Goal: Task Accomplishment & Management: Manage account settings

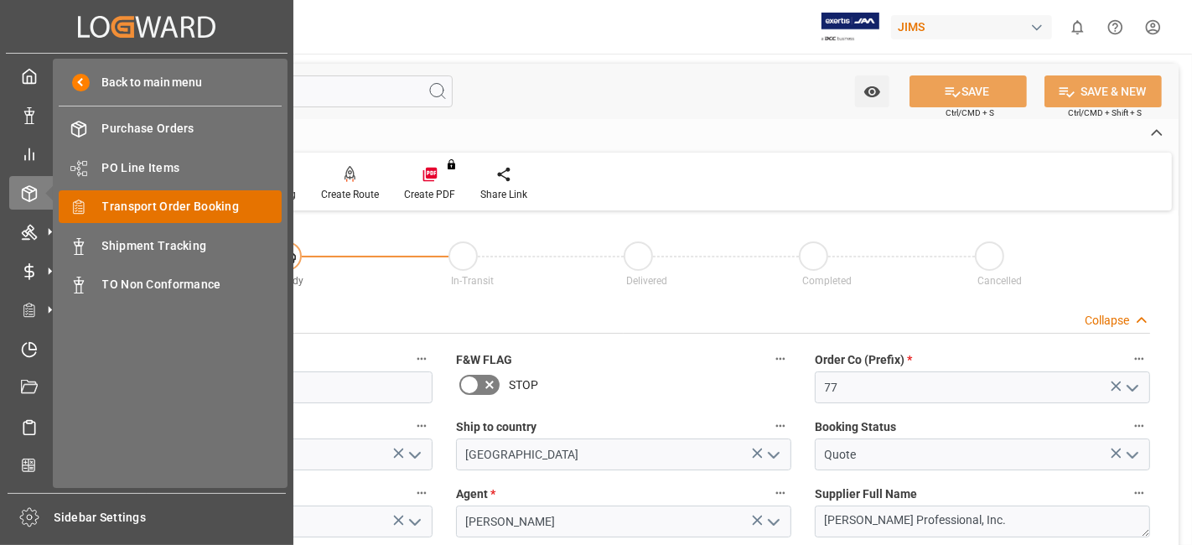
click at [203, 199] on span "Transport Order Booking" at bounding box center [192, 207] width 180 height 18
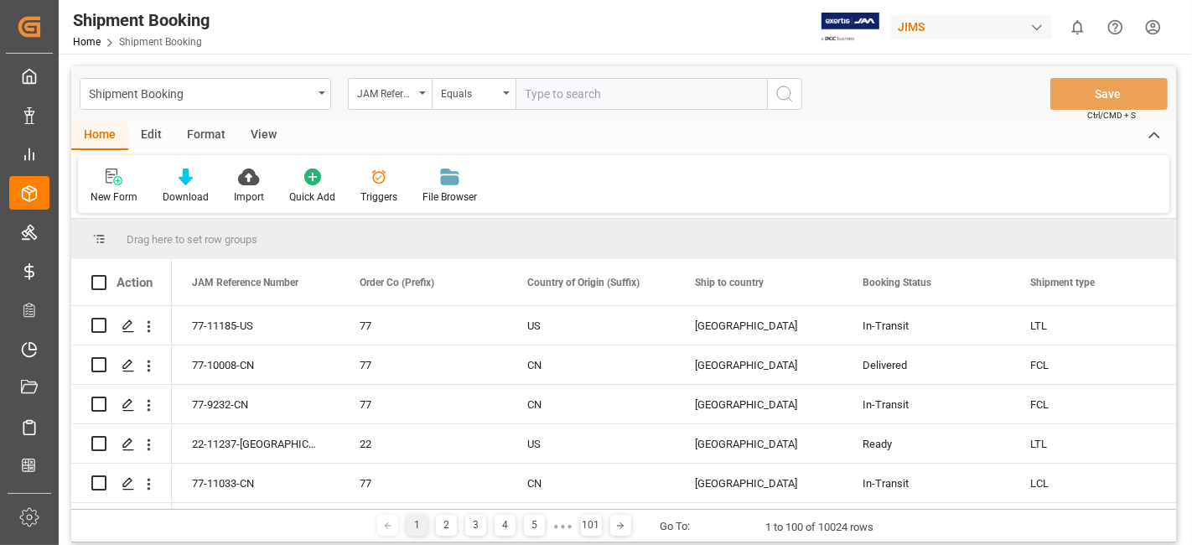
click at [555, 92] on input "text" at bounding box center [641, 94] width 251 height 32
type input "77-11147-CN"
click at [777, 95] on circle "search button" at bounding box center [783, 92] width 13 height 13
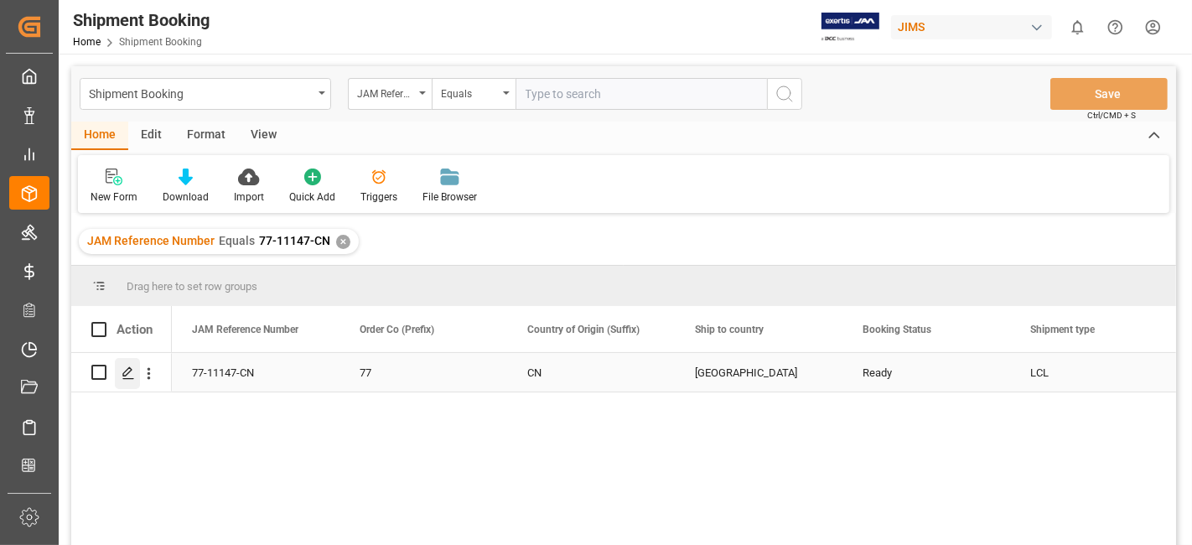
click at [129, 371] on polygon "Press SPACE to select this row." at bounding box center [127, 371] width 8 height 8
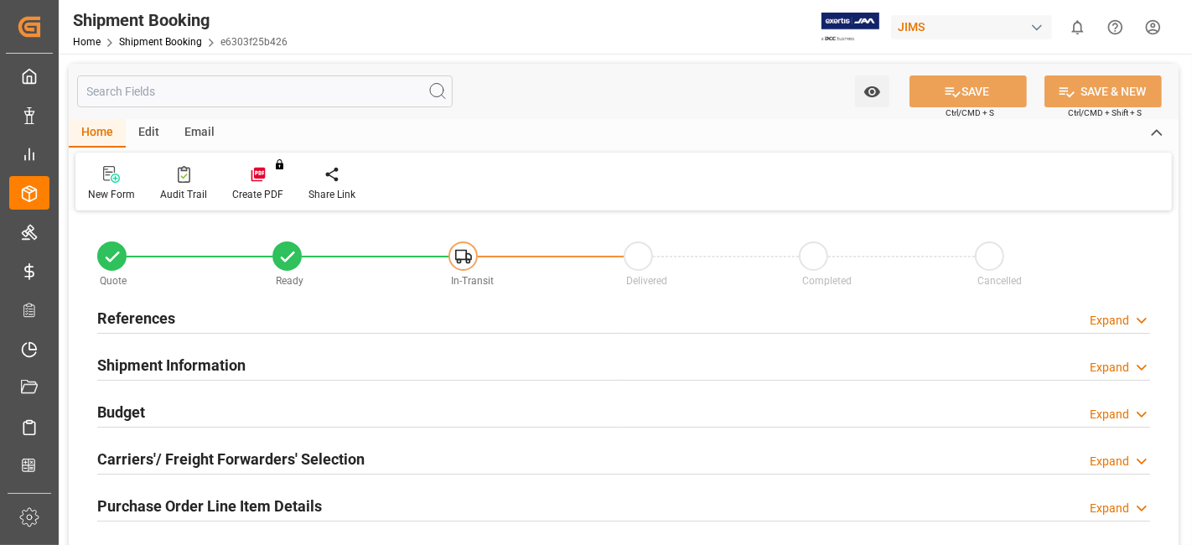
type input "3298.51"
type input "20.54"
type input "222"
type input "0"
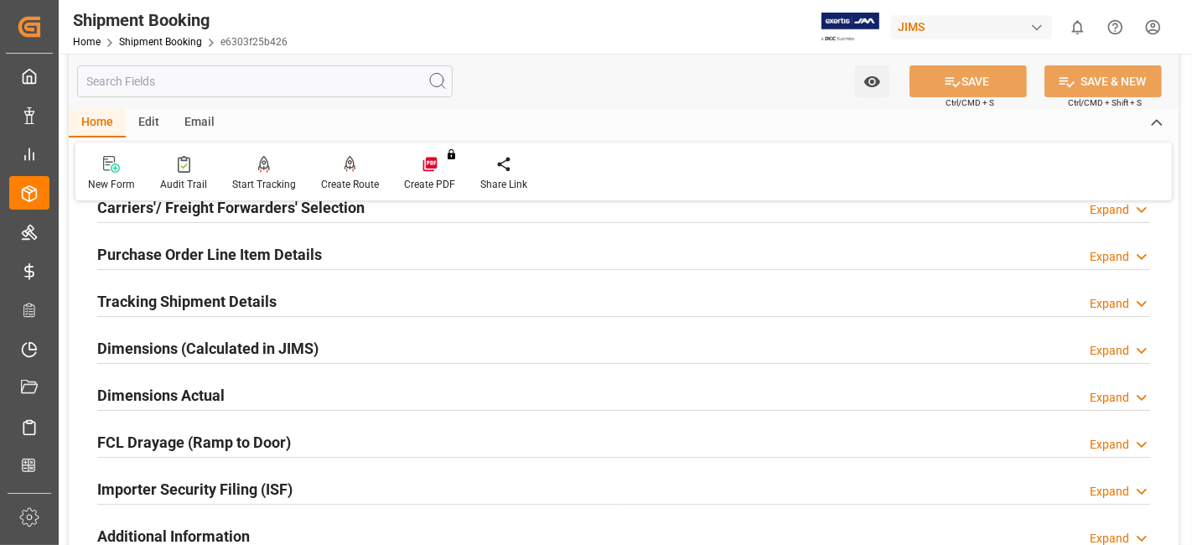
scroll to position [279, 0]
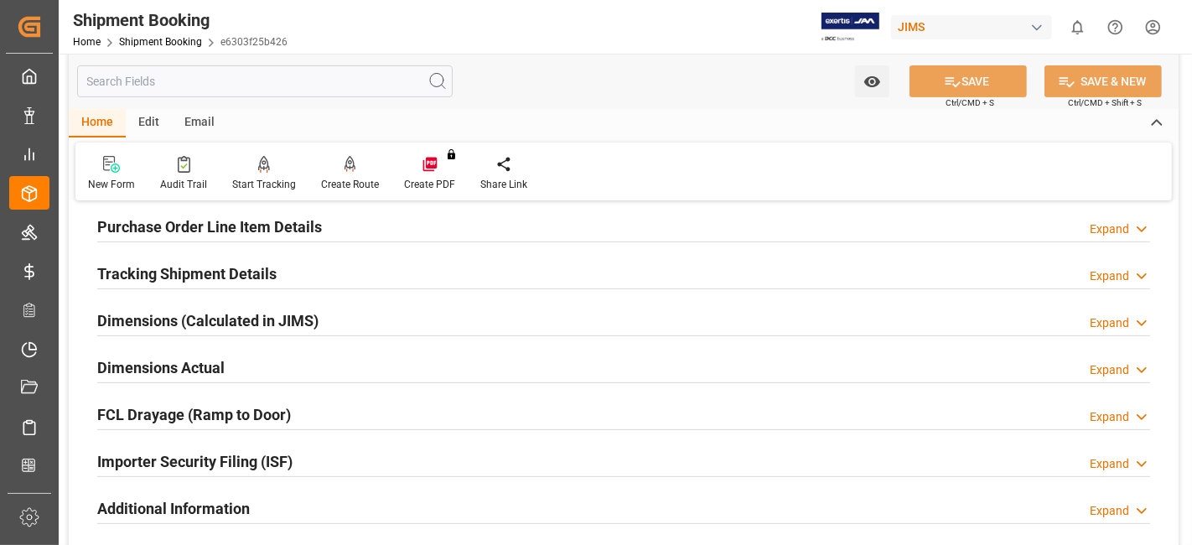
click at [276, 365] on div "Dimensions Actual Expand" at bounding box center [623, 366] width 1053 height 32
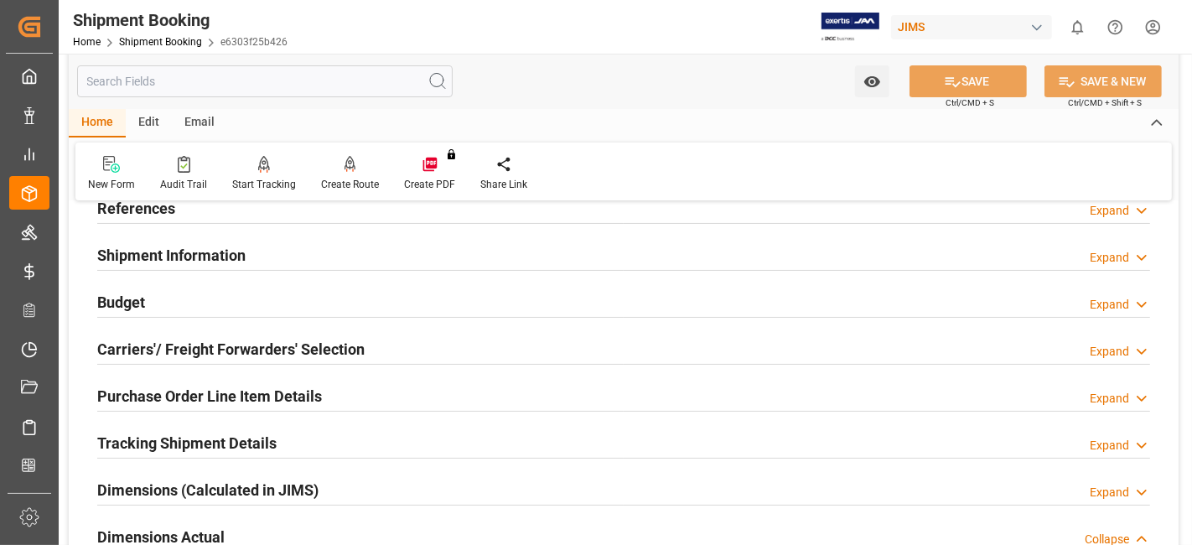
scroll to position [93, 0]
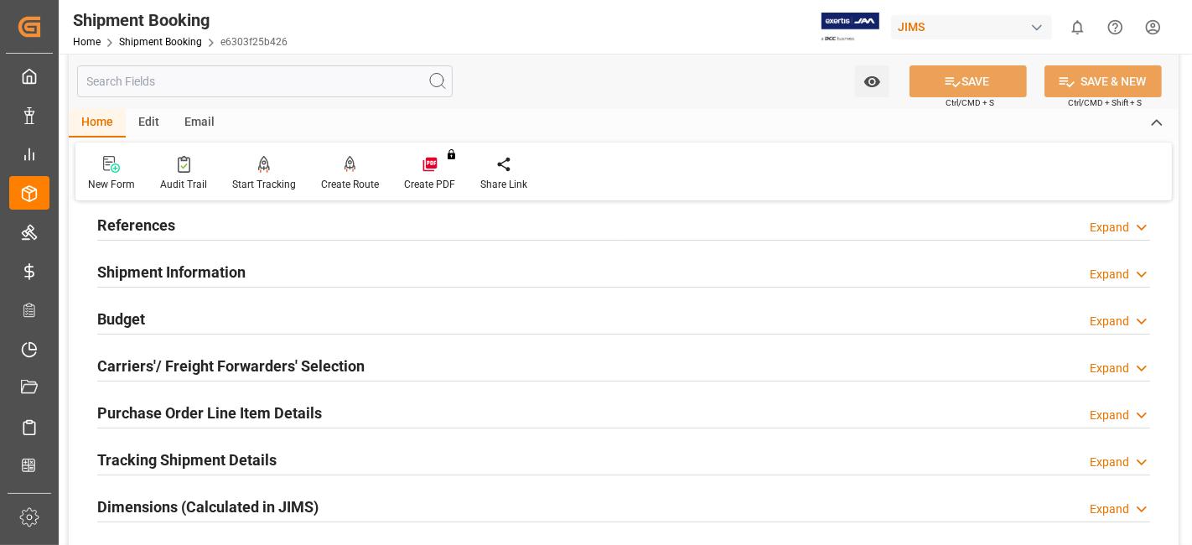
click at [141, 327] on h2 "Budget" at bounding box center [121, 319] width 48 height 23
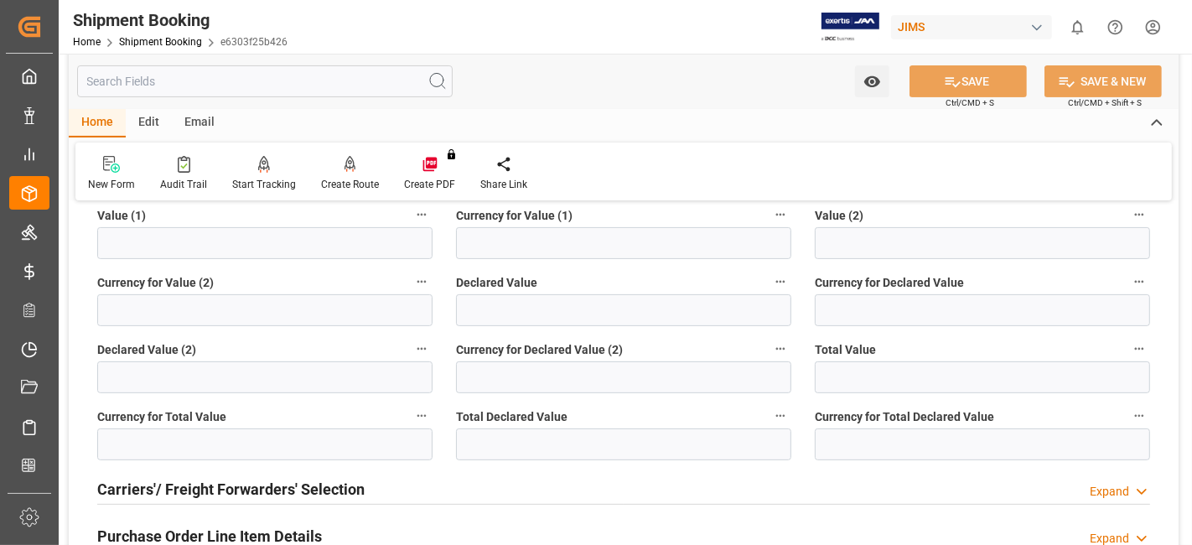
scroll to position [279, 0]
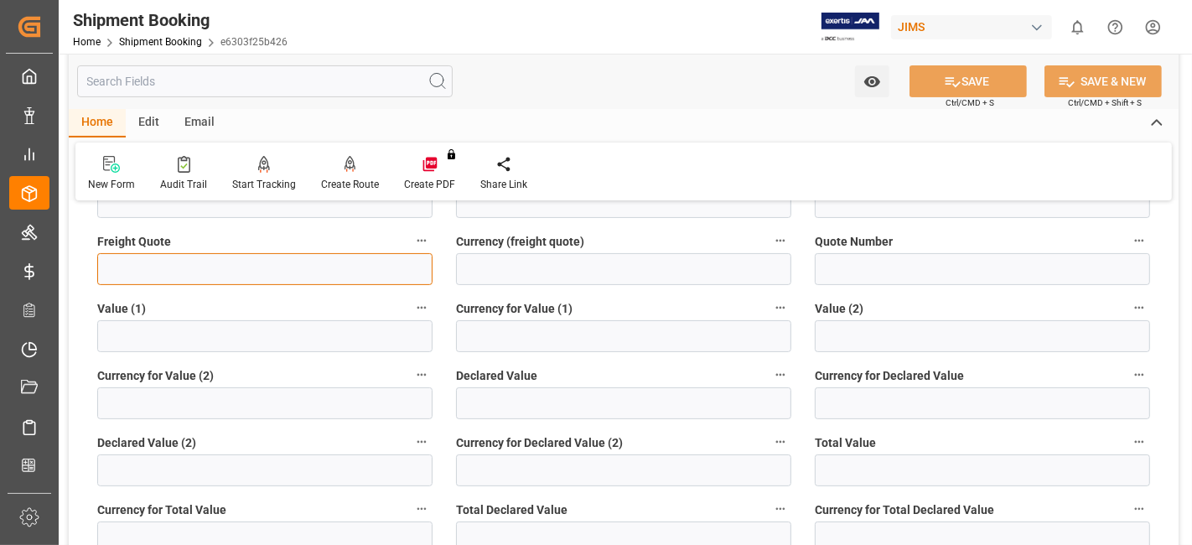
click at [138, 267] on input "text" at bounding box center [264, 269] width 335 height 32
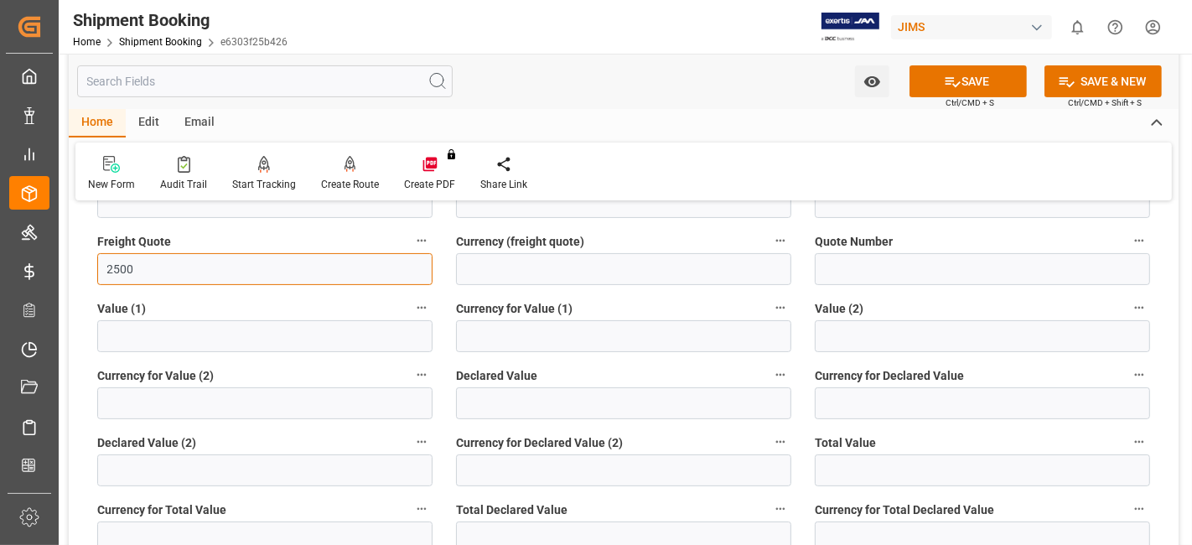
type input "2500"
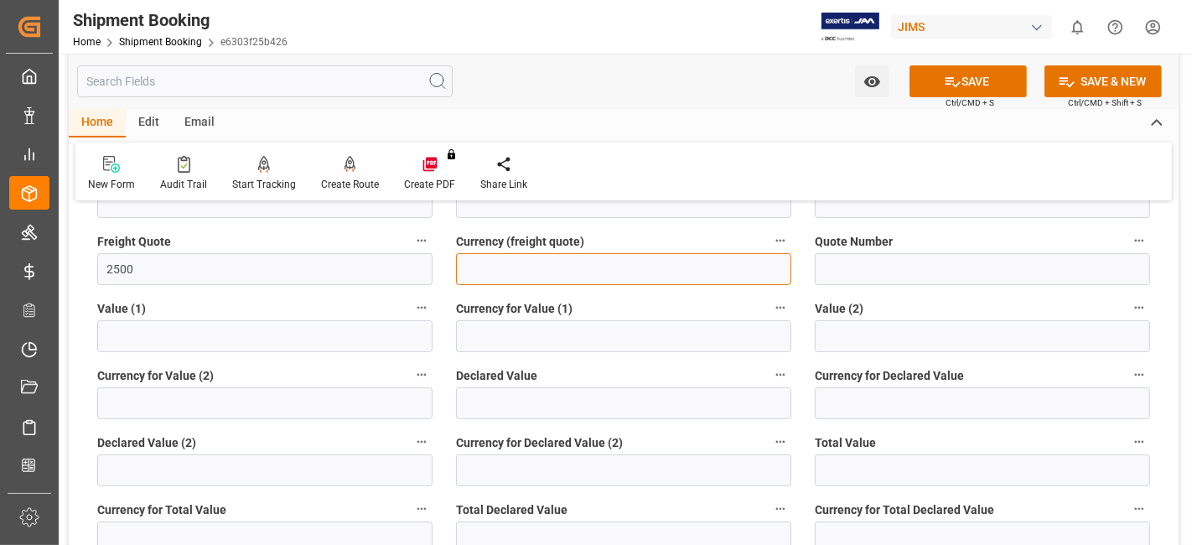
click at [547, 257] on input at bounding box center [623, 269] width 335 height 32
type input "USD"
click at [916, 83] on button "SAVE" at bounding box center [968, 81] width 117 height 32
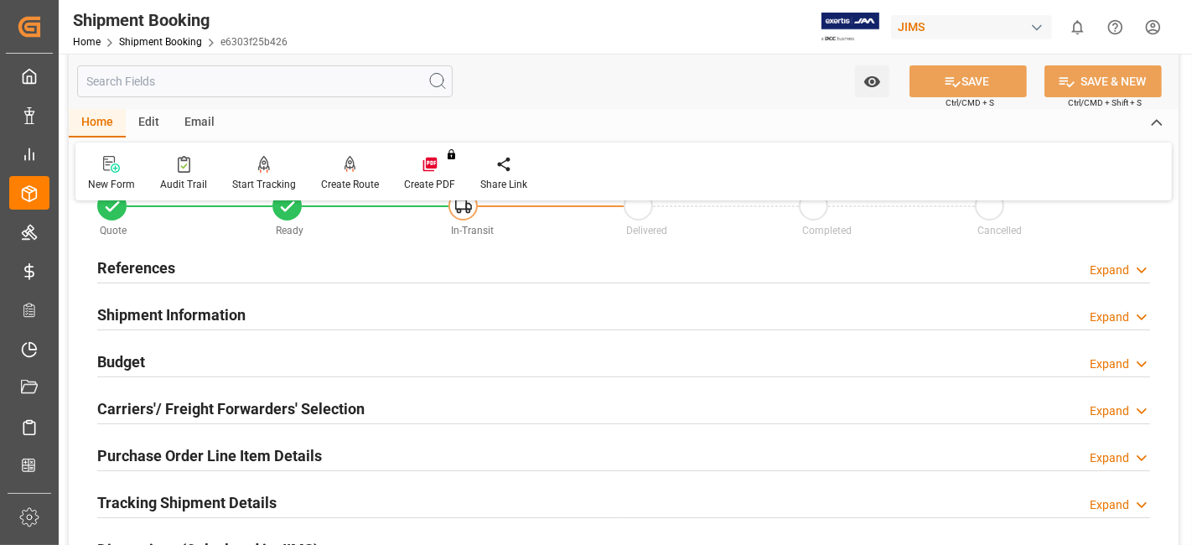
scroll to position [0, 0]
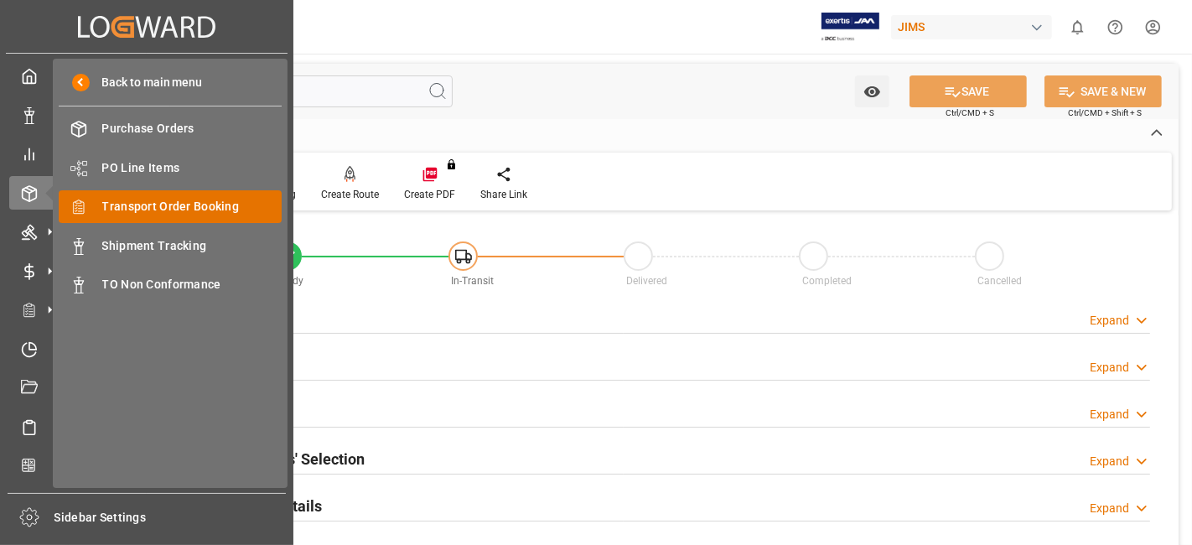
click at [210, 200] on span "Transport Order Booking" at bounding box center [192, 207] width 180 height 18
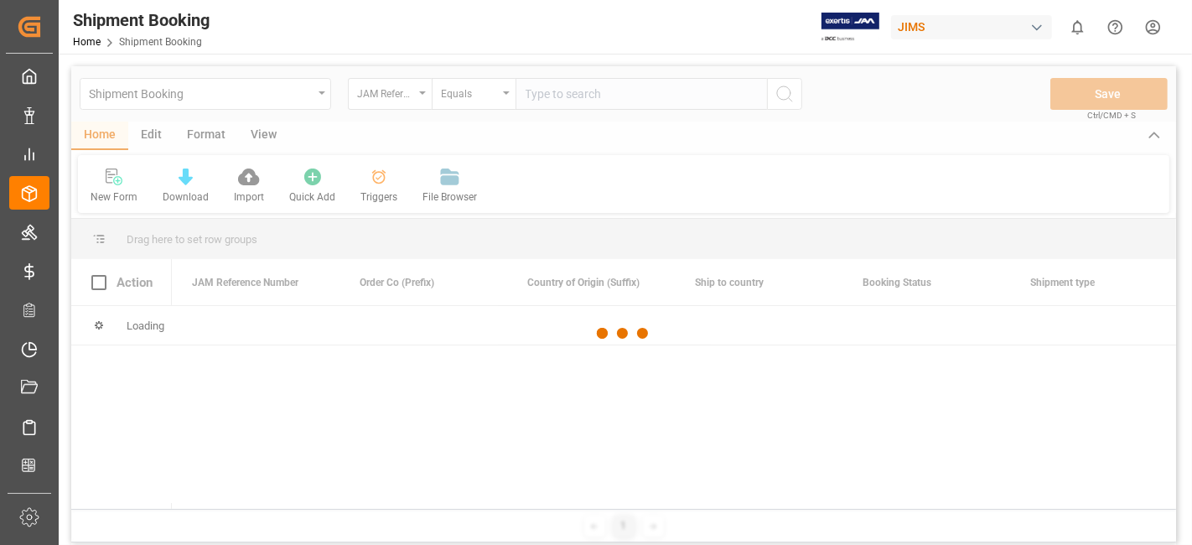
click at [557, 96] on div at bounding box center [623, 333] width 1105 height 535
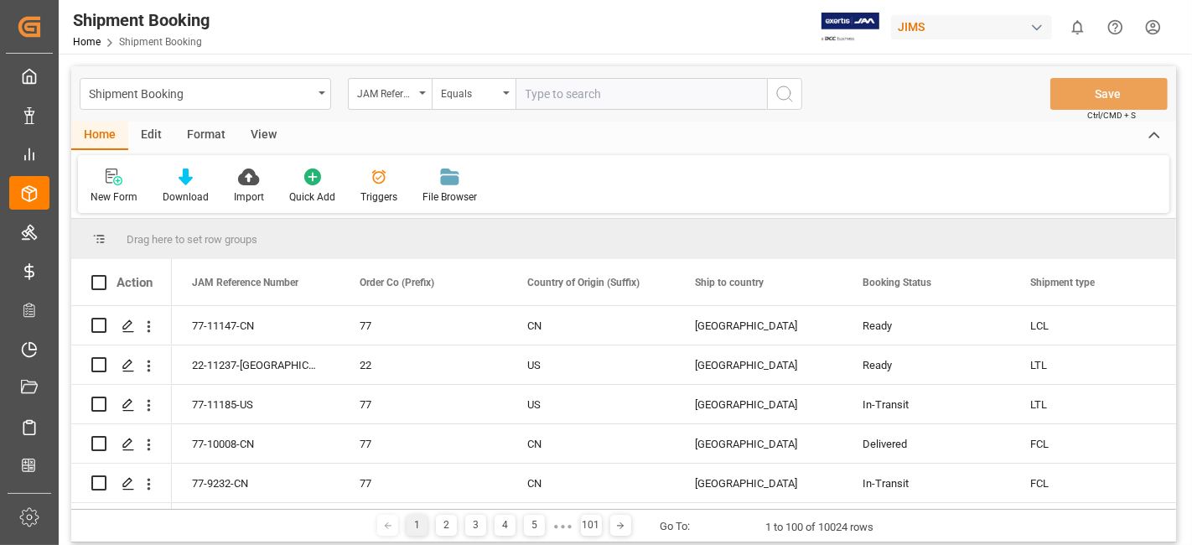
click at [557, 96] on input "text" at bounding box center [641, 94] width 251 height 32
paste input "77-10952-CN"
type input "77-10952-CN"
click at [795, 100] on button "search button" at bounding box center [784, 94] width 35 height 32
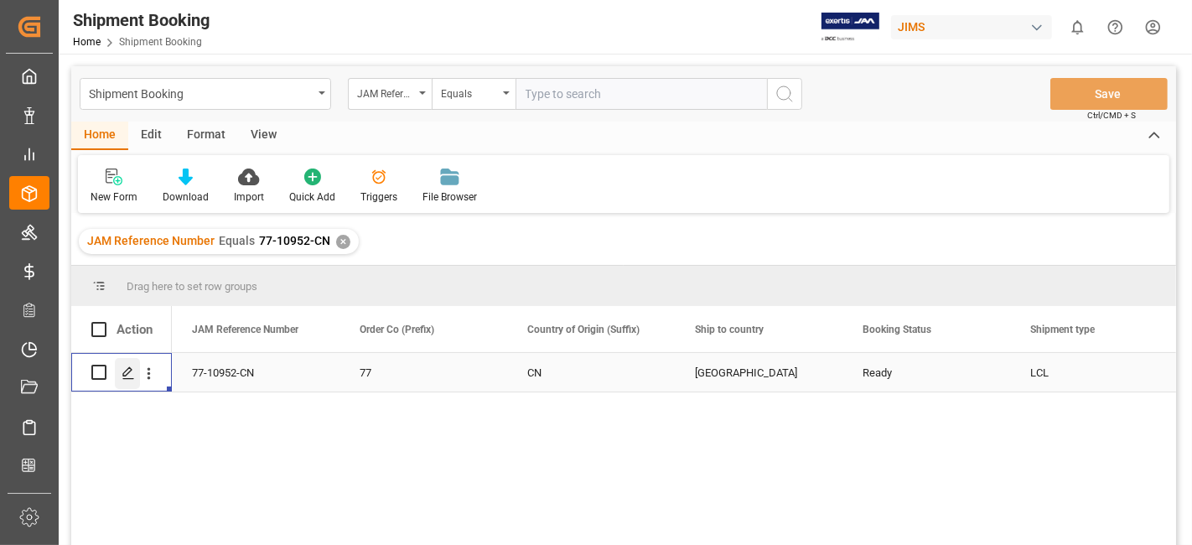
click at [125, 378] on line "Press SPACE to select this row." at bounding box center [128, 378] width 10 height 0
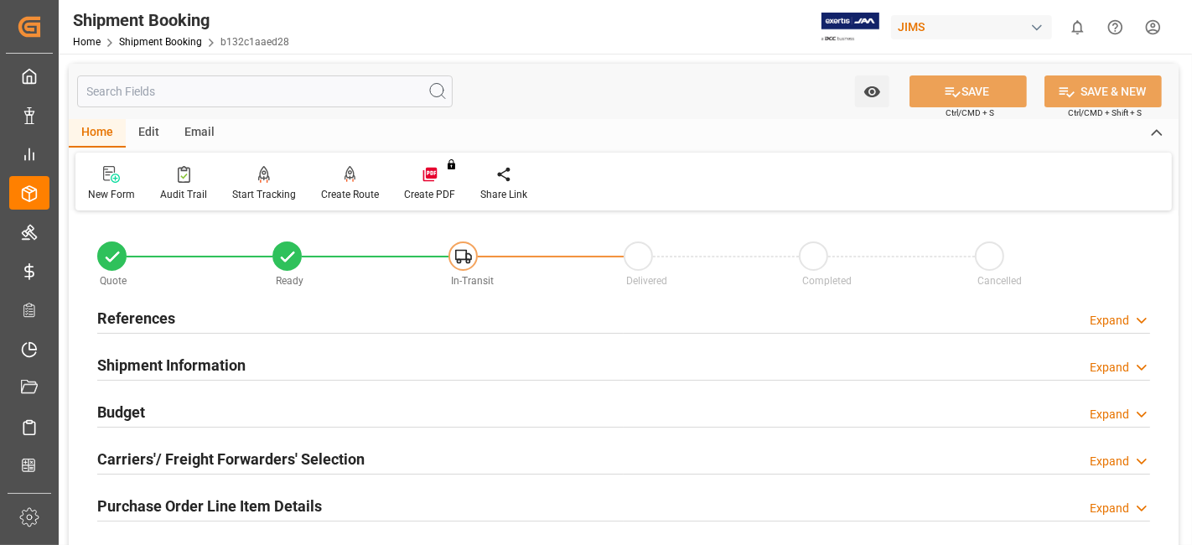
click at [219, 331] on div "References Expand" at bounding box center [623, 317] width 1053 height 32
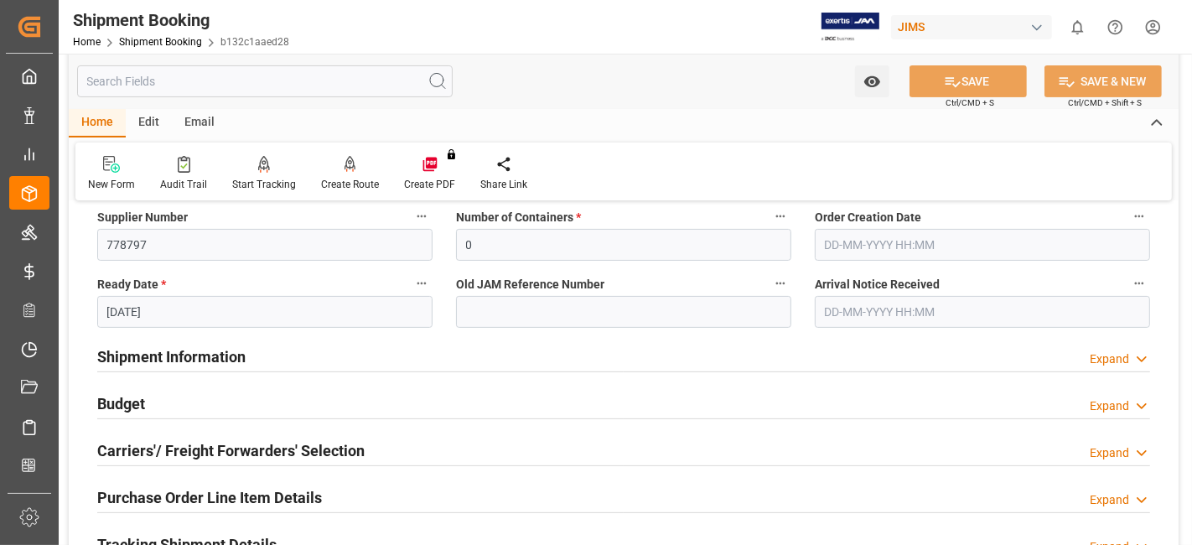
scroll to position [372, 0]
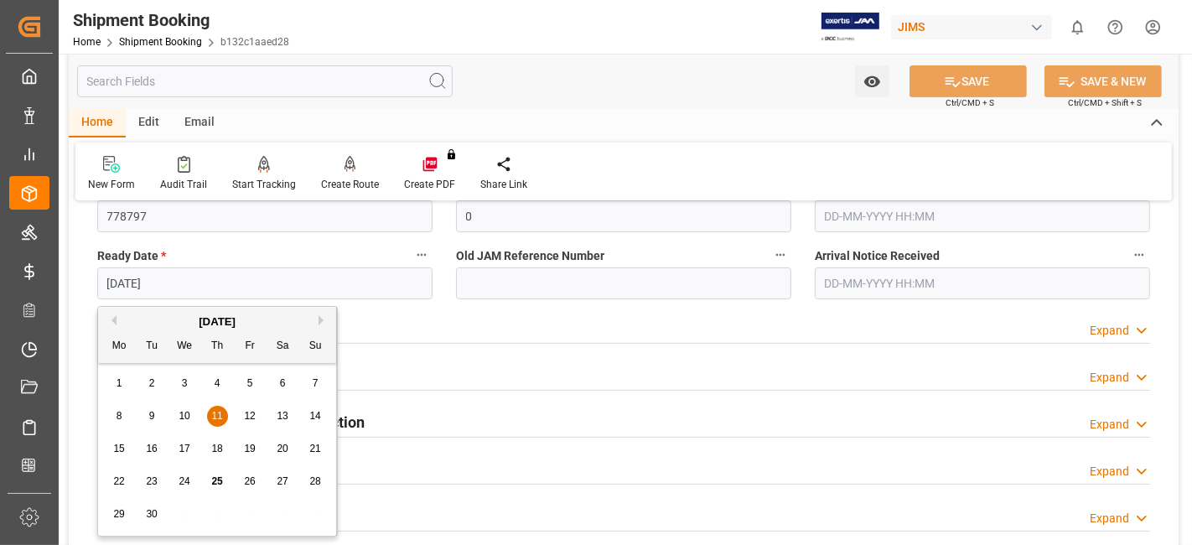
click at [203, 284] on input "[DATE]" at bounding box center [264, 283] width 335 height 32
click at [217, 478] on span "25" at bounding box center [216, 481] width 11 height 12
type input "[DATE]"
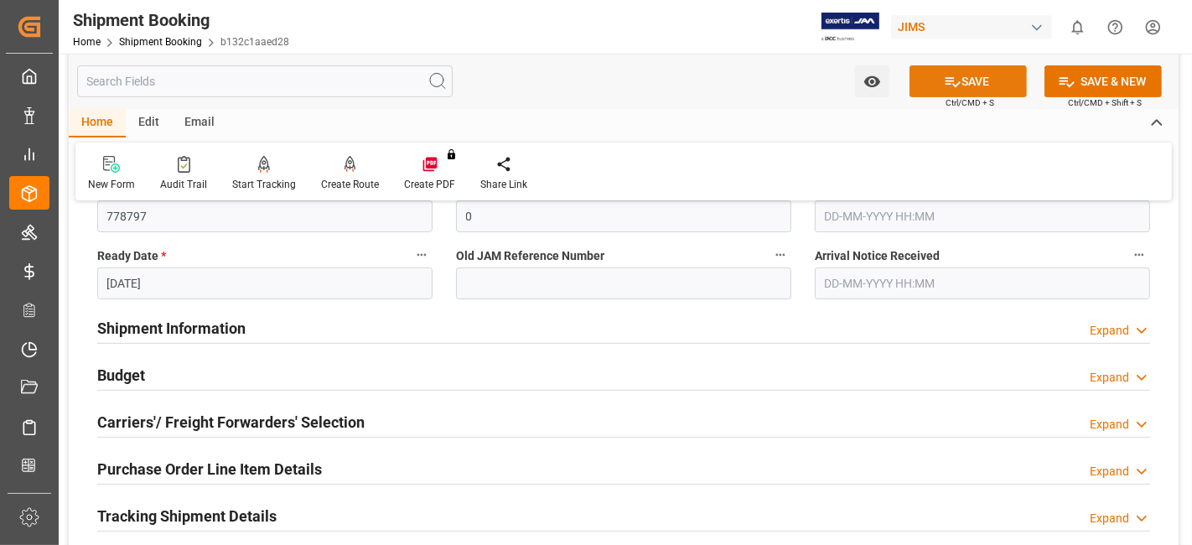
click at [972, 85] on button "SAVE" at bounding box center [968, 81] width 117 height 32
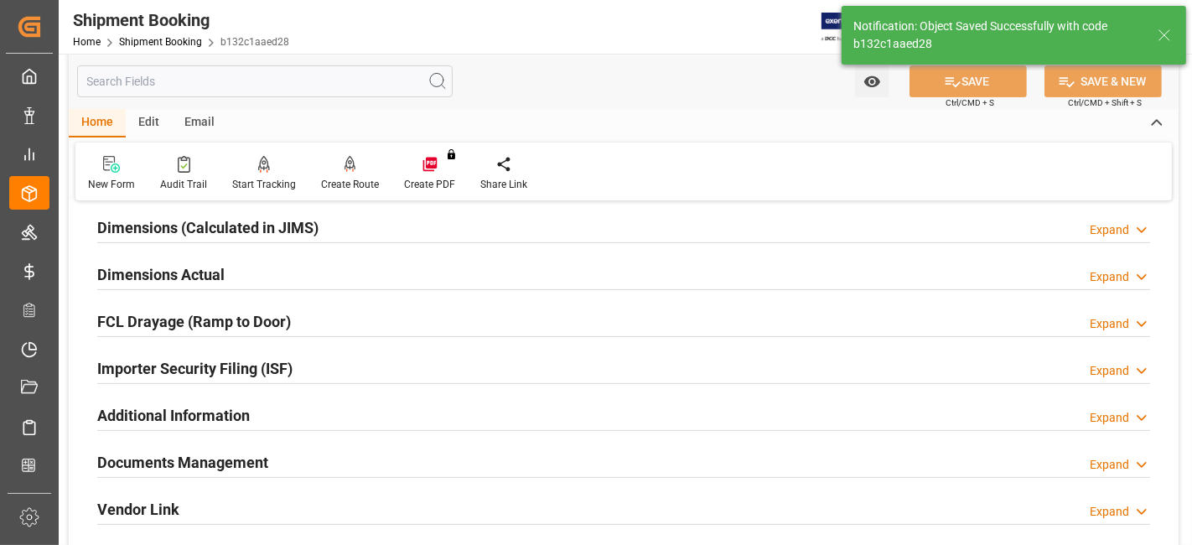
scroll to position [38, 0]
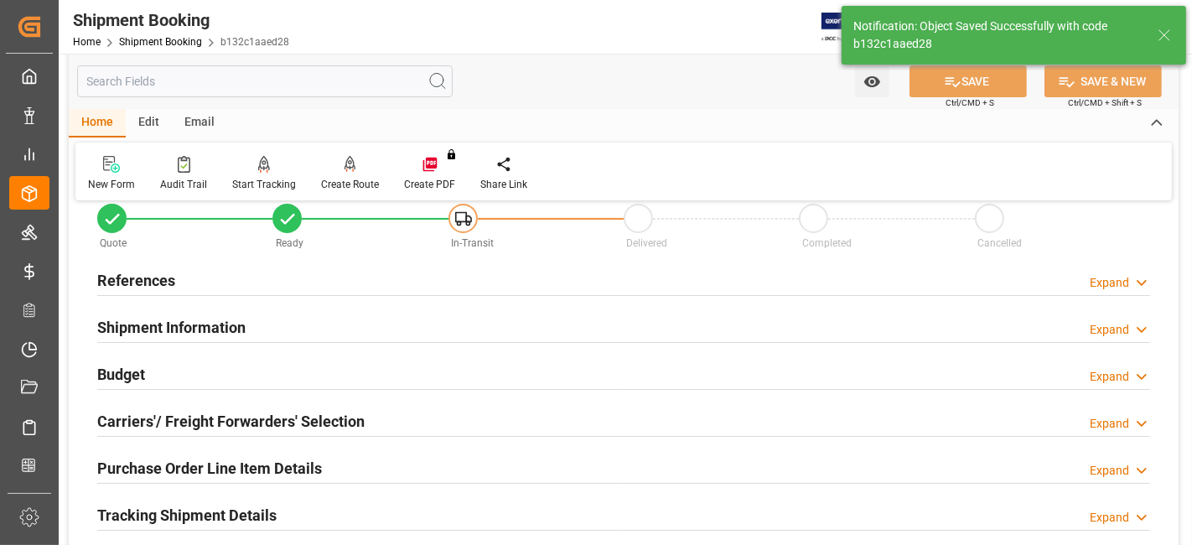
click at [249, 330] on div "Shipment Information Expand" at bounding box center [623, 326] width 1053 height 32
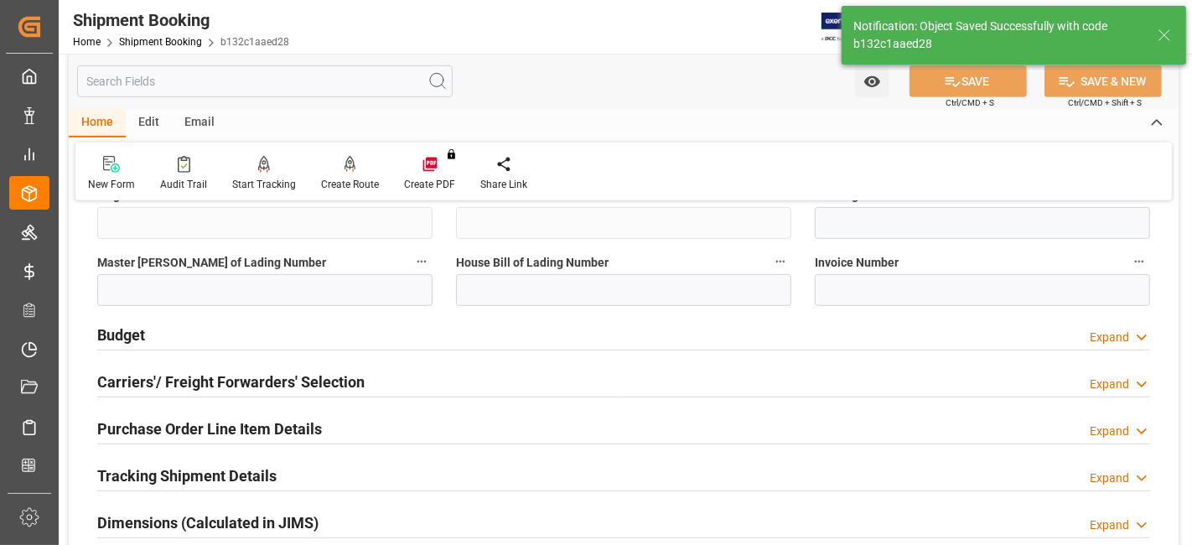
scroll to position [783, 0]
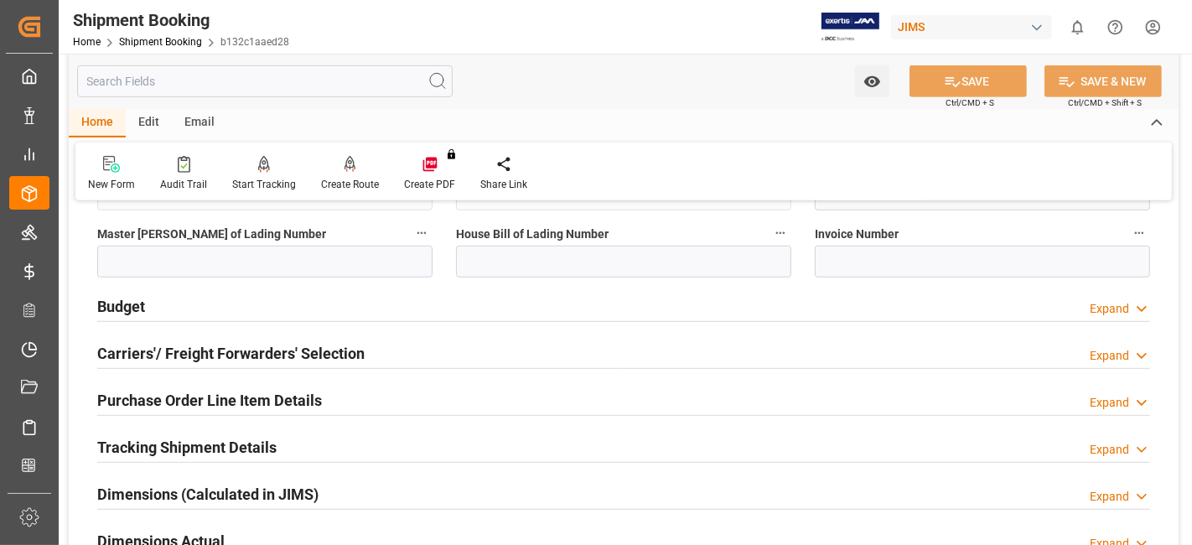
click at [270, 342] on h2 "Carriers'/ Freight Forwarders' Selection" at bounding box center [230, 353] width 267 height 23
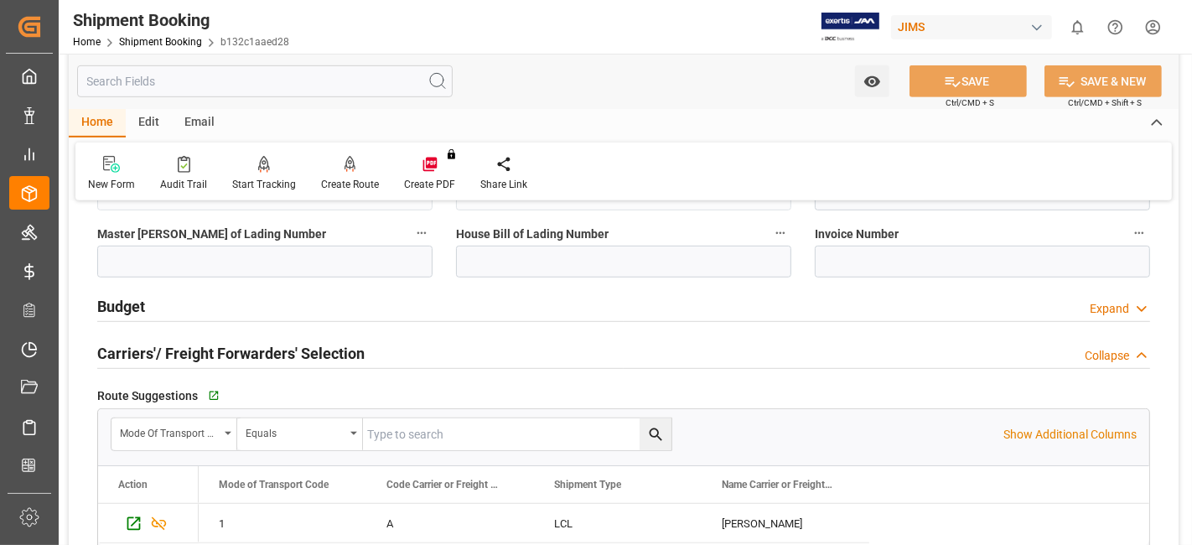
click at [270, 342] on h2 "Carriers'/ Freight Forwarders' Selection" at bounding box center [230, 353] width 267 height 23
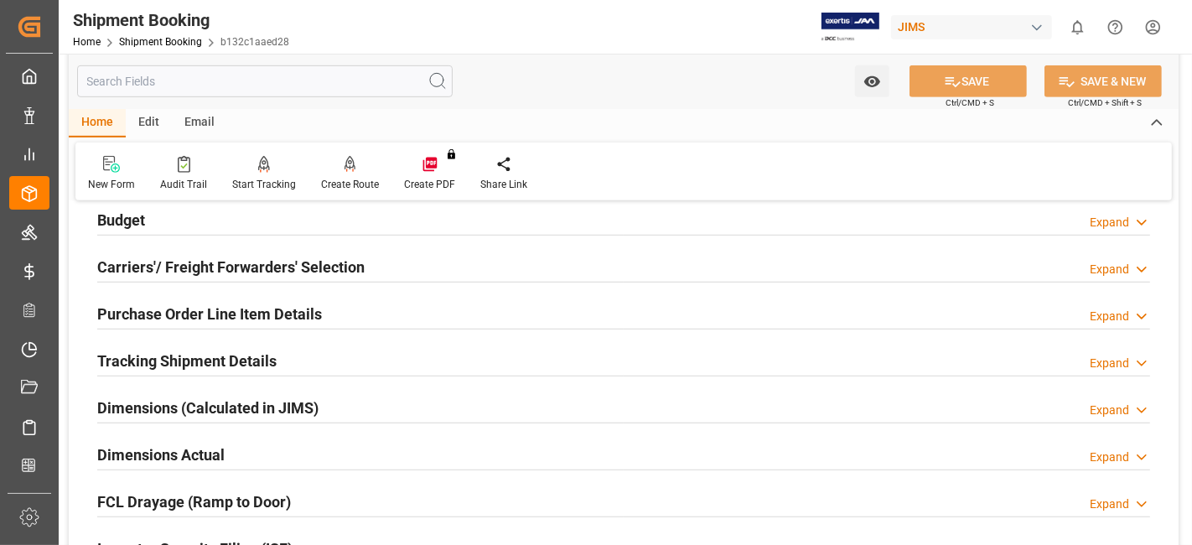
scroll to position [969, 0]
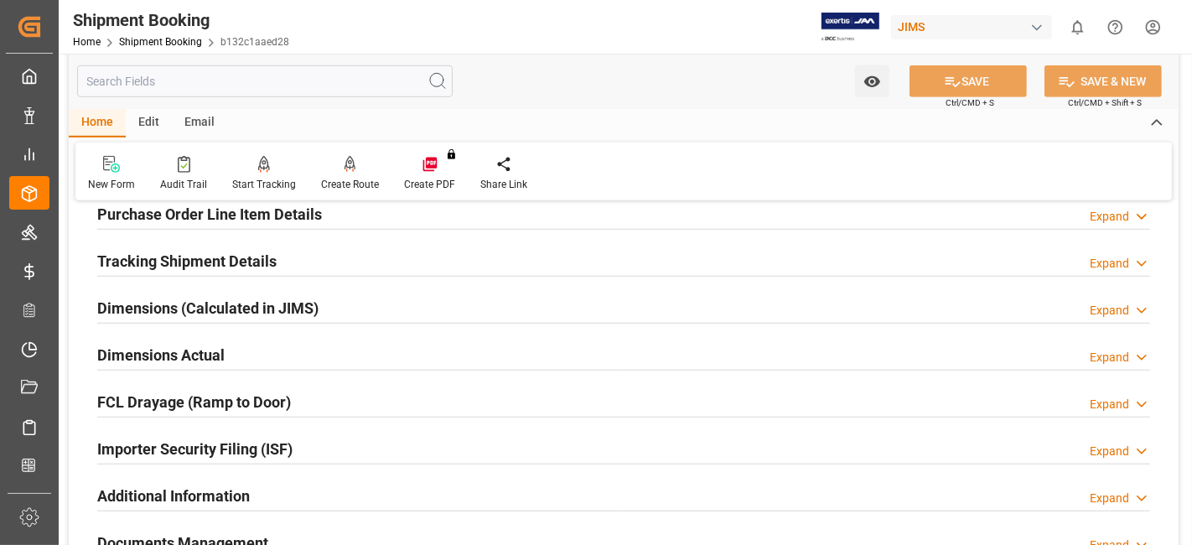
click at [231, 358] on div "Dimensions Actual Expand" at bounding box center [623, 354] width 1053 height 32
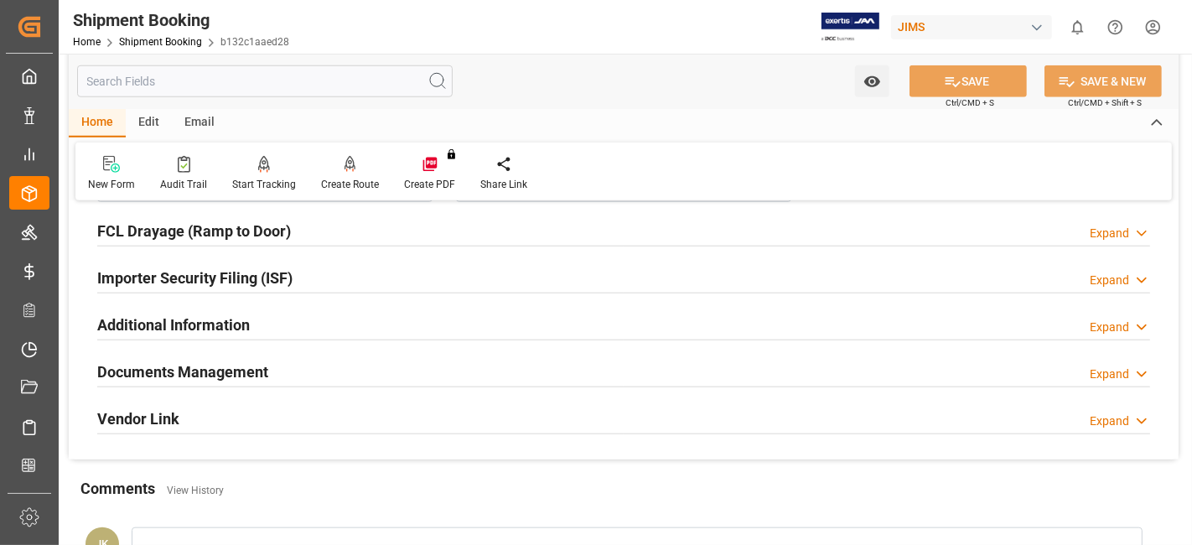
scroll to position [1062, 0]
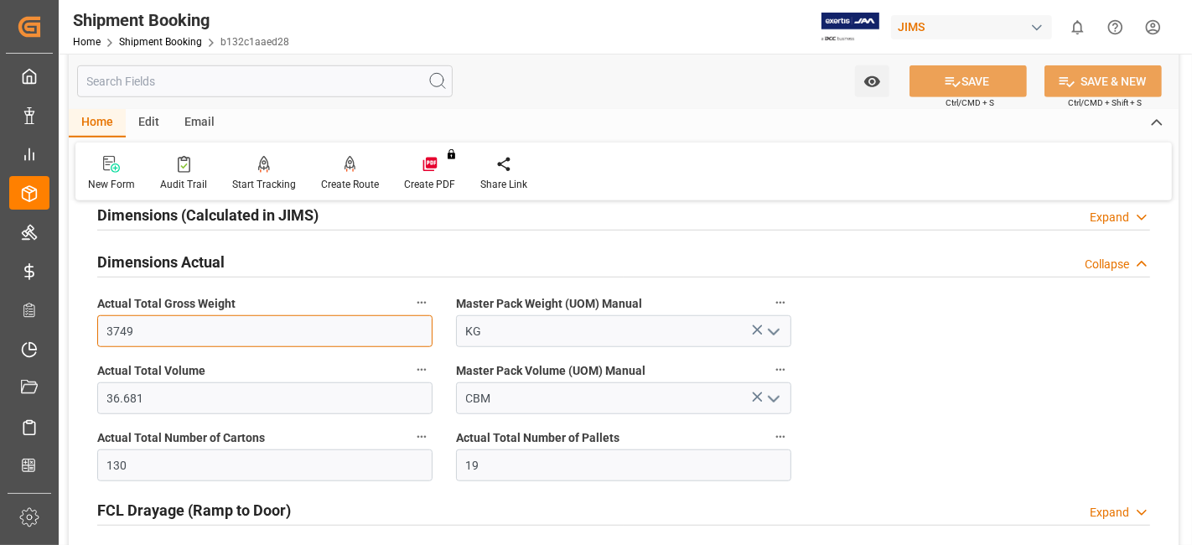
drag, startPoint x: 200, startPoint y: 331, endPoint x: 14, endPoint y: 327, distance: 186.2
click at [14, 327] on div "Created by potrace 1.15, written by [PERSON_NAME] [DATE]-[DATE] Created by potr…" at bounding box center [596, 272] width 1192 height 545
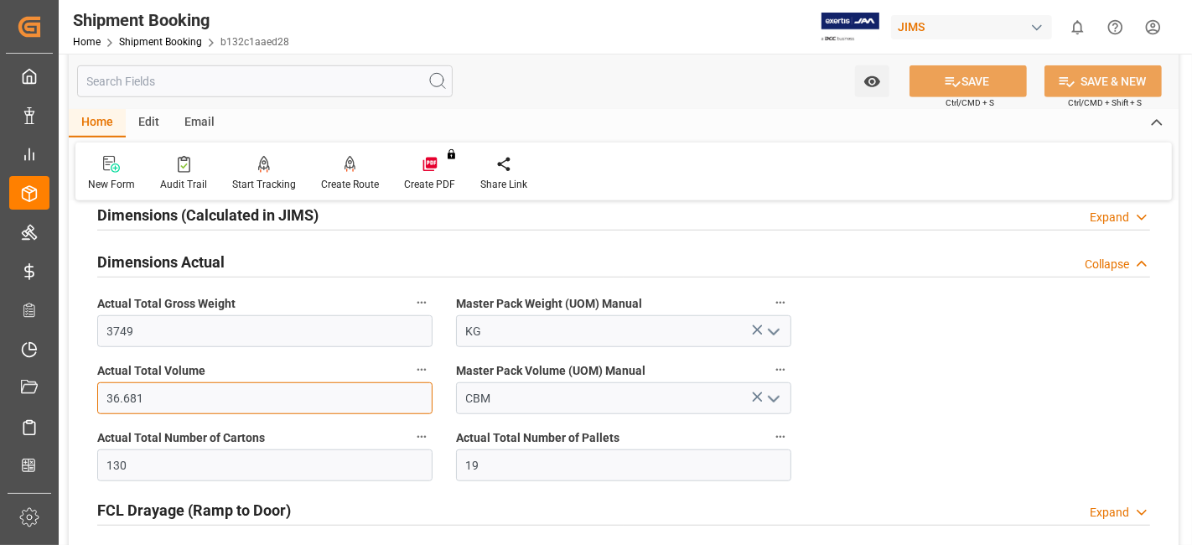
click at [234, 392] on input "36.681" at bounding box center [264, 398] width 335 height 32
click at [596, 412] on div "Master Pack Volume (UOM) Manual CBM" at bounding box center [623, 386] width 359 height 67
click at [189, 443] on label "Actual Total Number of Cartons" at bounding box center [264, 437] width 335 height 23
click at [411, 443] on button "Actual Total Number of Cartons" at bounding box center [422, 437] width 22 height 22
click at [176, 464] on div at bounding box center [596, 272] width 1192 height 545
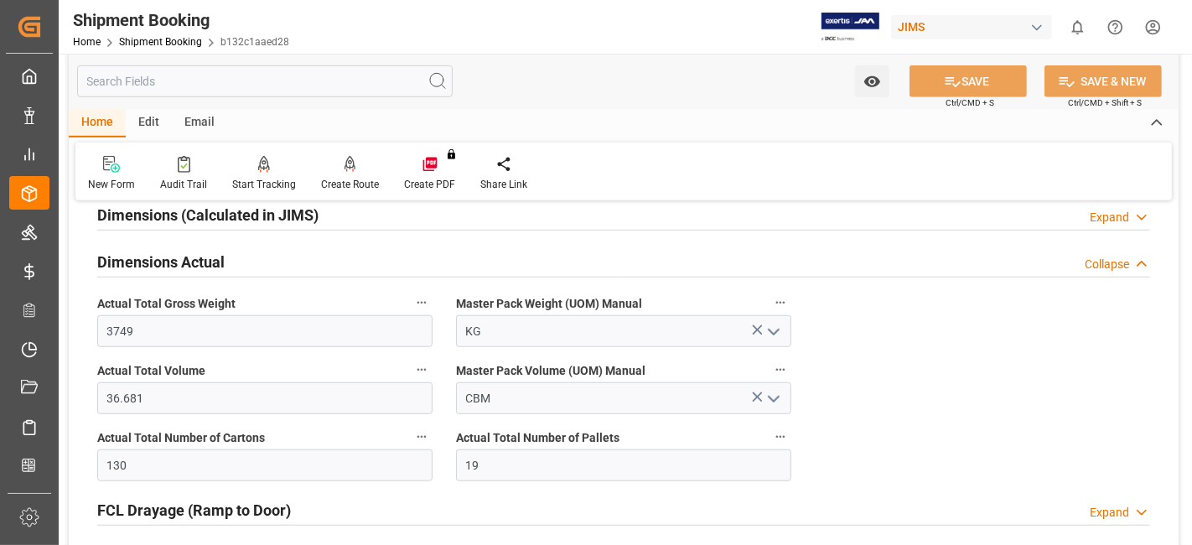
click at [176, 464] on div "Audits" at bounding box center [596, 272] width 1192 height 545
click at [176, 464] on input "130" at bounding box center [264, 465] width 335 height 32
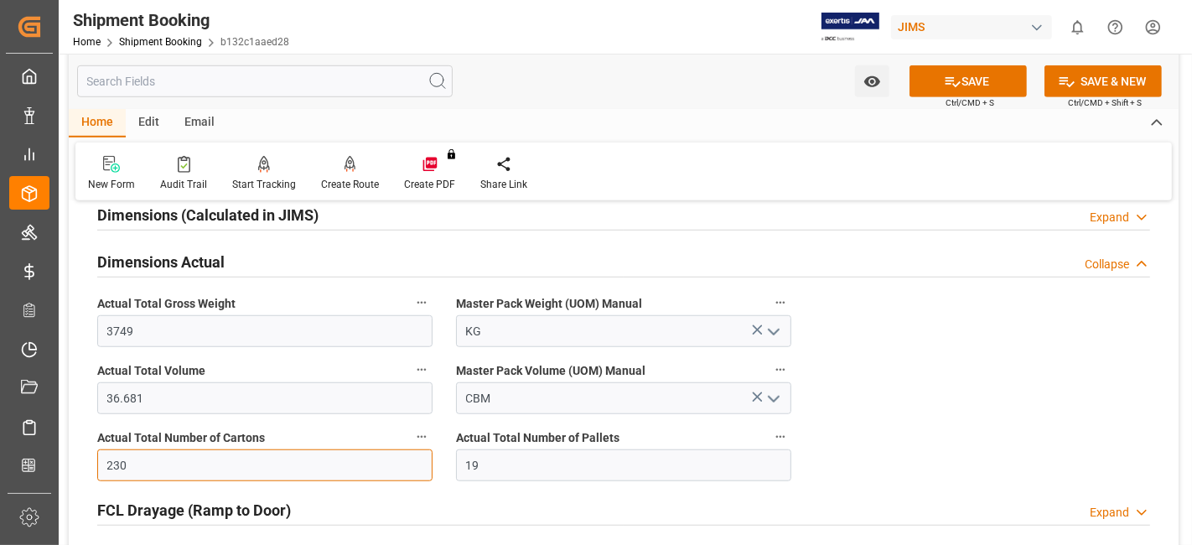
type input "230"
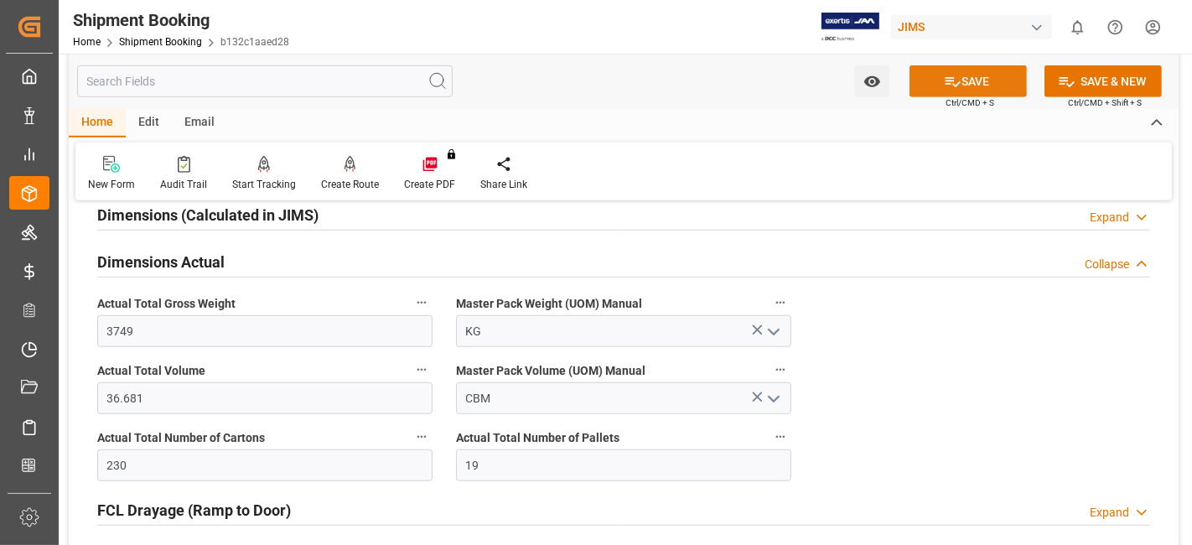
click at [961, 88] on button "SAVE" at bounding box center [968, 81] width 117 height 32
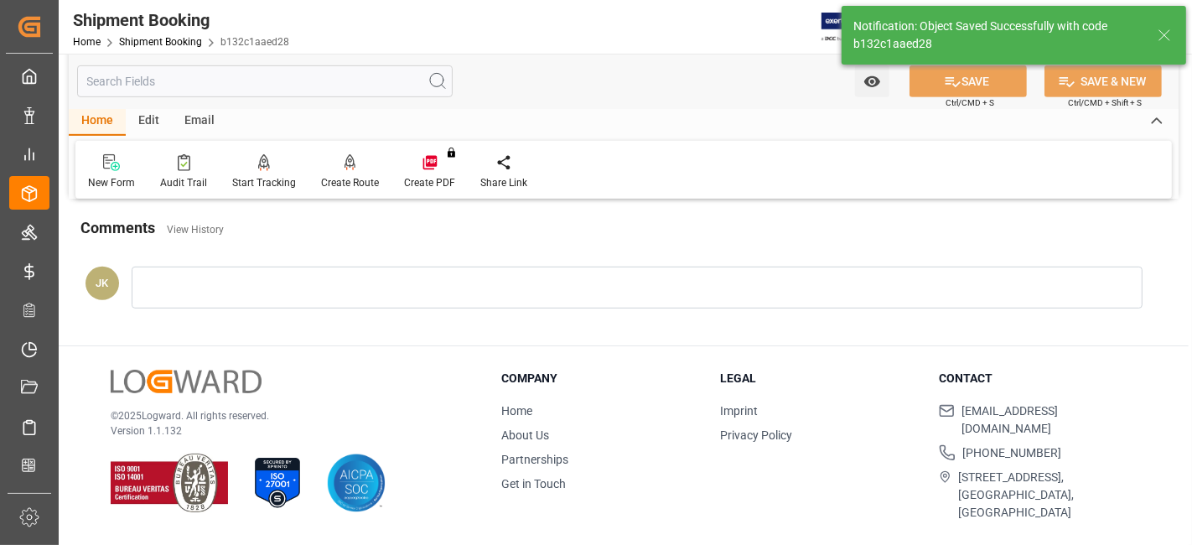
scroll to position [387, 0]
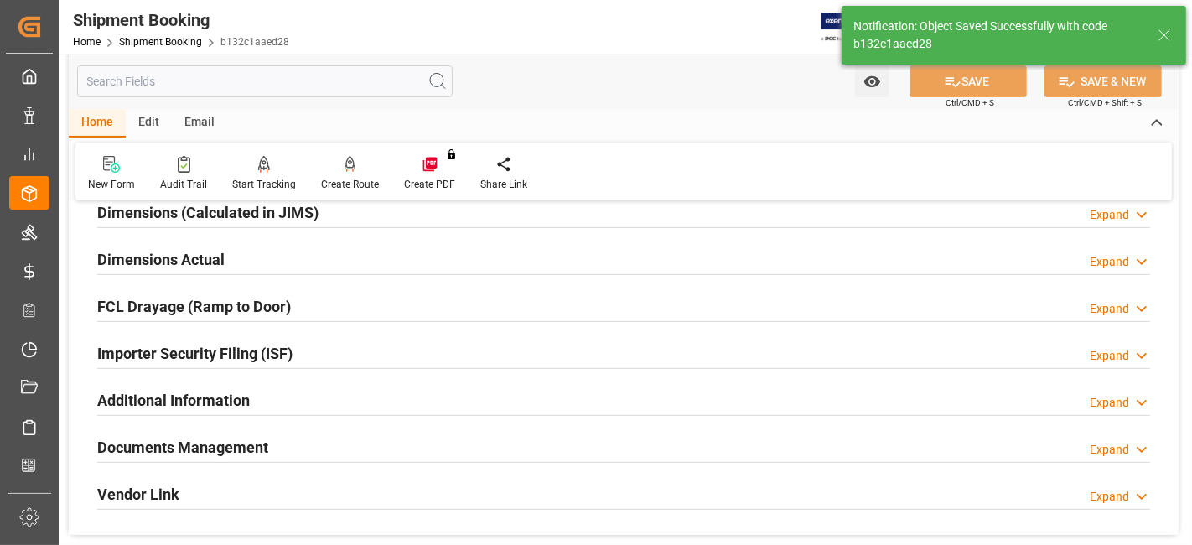
click at [240, 432] on div "Documents Management" at bounding box center [182, 446] width 171 height 32
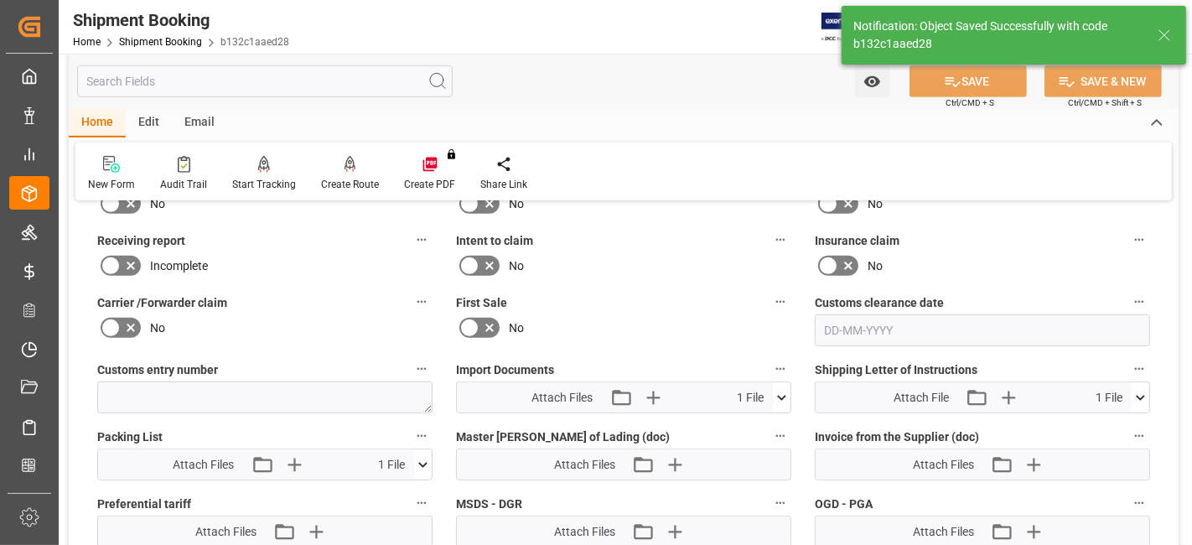
scroll to position [853, 0]
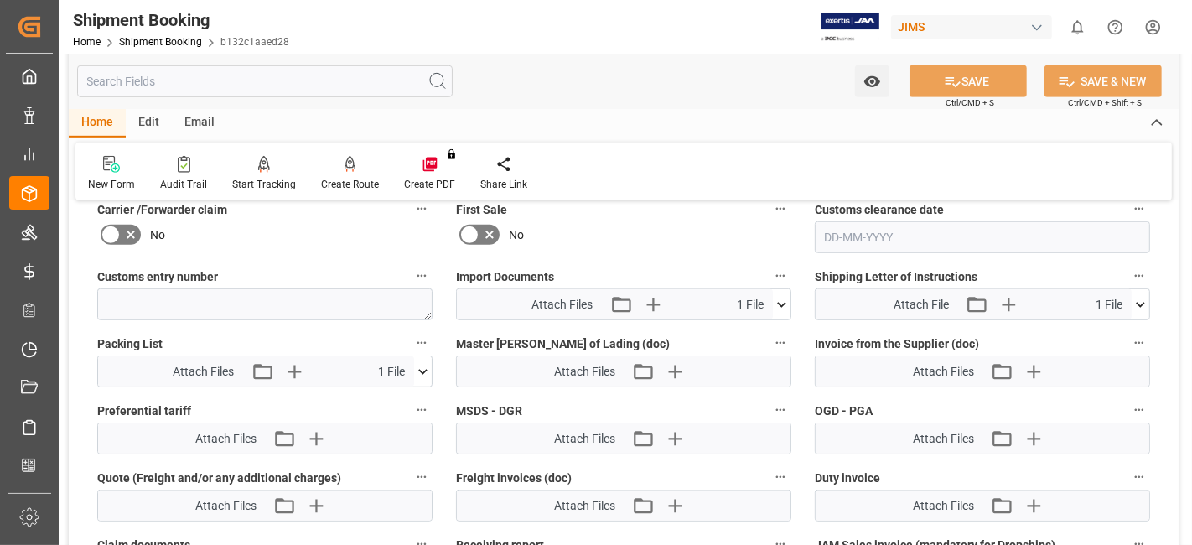
click at [788, 300] on icon at bounding box center [782, 305] width 18 height 18
click at [736, 329] on icon at bounding box center [737, 335] width 13 height 13
click at [778, 329] on icon at bounding box center [773, 336] width 18 height 18
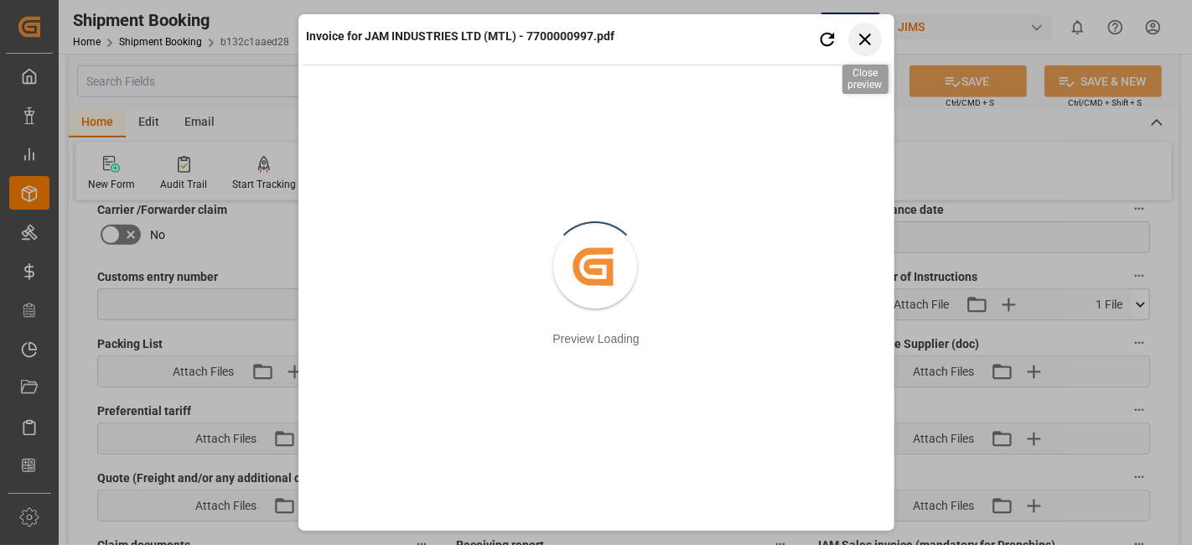
click at [867, 38] on icon "button" at bounding box center [864, 39] width 21 height 21
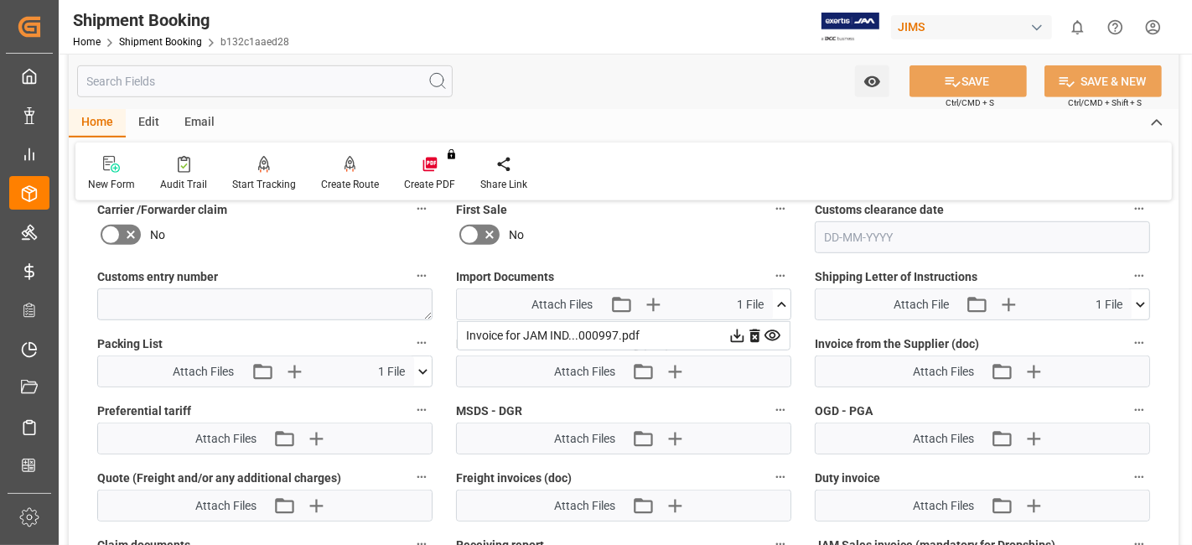
click at [426, 371] on icon at bounding box center [423, 372] width 18 height 18
click at [413, 398] on icon at bounding box center [414, 403] width 18 height 18
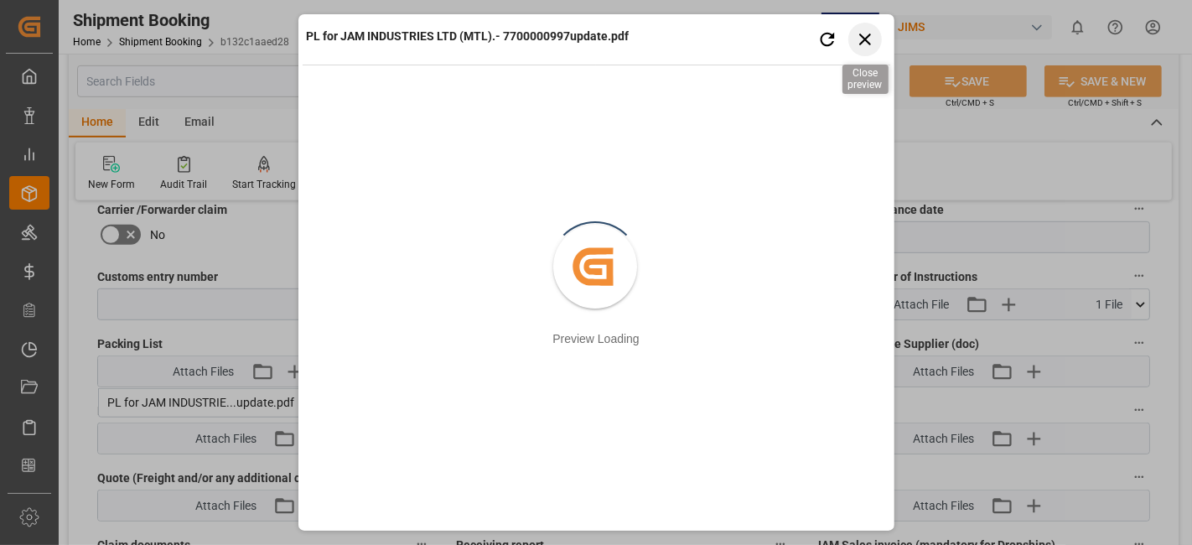
click at [859, 41] on icon "button" at bounding box center [864, 39] width 21 height 21
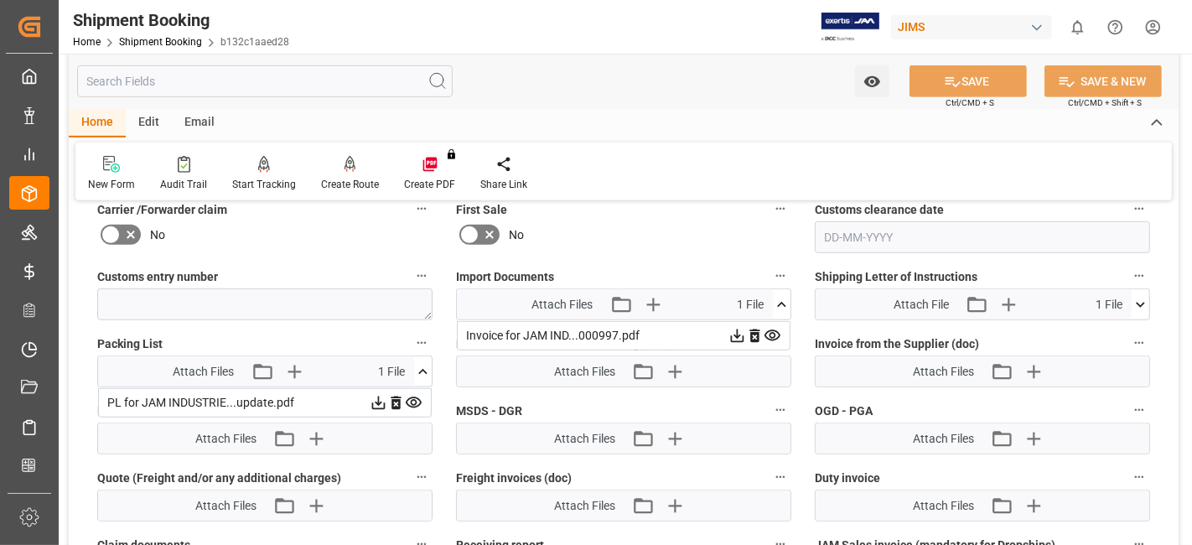
click at [772, 330] on icon at bounding box center [773, 335] width 16 height 11
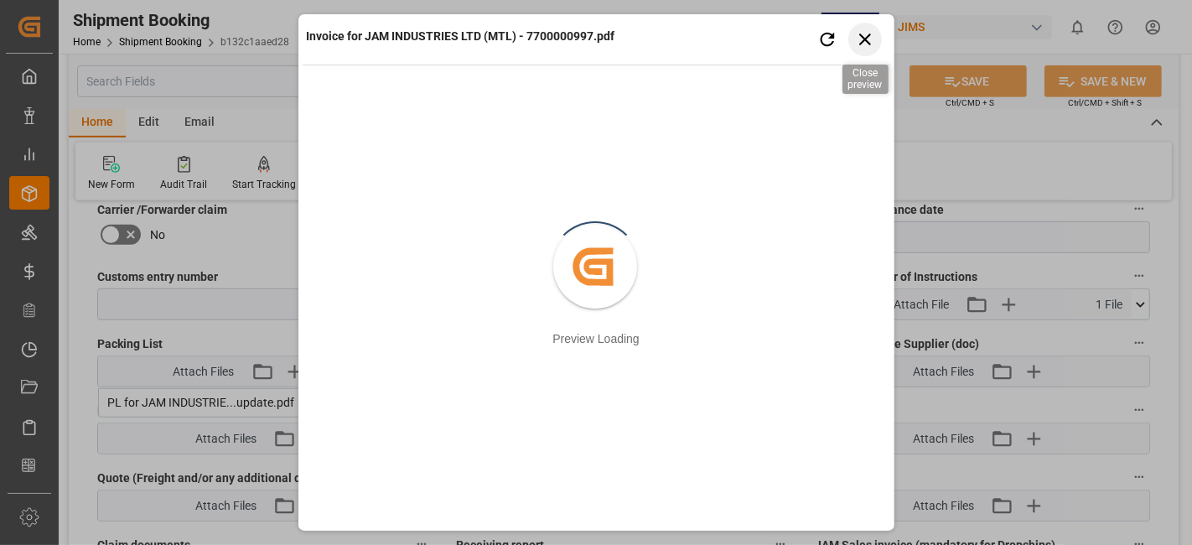
click at [863, 38] on icon "button" at bounding box center [865, 40] width 12 height 12
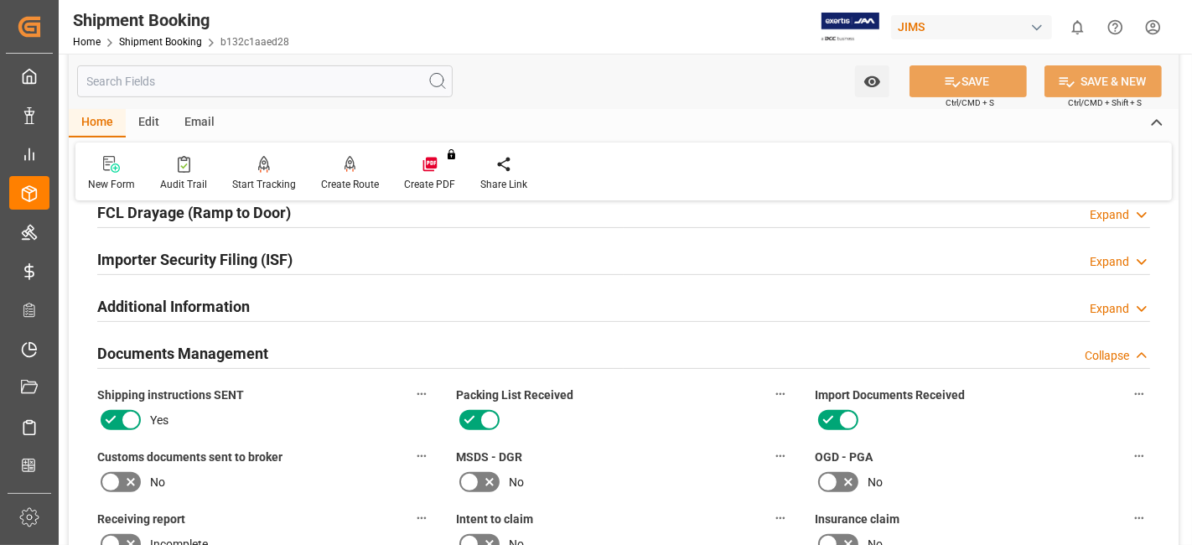
scroll to position [480, 0]
click at [208, 347] on h2 "Documents Management" at bounding box center [182, 354] width 171 height 23
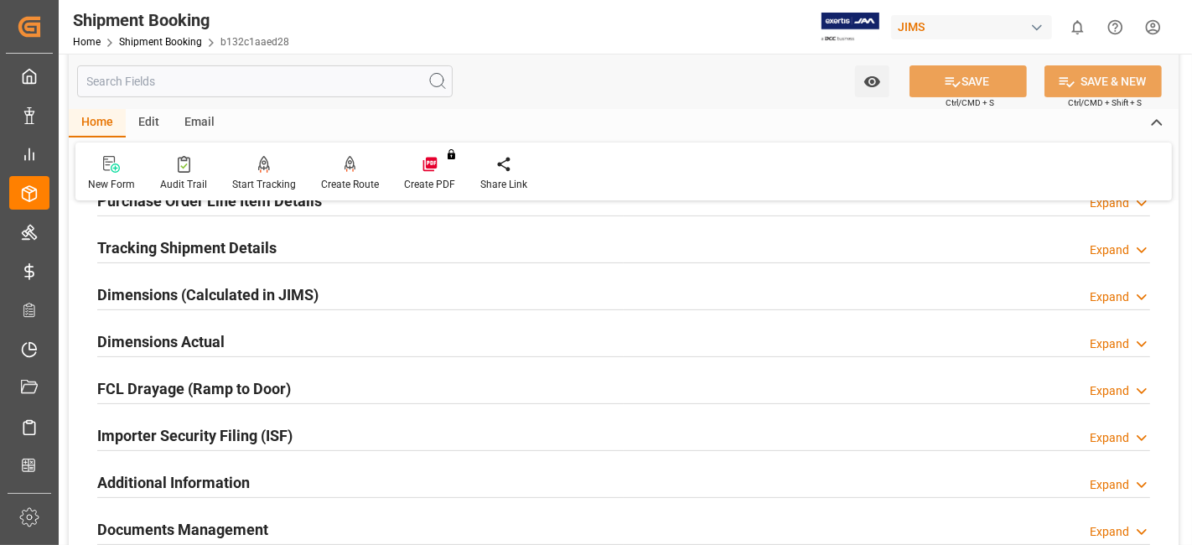
scroll to position [294, 0]
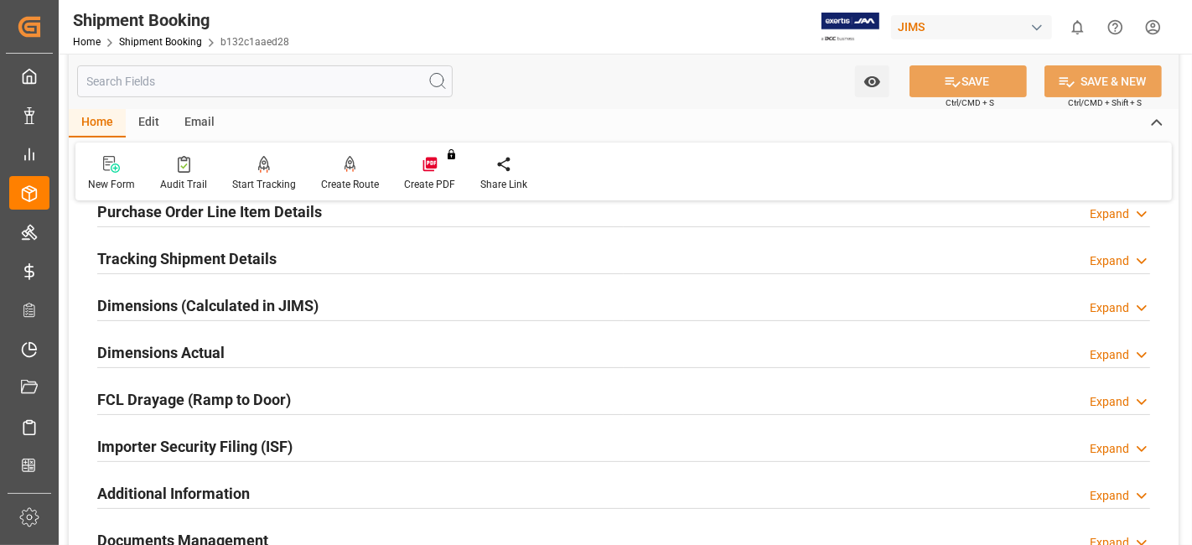
click at [208, 347] on h2 "Dimensions Actual" at bounding box center [160, 352] width 127 height 23
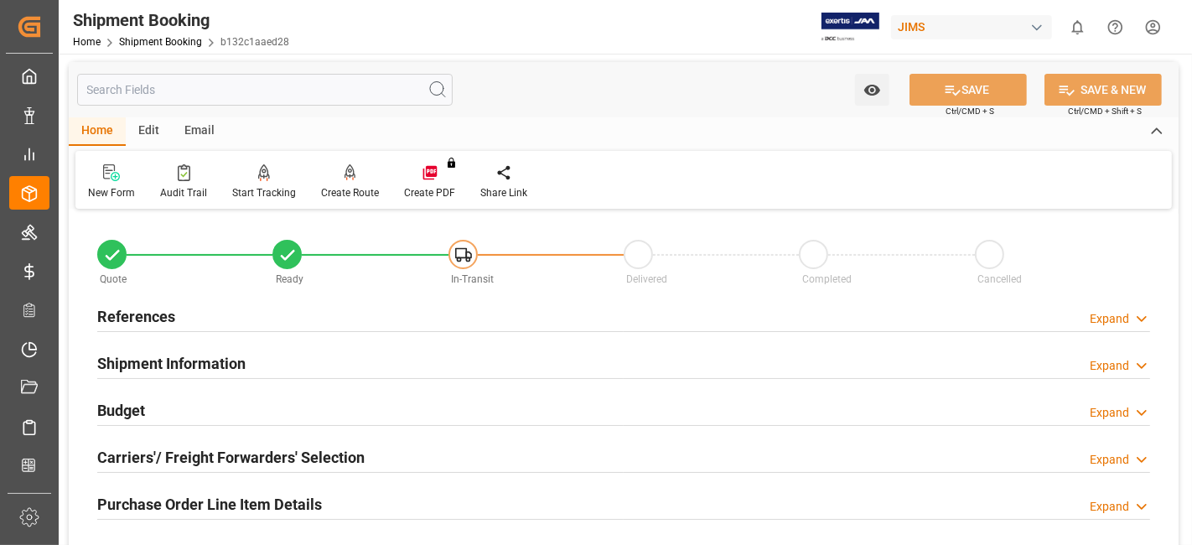
scroll to position [0, 0]
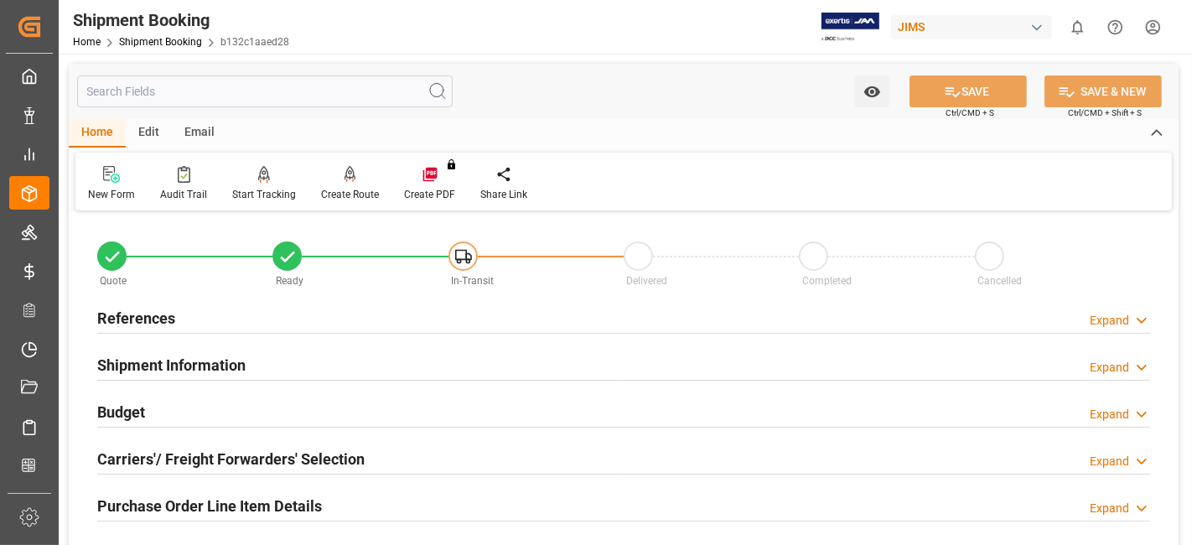
drag, startPoint x: 164, startPoint y: 413, endPoint x: 179, endPoint y: 475, distance: 63.7
click at [164, 413] on div "Budget Expand" at bounding box center [623, 411] width 1053 height 32
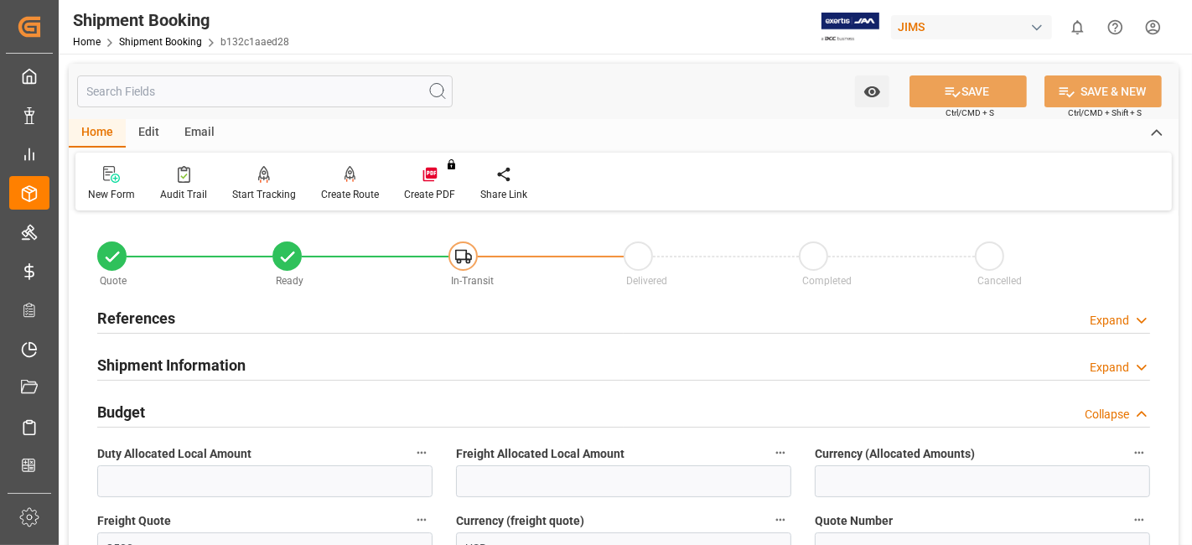
click at [174, 324] on div "References Expand" at bounding box center [623, 317] width 1053 height 32
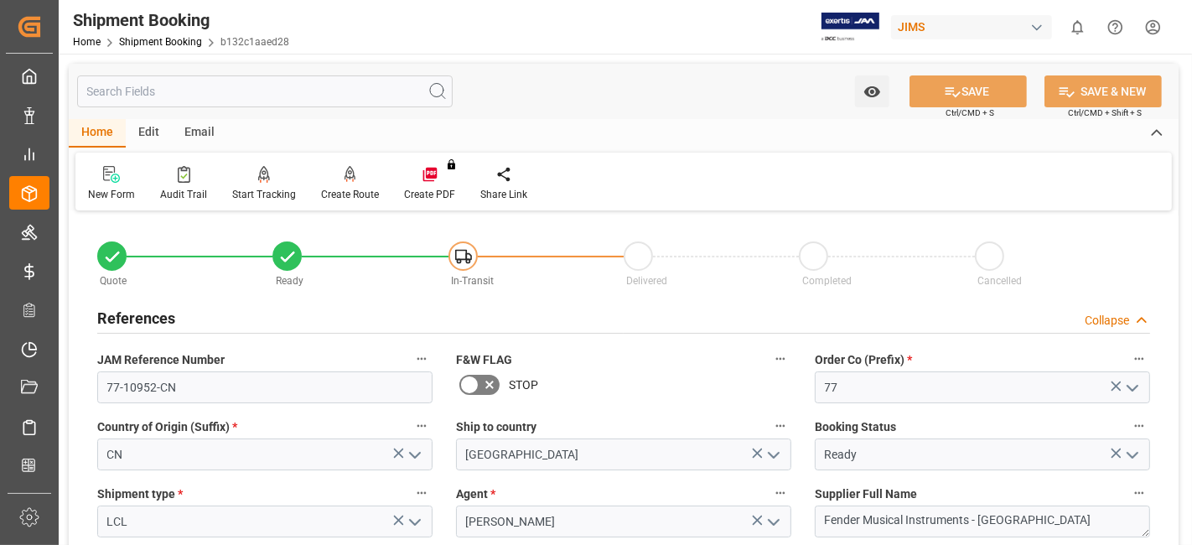
scroll to position [93, 0]
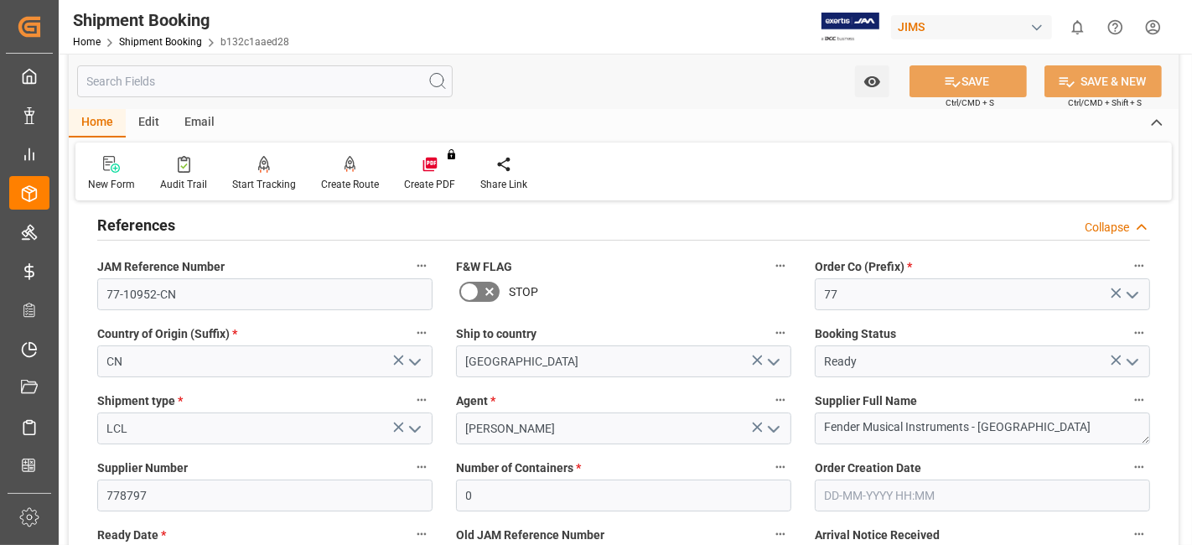
click at [172, 234] on h2 "References" at bounding box center [136, 225] width 78 height 23
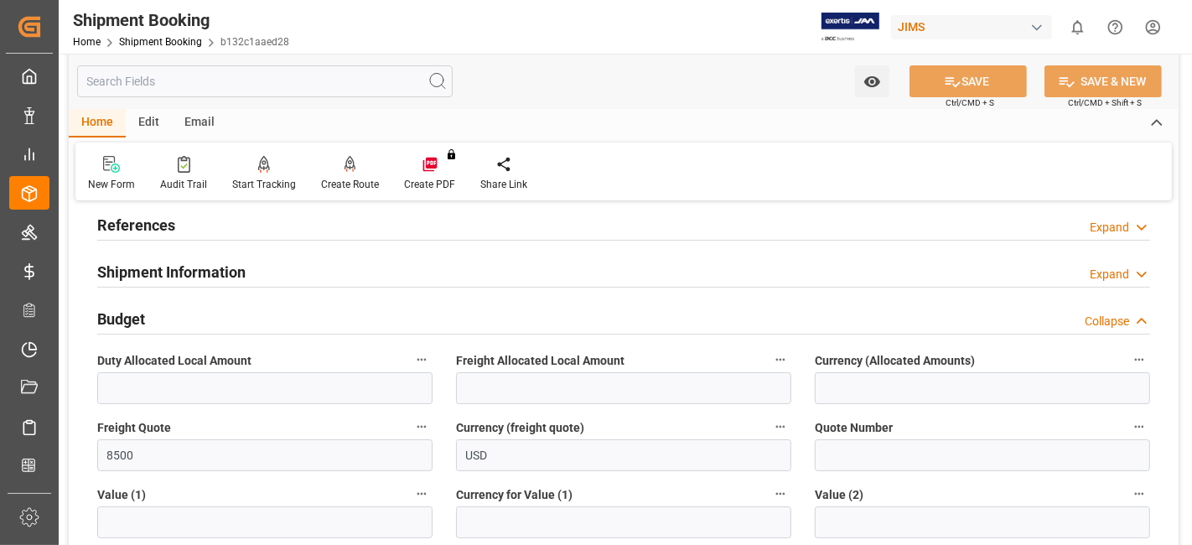
click at [419, 427] on icon "button" at bounding box center [421, 426] width 13 height 13
click at [486, 429] on li "Audits" at bounding box center [454, 426] width 86 height 28
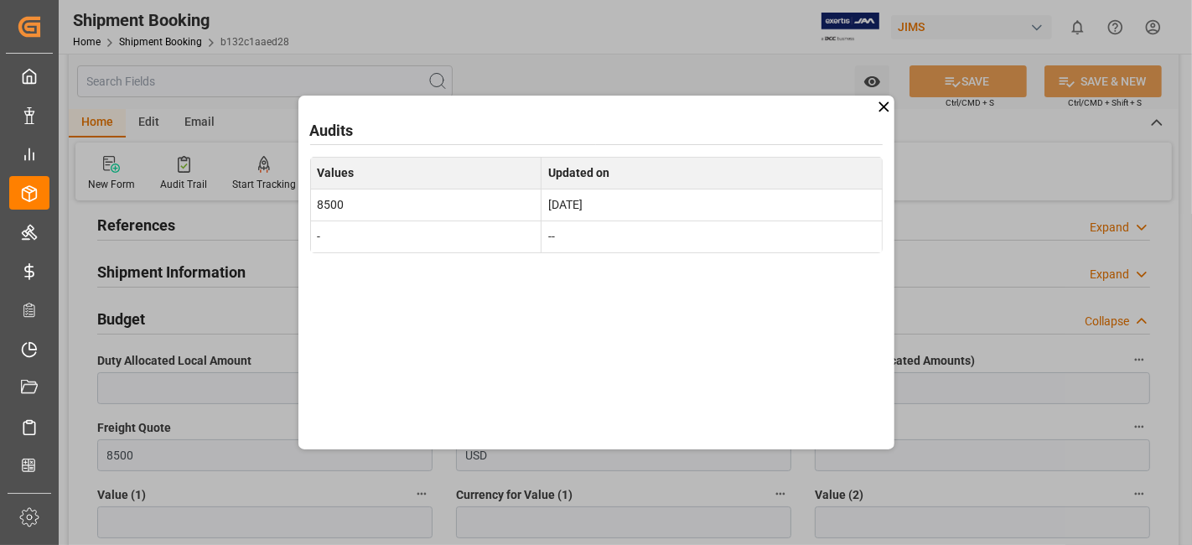
click at [886, 108] on icon at bounding box center [884, 106] width 10 height 10
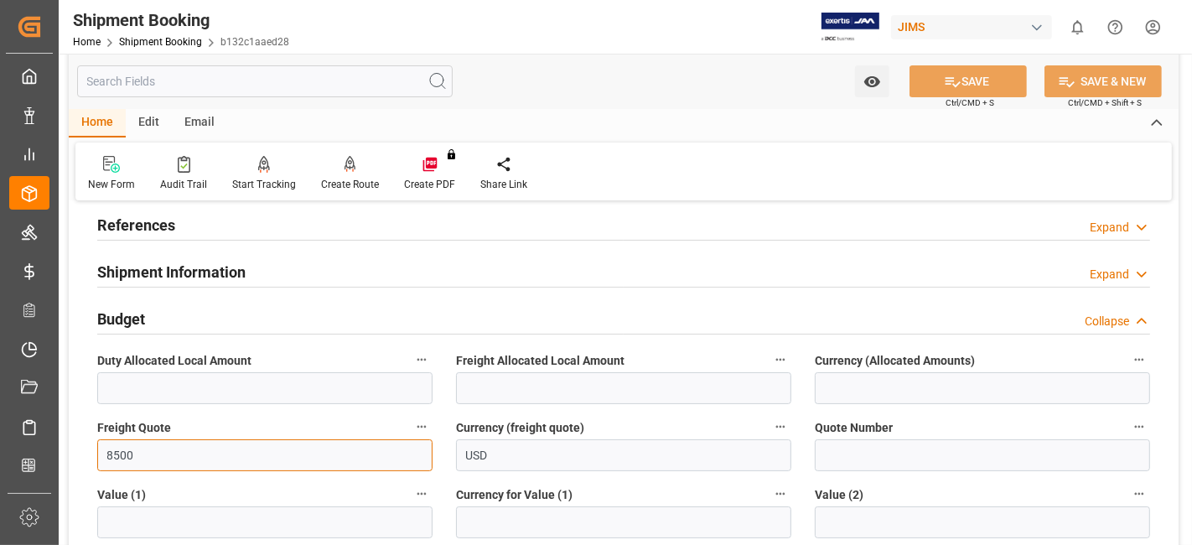
click at [112, 456] on input "8500" at bounding box center [264, 455] width 335 height 32
click at [112, 455] on input "8500" at bounding box center [264, 455] width 335 height 32
type input "3700"
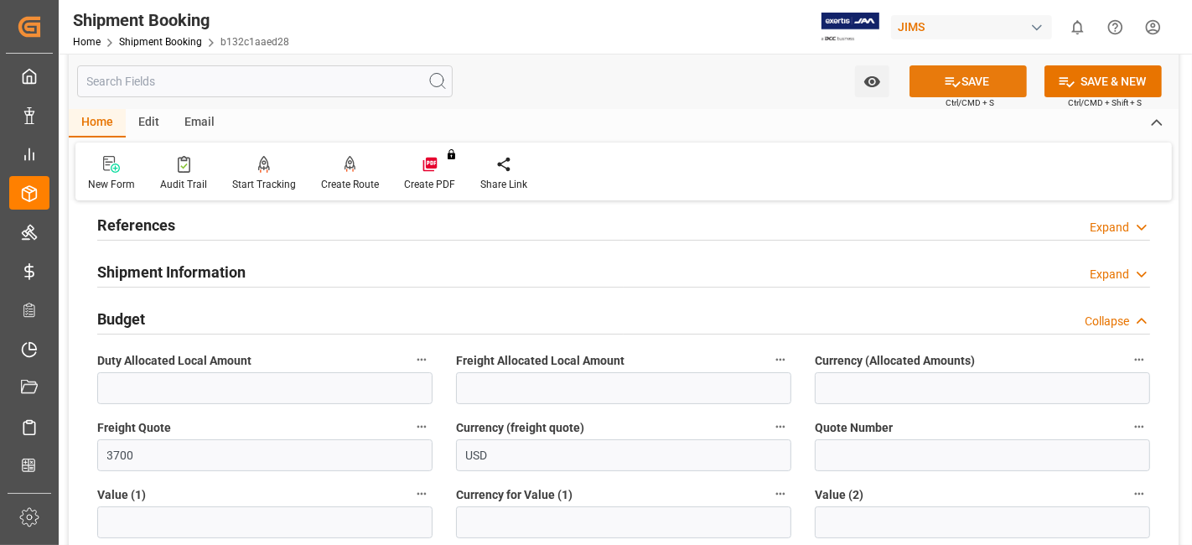
click at [948, 82] on icon at bounding box center [953, 82] width 15 height 10
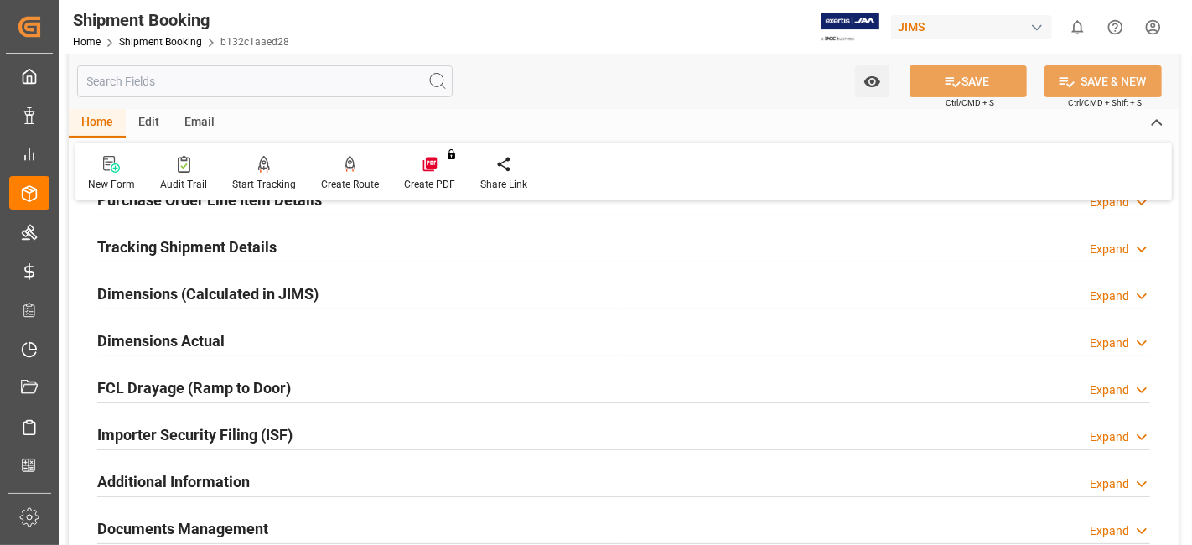
scroll to position [279, 0]
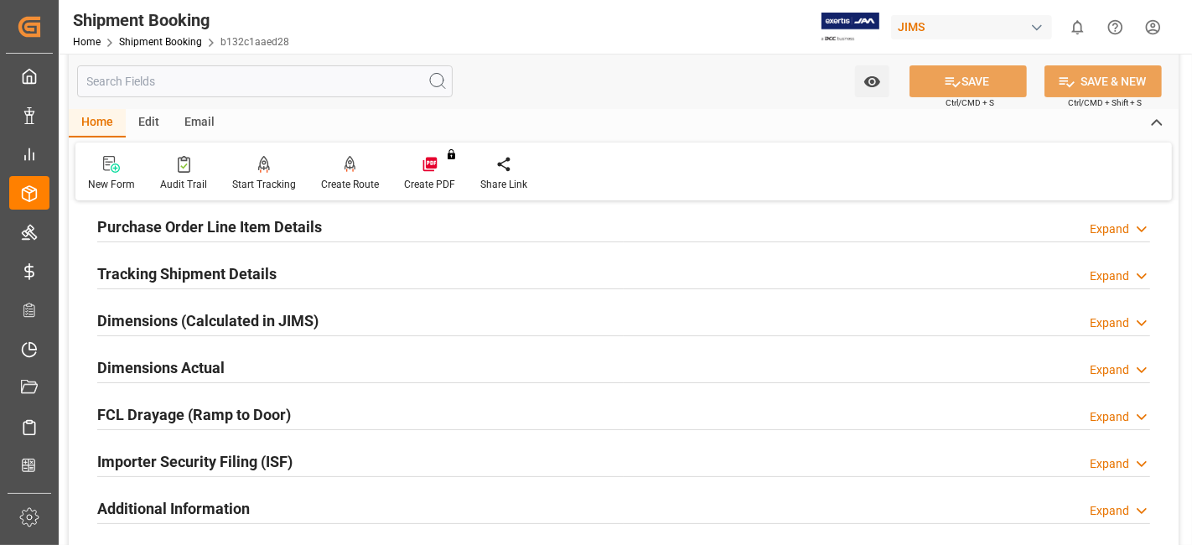
click at [229, 267] on h2 "Tracking Shipment Details" at bounding box center [186, 273] width 179 height 23
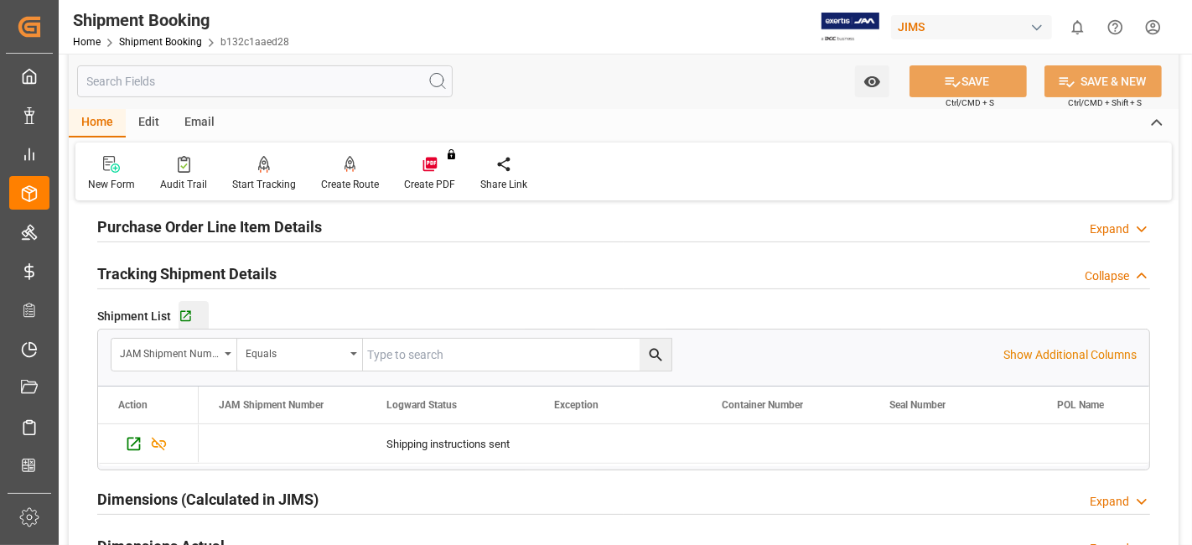
click at [194, 317] on div "Go to Shipment Tracking Grid" at bounding box center [194, 316] width 30 height 14
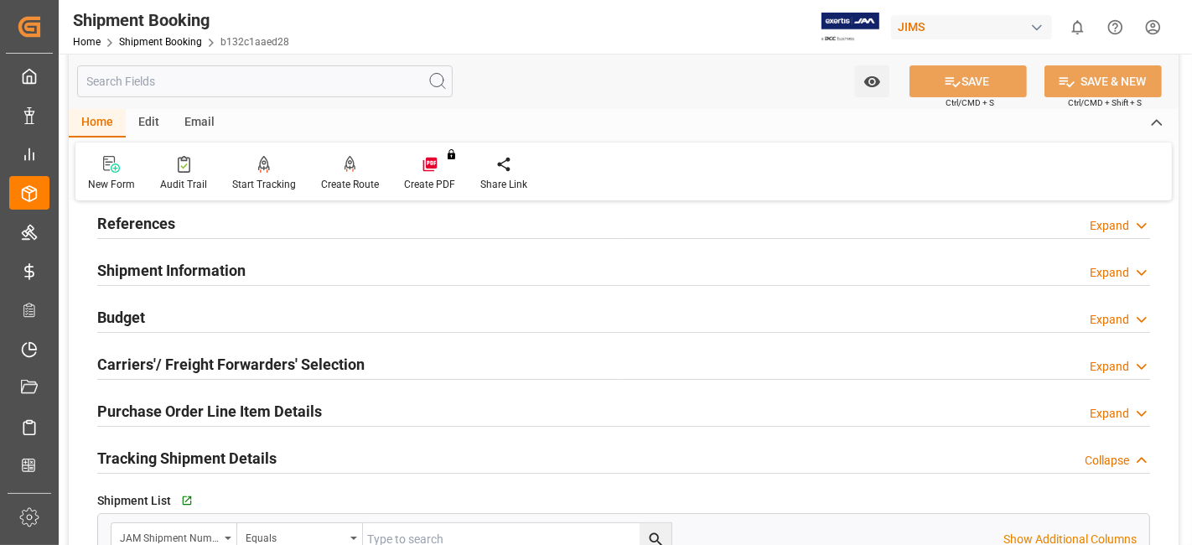
scroll to position [0, 0]
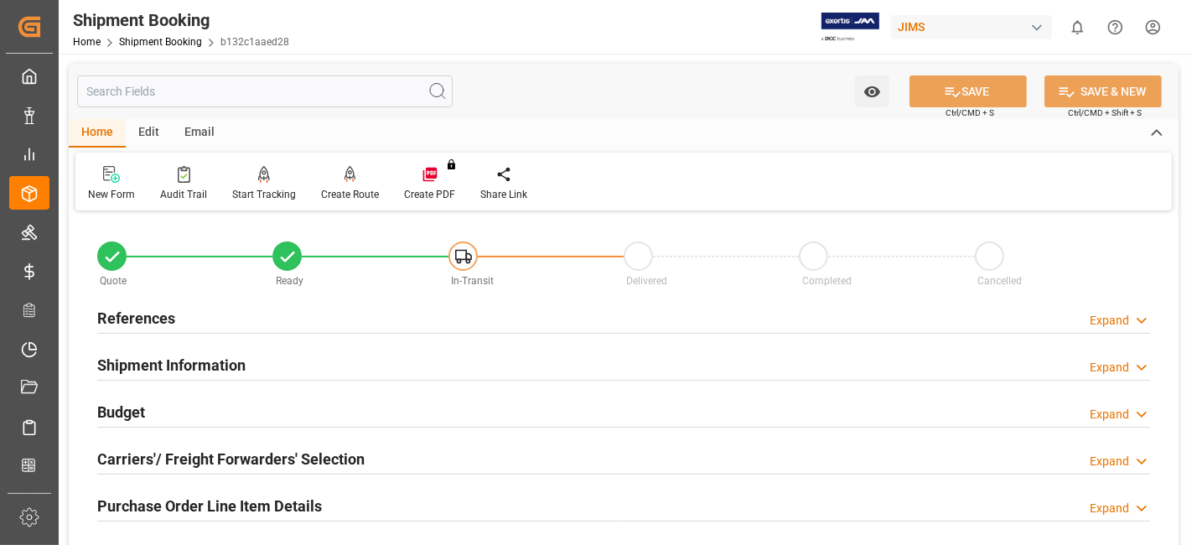
click at [306, 357] on div "Shipment Information Expand" at bounding box center [623, 364] width 1053 height 32
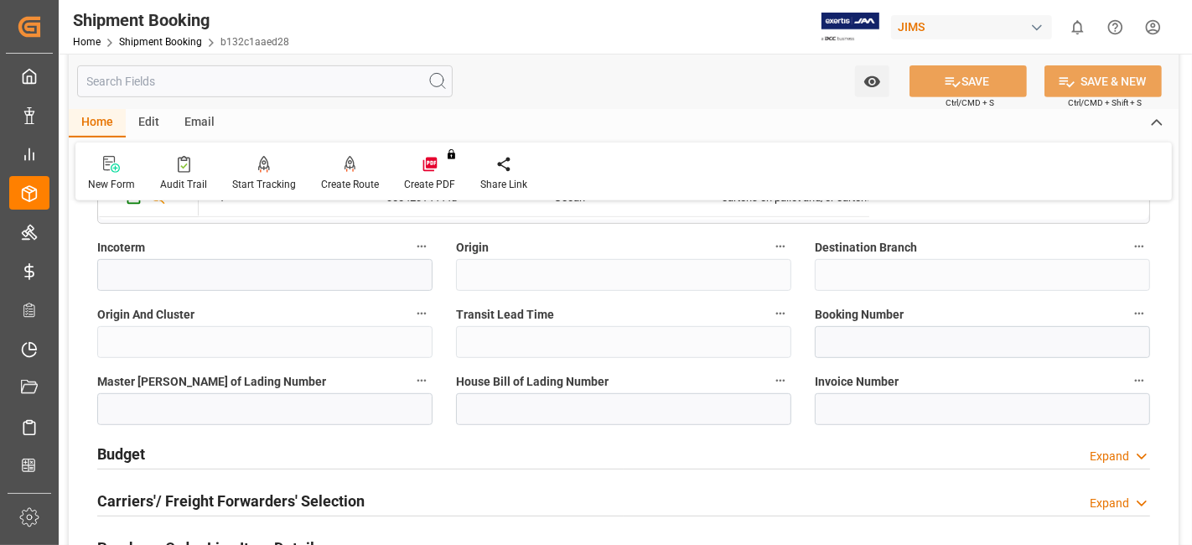
scroll to position [651, 0]
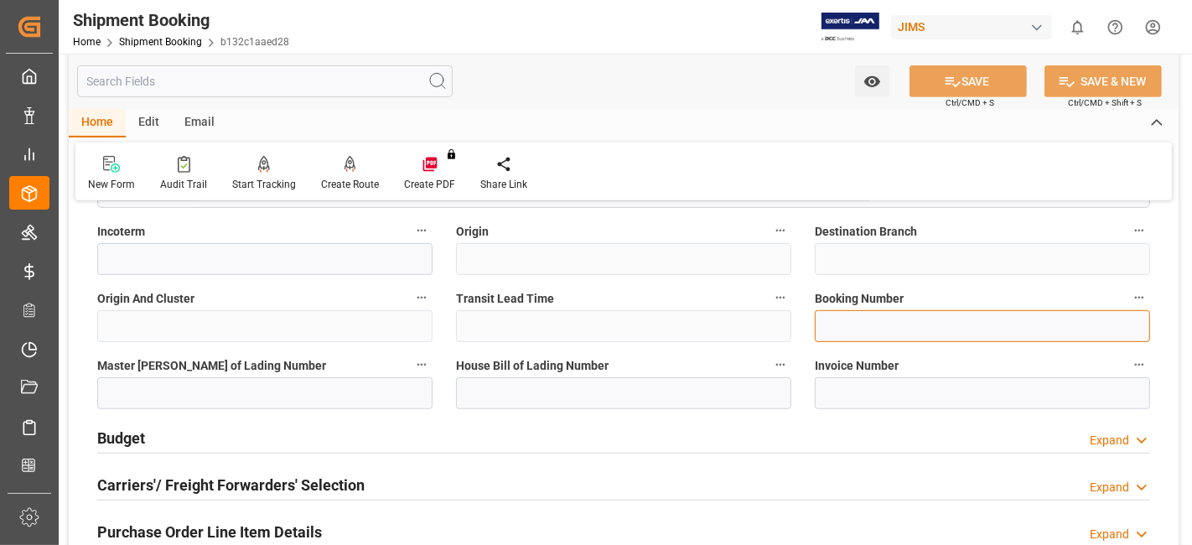
click at [842, 328] on input at bounding box center [982, 326] width 335 height 32
paste input "13639900"
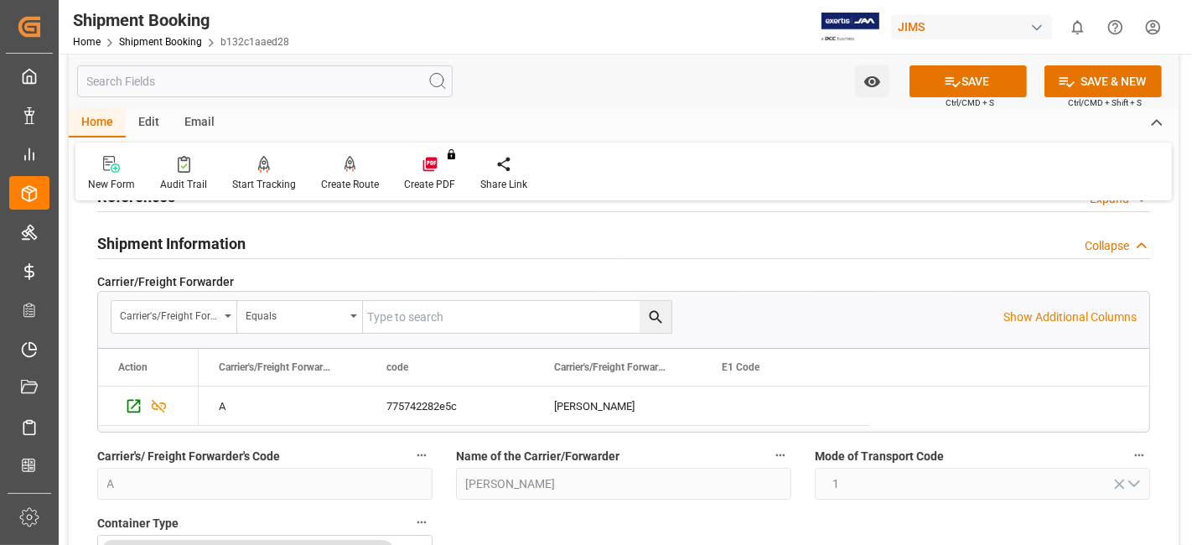
scroll to position [0, 0]
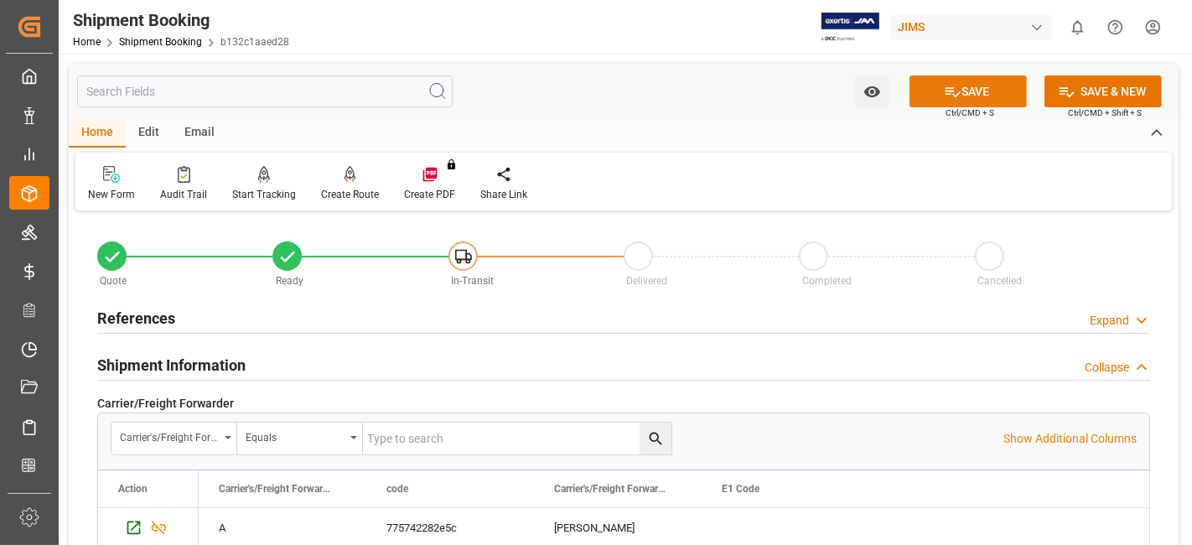
type input "13639900"
click at [963, 94] on button "SAVE" at bounding box center [968, 91] width 117 height 32
click at [241, 321] on div "References Expand" at bounding box center [623, 317] width 1053 height 32
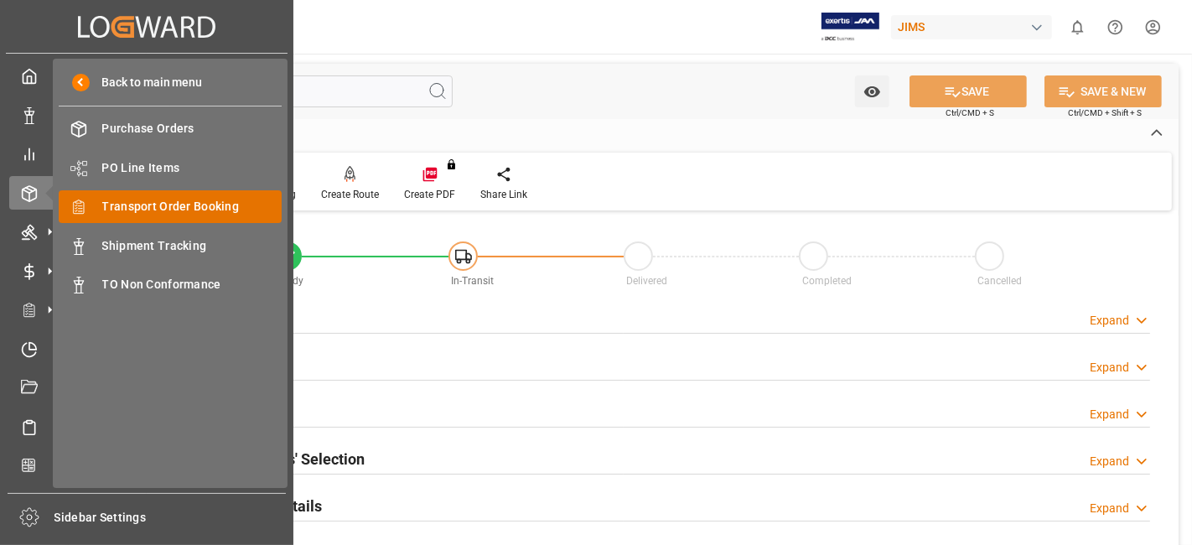
click at [203, 207] on span "Transport Order Booking" at bounding box center [192, 207] width 180 height 18
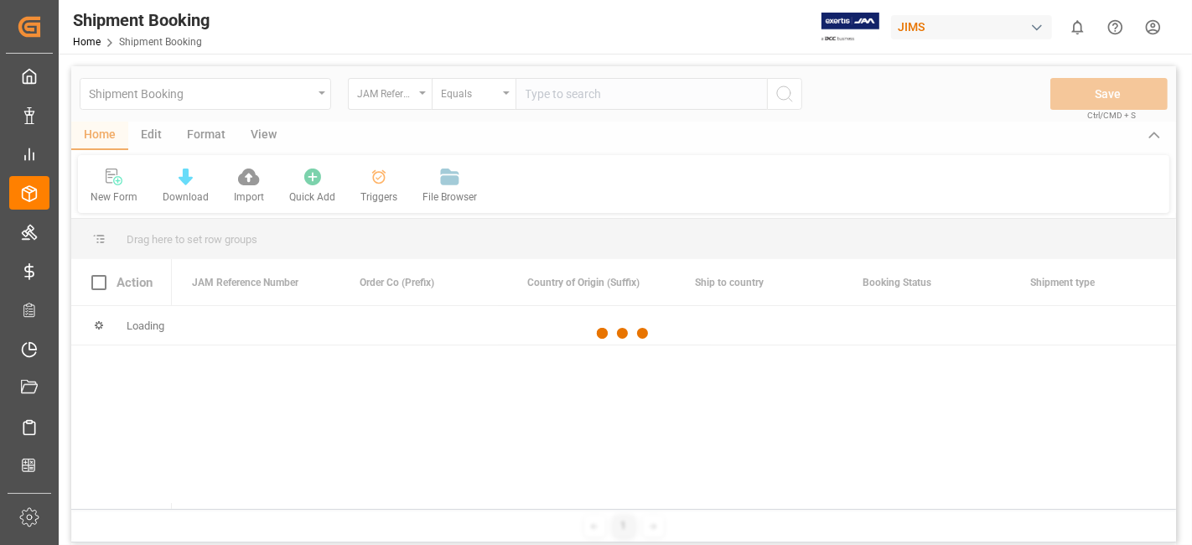
click at [563, 96] on div at bounding box center [623, 333] width 1105 height 535
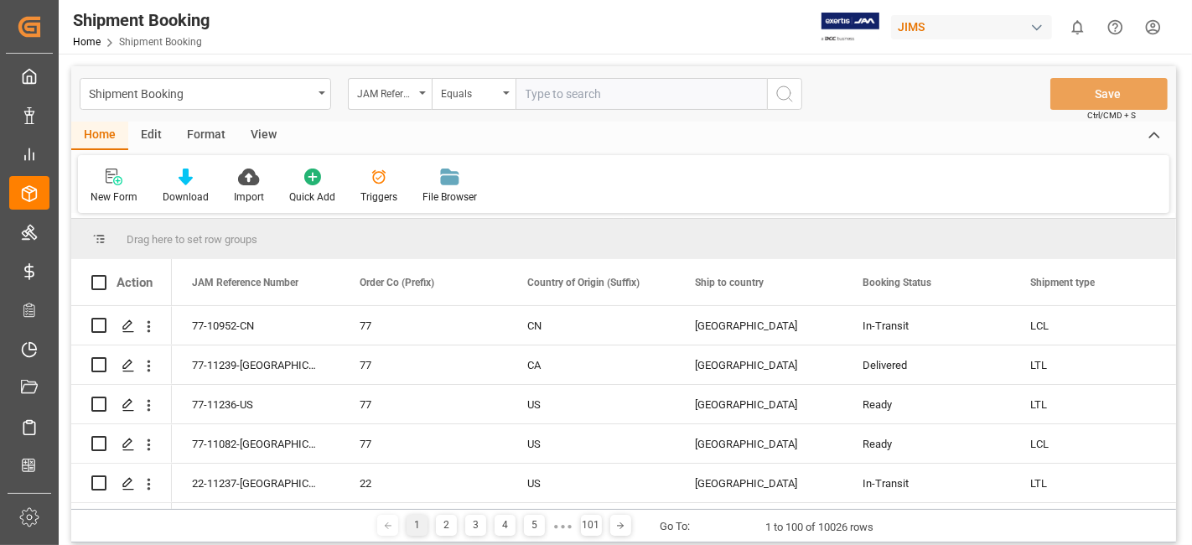
click at [563, 96] on input "text" at bounding box center [641, 94] width 251 height 32
paste input "77-11147-CN"
type input "77-11147-CN"
click at [799, 99] on button "search button" at bounding box center [784, 94] width 35 height 32
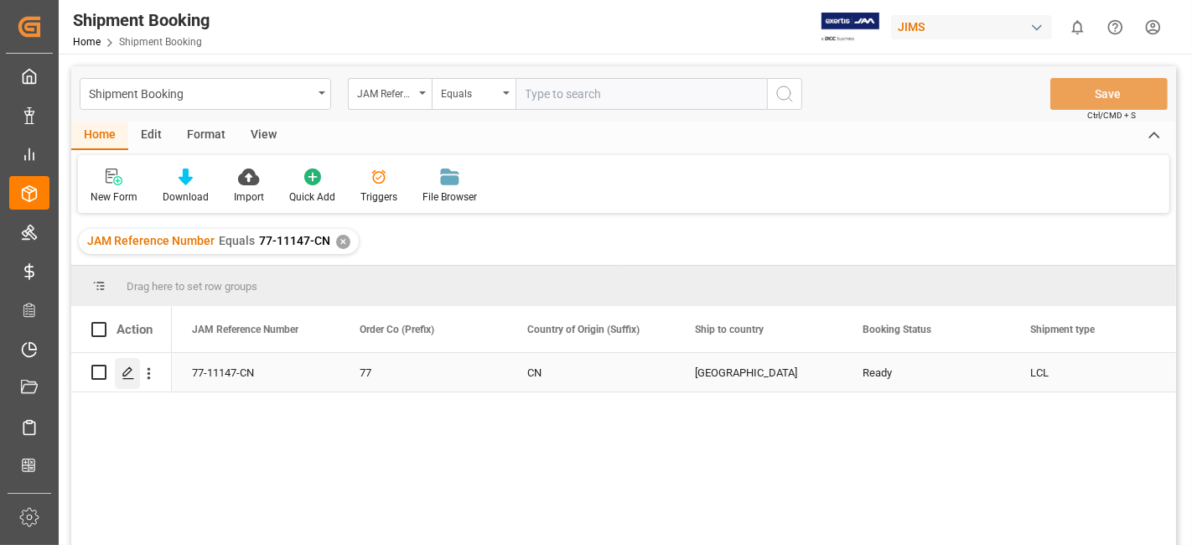
click at [117, 377] on div "Press SPACE to select this row." at bounding box center [127, 373] width 25 height 31
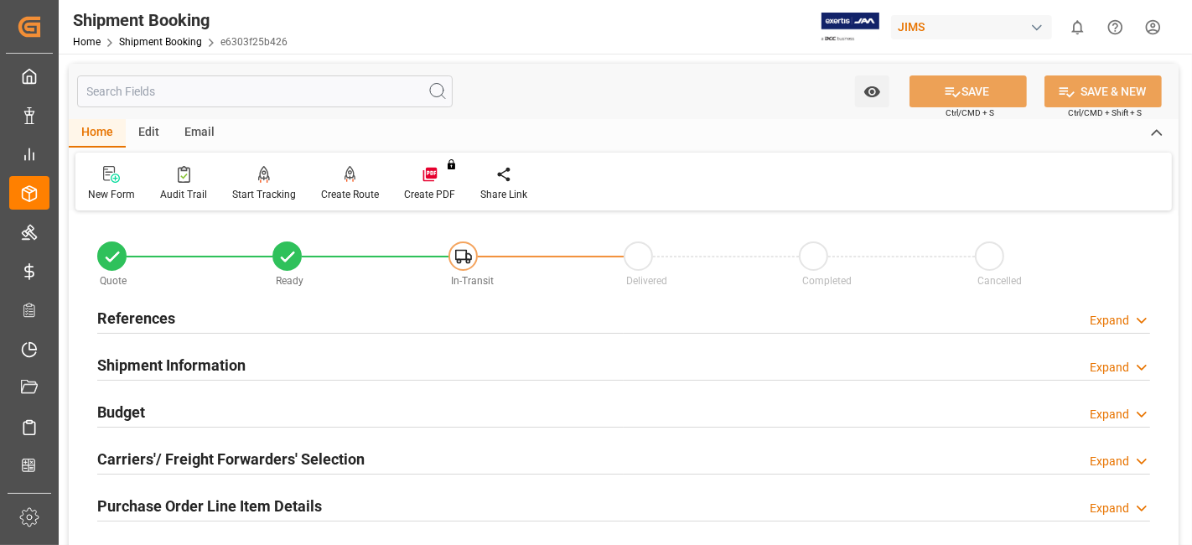
click at [266, 350] on div "Shipment Information Expand" at bounding box center [623, 364] width 1053 height 32
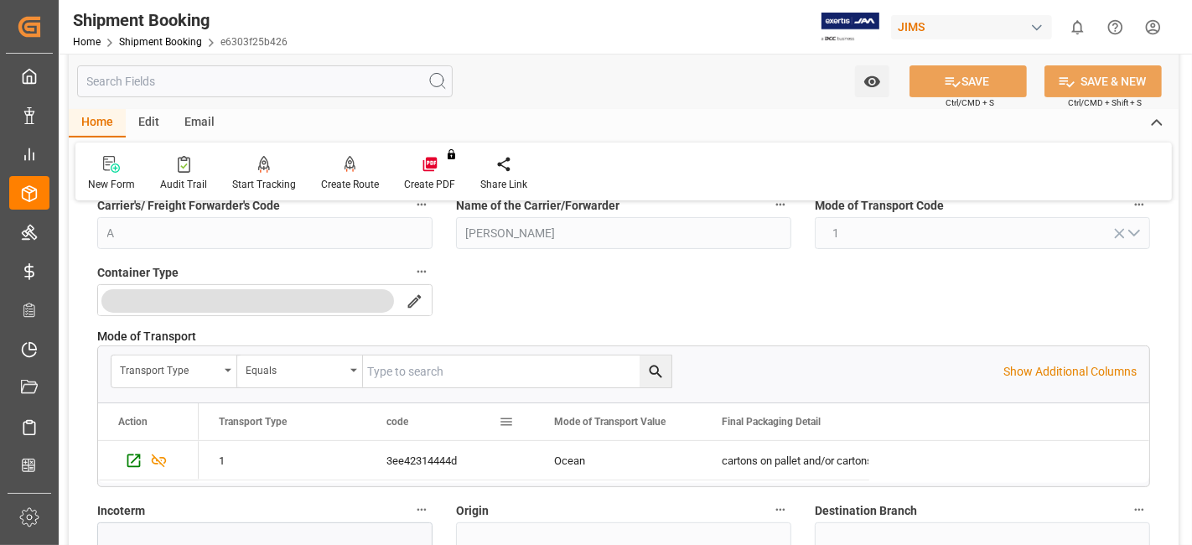
scroll to position [465, 0]
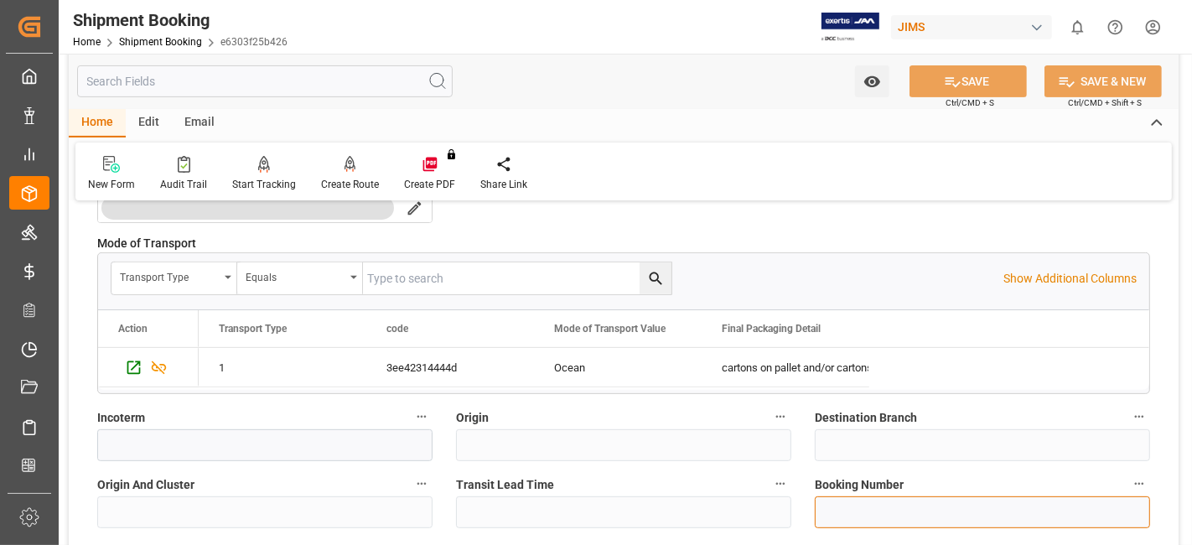
click at [853, 500] on input at bounding box center [982, 512] width 335 height 32
paste input "13639854"
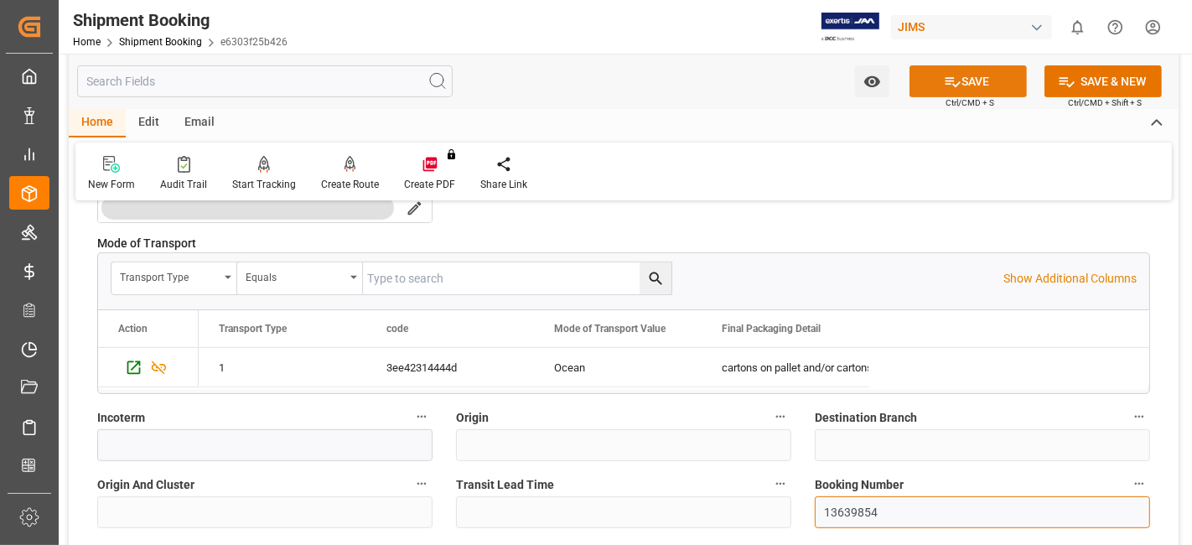
type input "13639854"
click at [951, 91] on button "SAVE" at bounding box center [968, 81] width 117 height 32
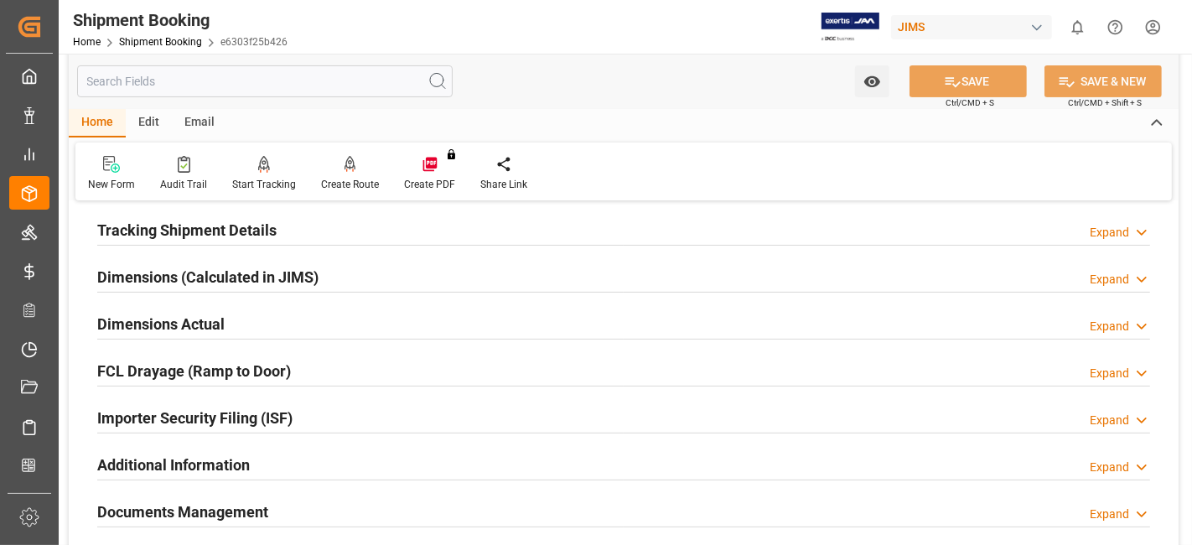
scroll to position [186, 0]
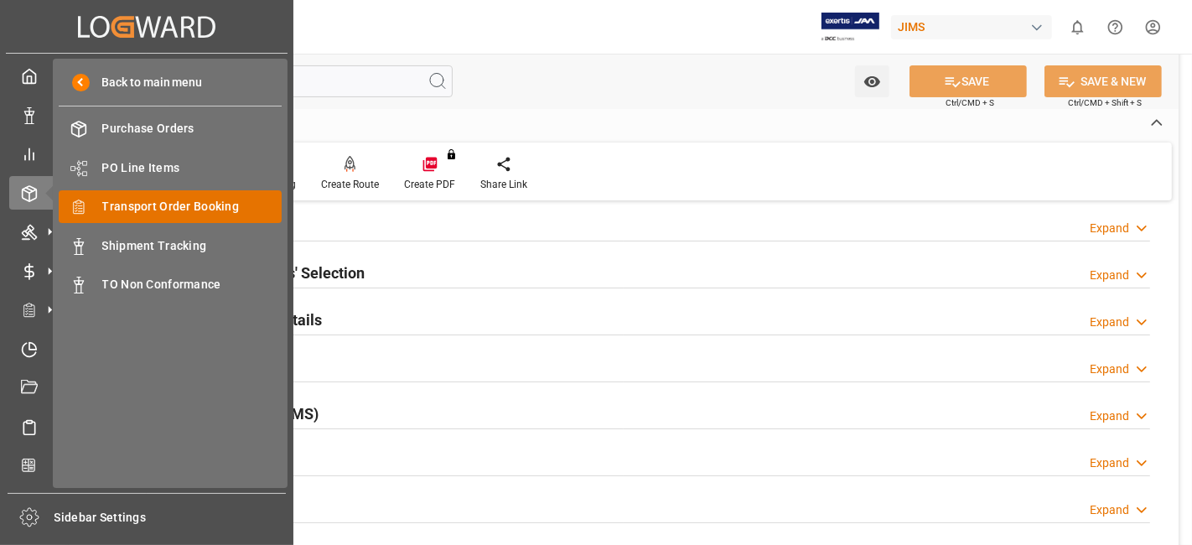
click at [189, 205] on span "Transport Order Booking" at bounding box center [192, 207] width 180 height 18
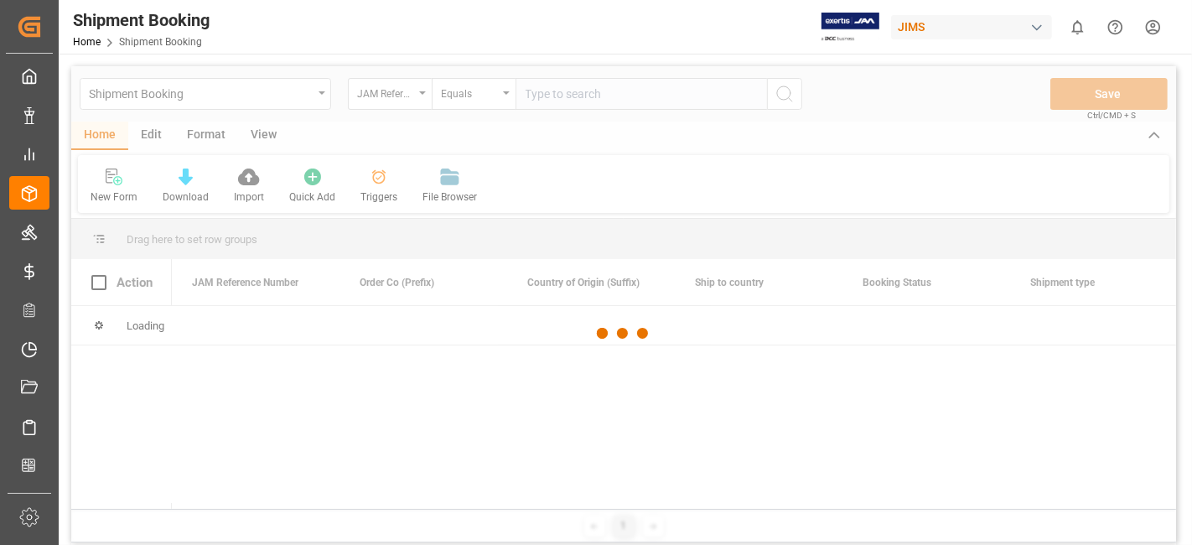
click at [549, 94] on div at bounding box center [623, 333] width 1105 height 535
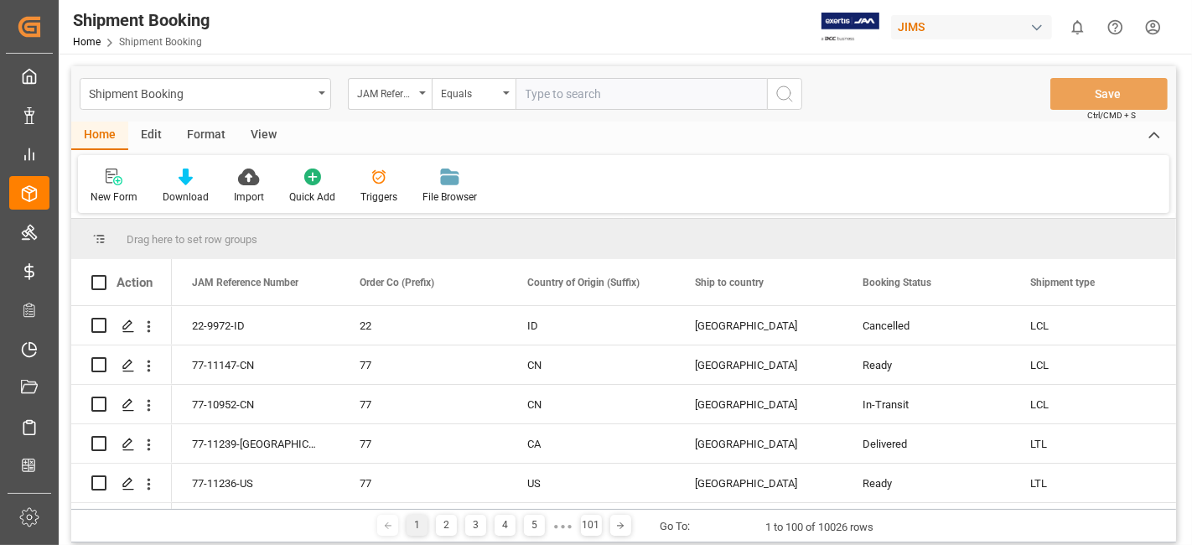
click at [549, 94] on input "text" at bounding box center [641, 94] width 251 height 32
paste input "77-11021-[GEOGRAPHIC_DATA]"
type input "77-11021-[GEOGRAPHIC_DATA]"
click at [789, 100] on icon "search button" at bounding box center [785, 94] width 20 height 20
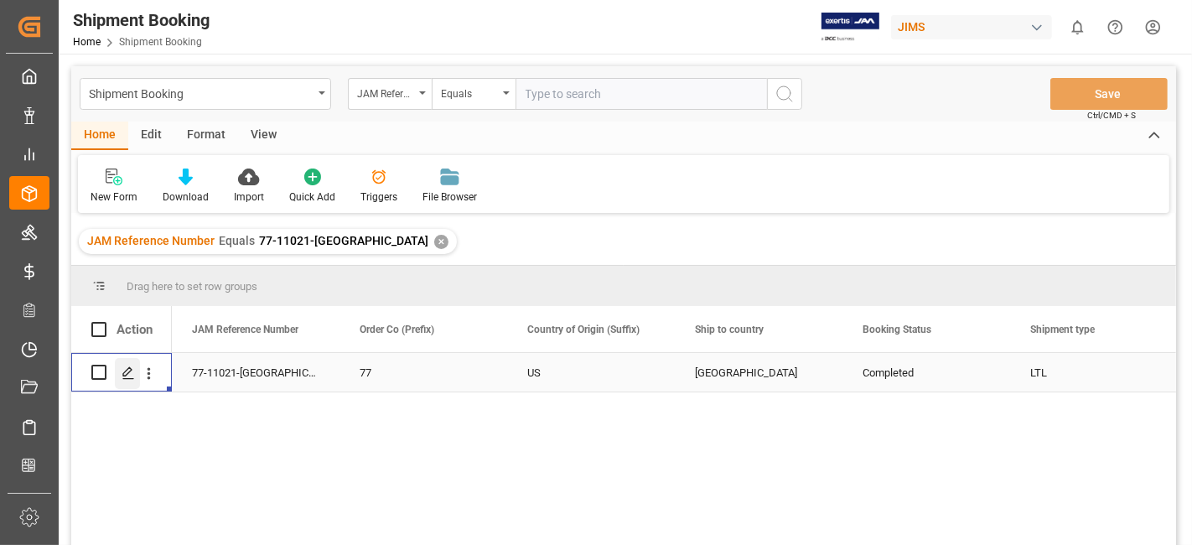
click at [123, 372] on polygon "Press SPACE to select this row." at bounding box center [127, 371] width 8 height 8
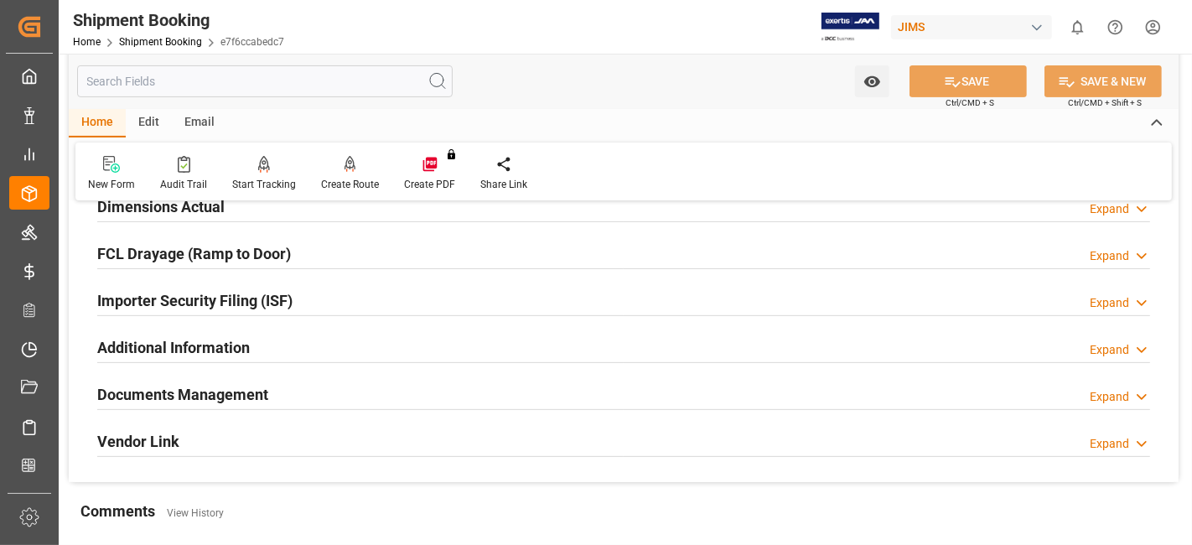
scroll to position [533, 0]
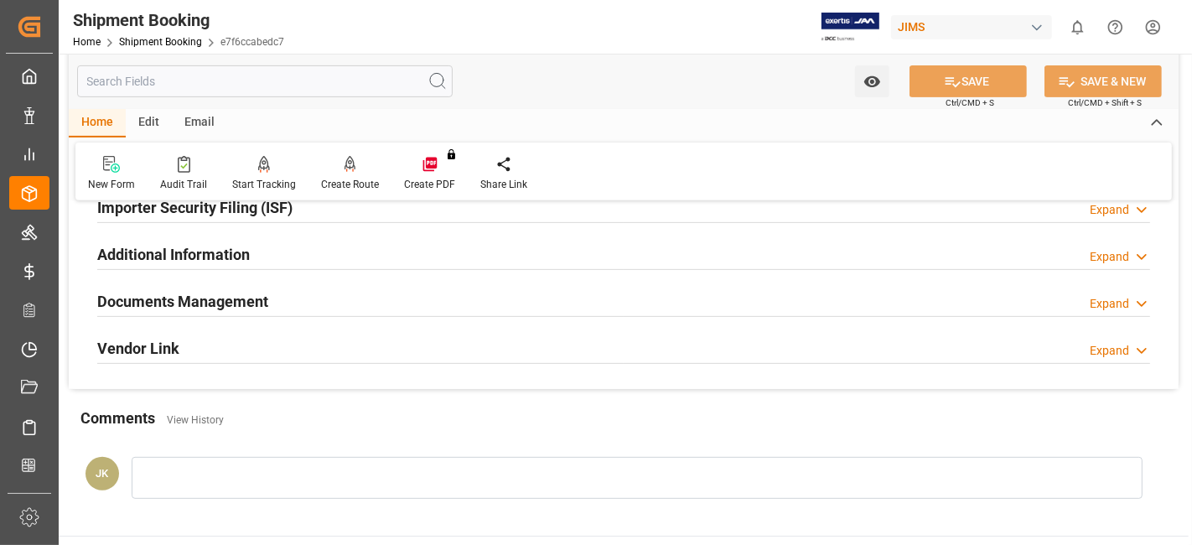
click at [272, 294] on div "Documents Management Expand" at bounding box center [623, 300] width 1053 height 32
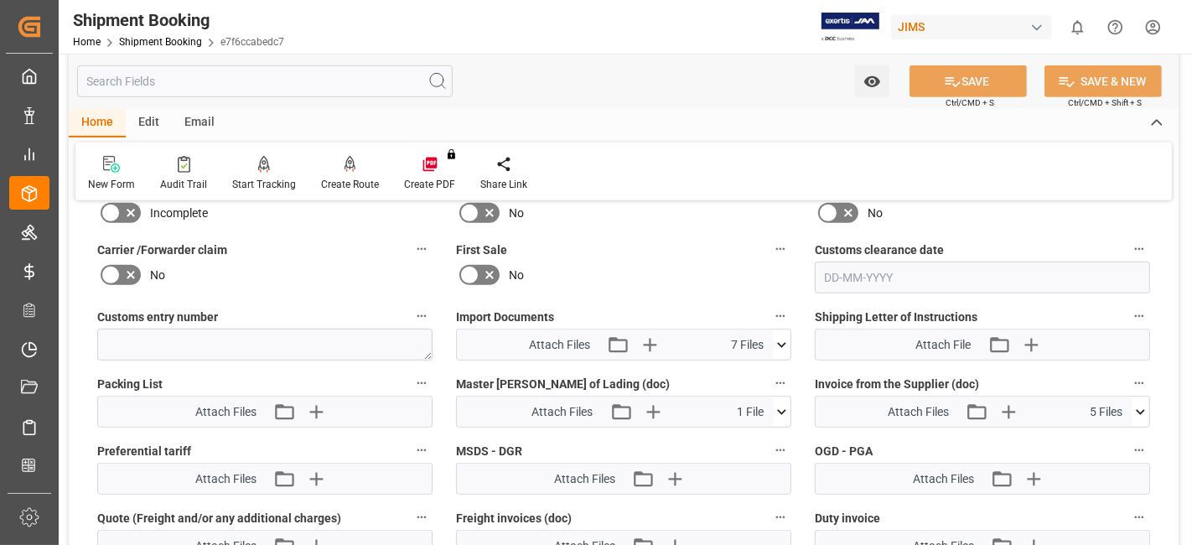
scroll to position [905, 0]
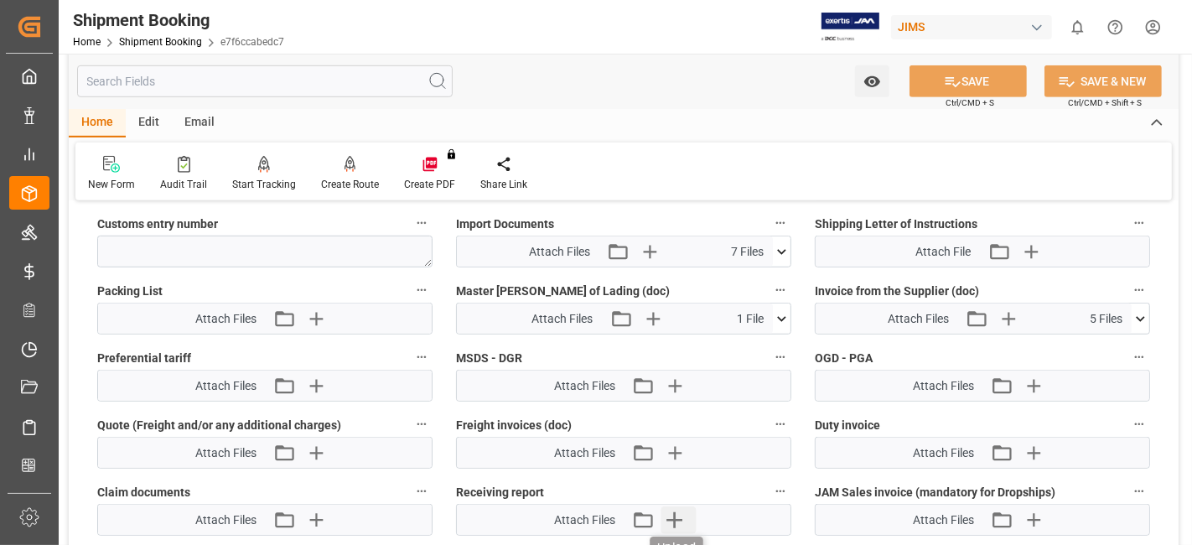
click at [675, 512] on icon "button" at bounding box center [674, 520] width 16 height 16
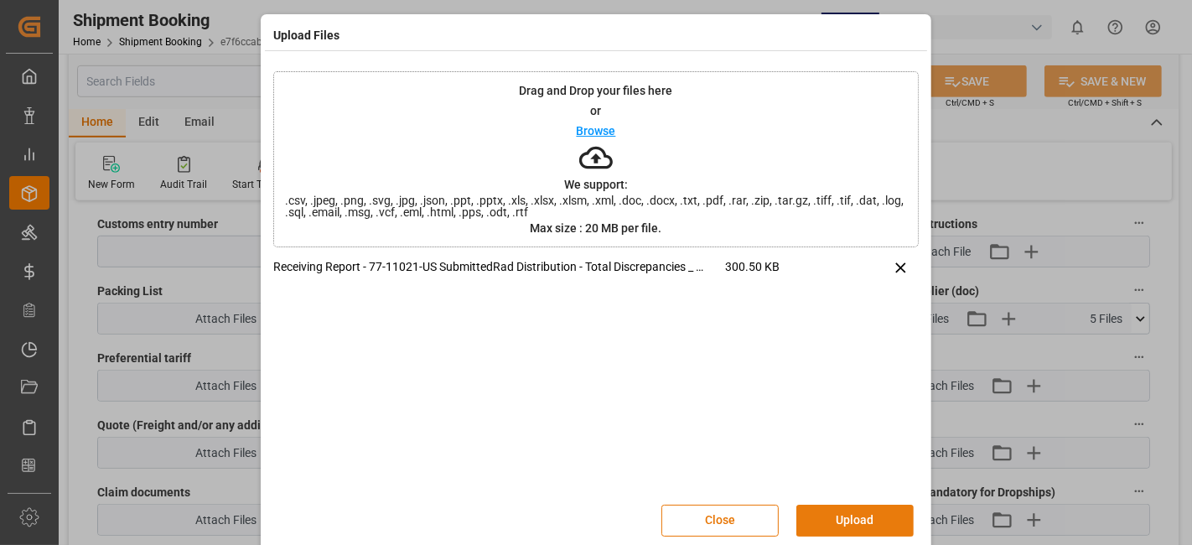
click at [854, 521] on button "Upload" at bounding box center [854, 521] width 117 height 32
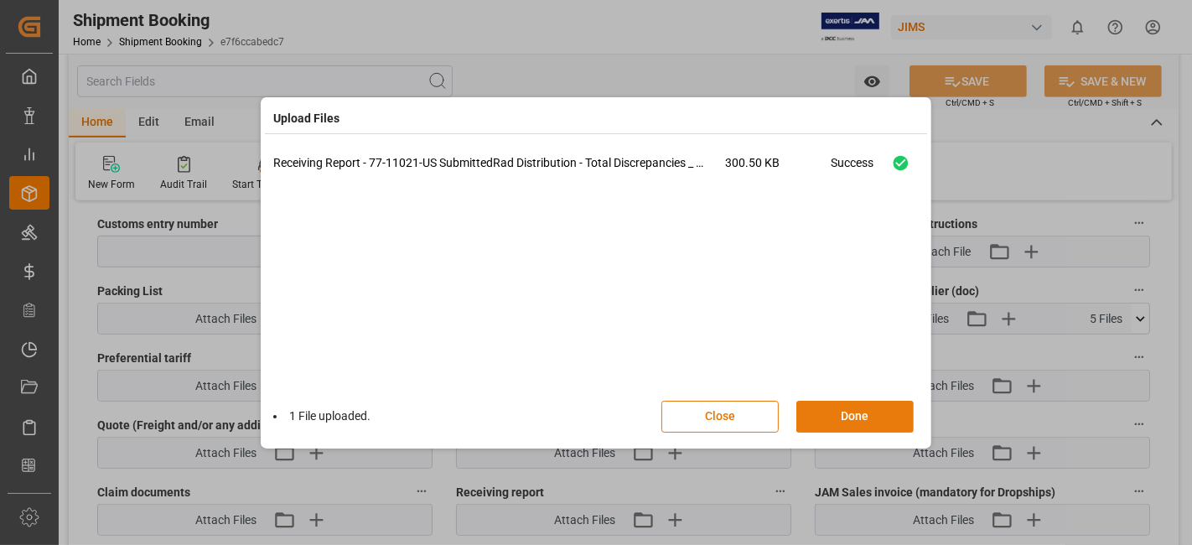
click at [829, 414] on button "Done" at bounding box center [854, 417] width 117 height 32
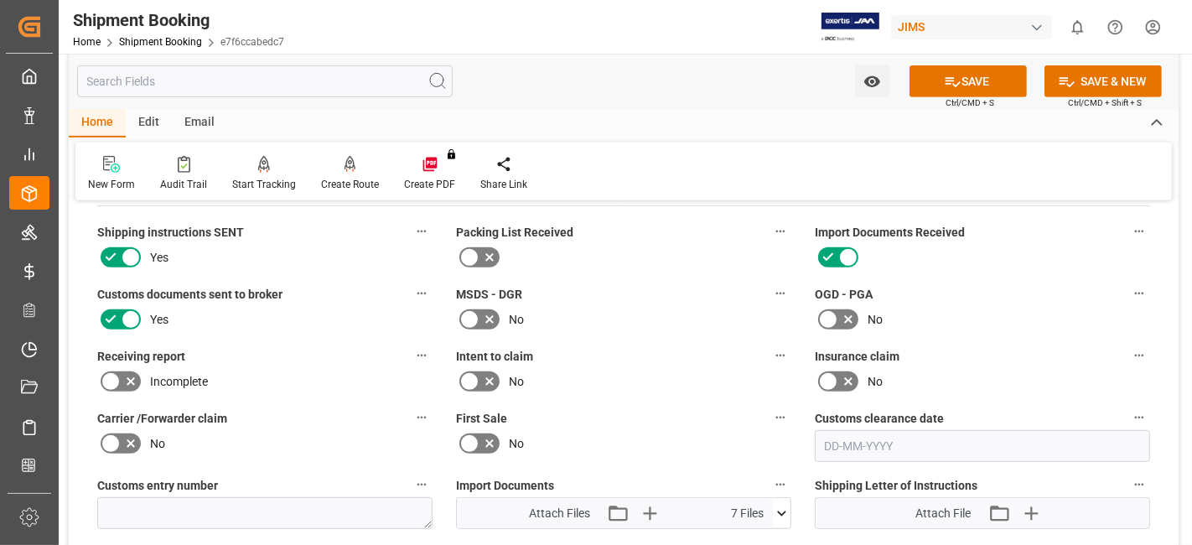
scroll to position [626, 0]
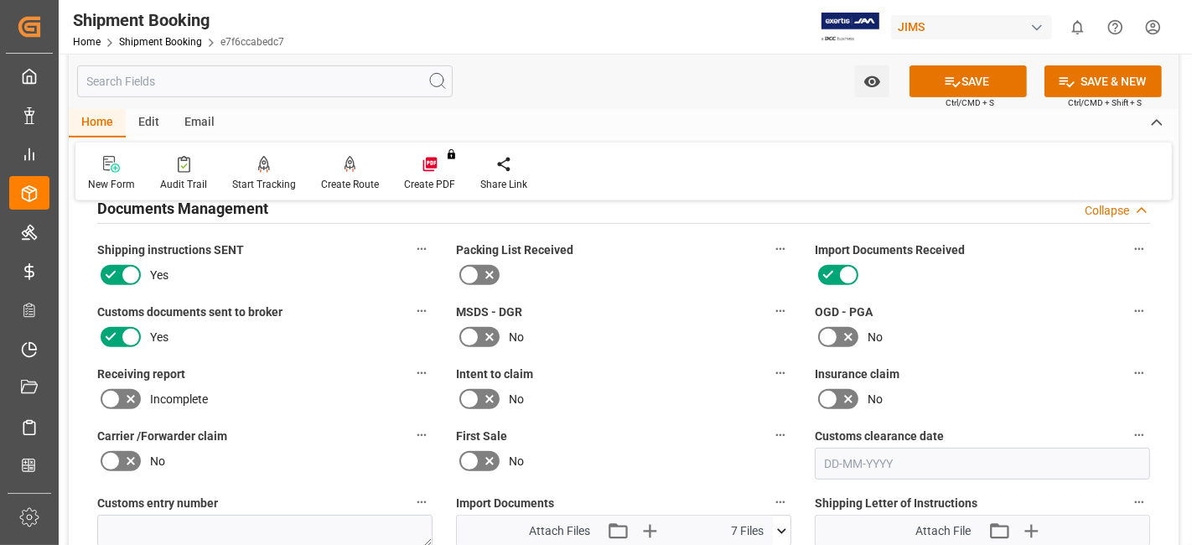
click at [133, 396] on icon at bounding box center [131, 400] width 8 height 8
click at [0, 0] on input "checkbox" at bounding box center [0, 0] width 0 height 0
click at [962, 93] on button "SAVE" at bounding box center [968, 81] width 117 height 32
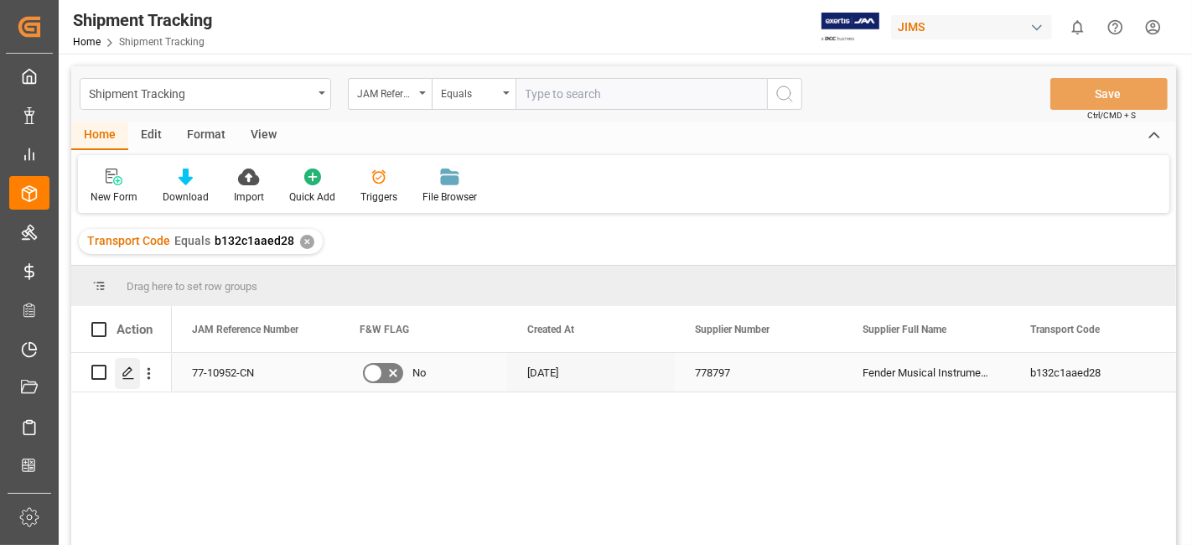
click at [125, 378] on line "Press SPACE to select this row." at bounding box center [128, 378] width 10 height 0
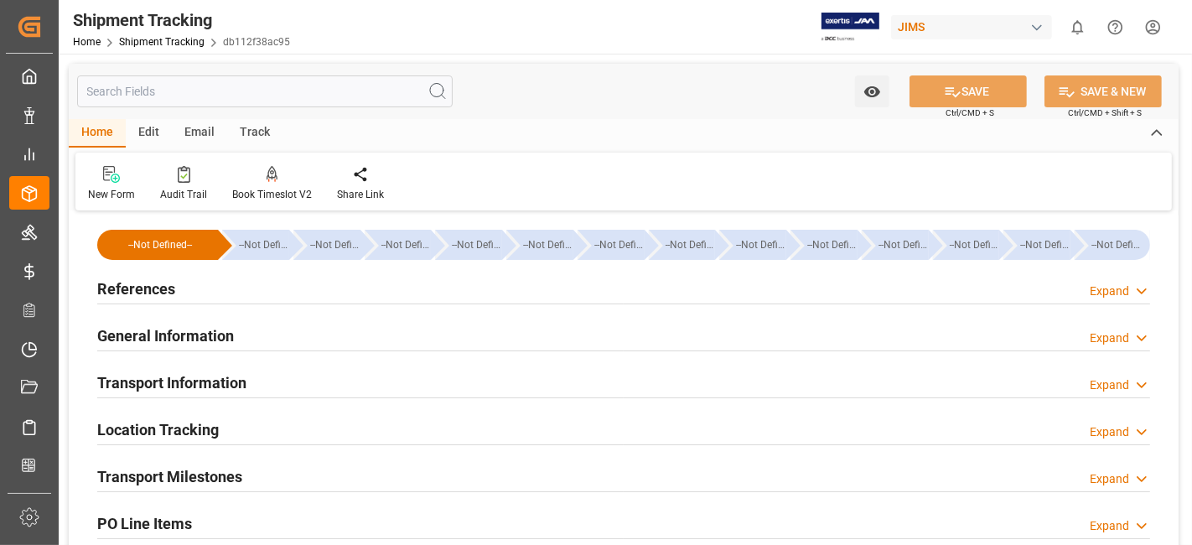
type input "08-09-2025"
click at [196, 291] on div "References Expand" at bounding box center [623, 288] width 1053 height 32
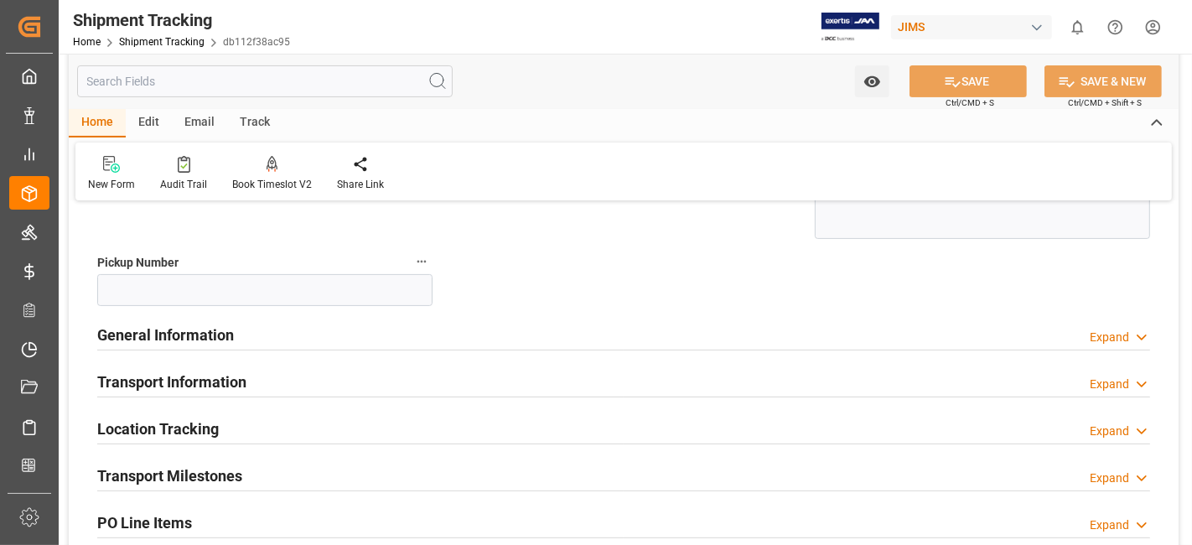
scroll to position [372, 0]
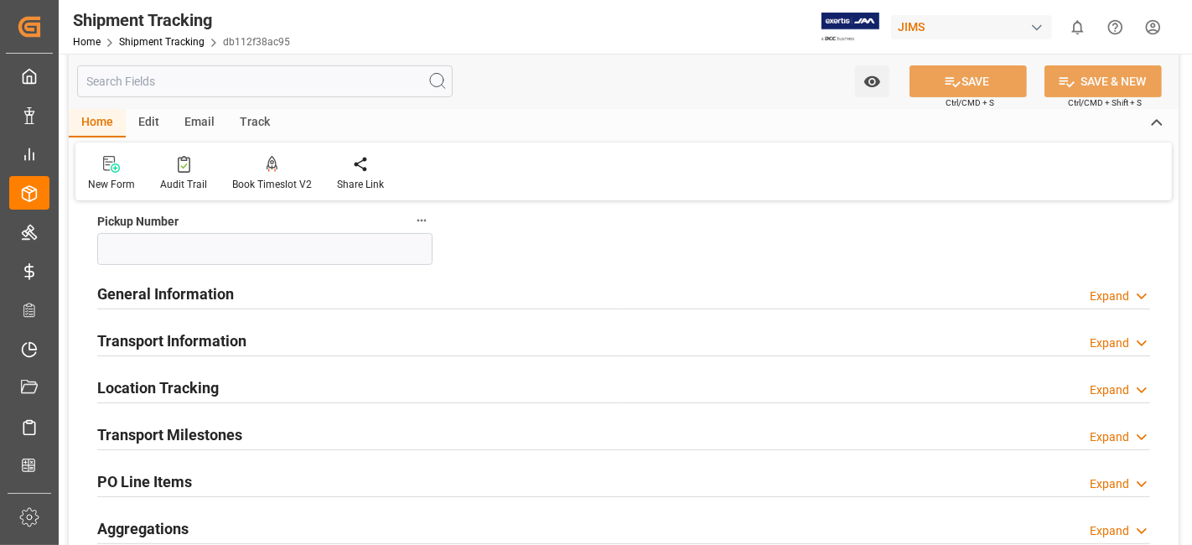
click at [208, 290] on h2 "General Information" at bounding box center [165, 294] width 137 height 23
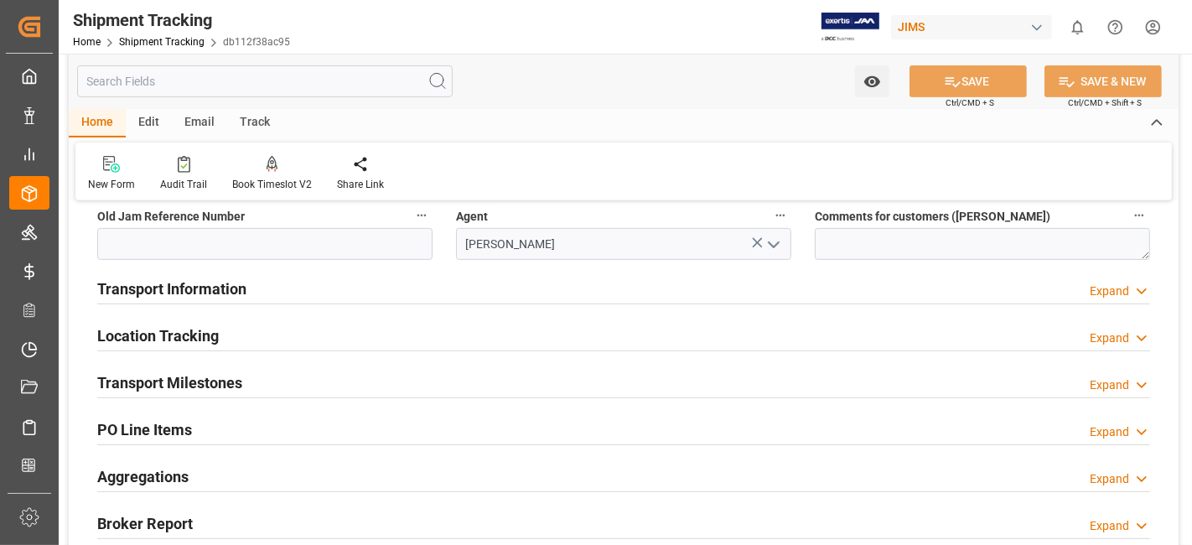
click at [208, 290] on h2 "Transport Information" at bounding box center [171, 288] width 149 height 23
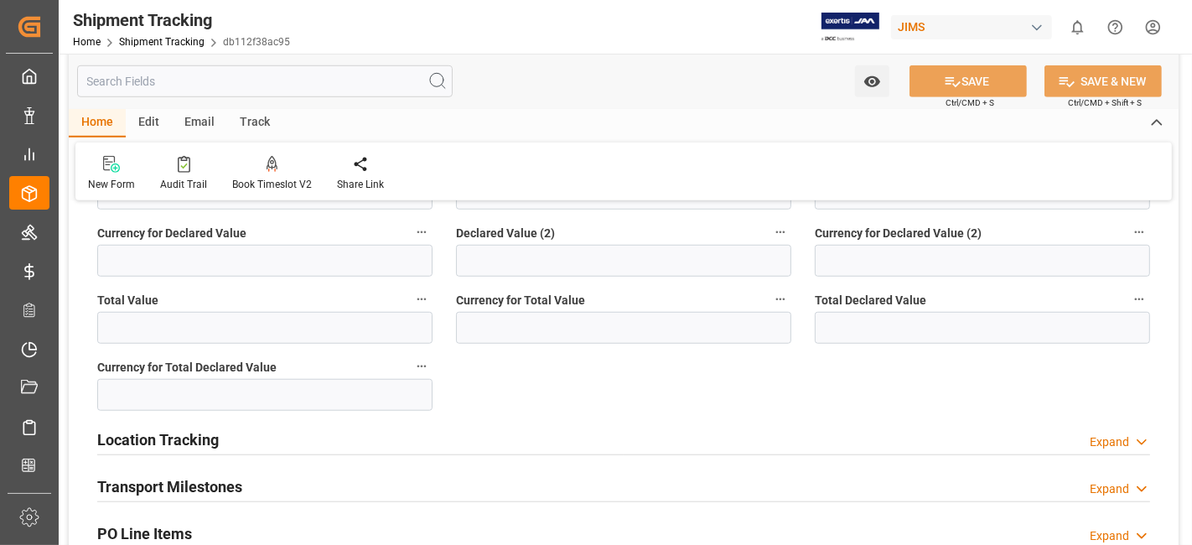
scroll to position [1211, 0]
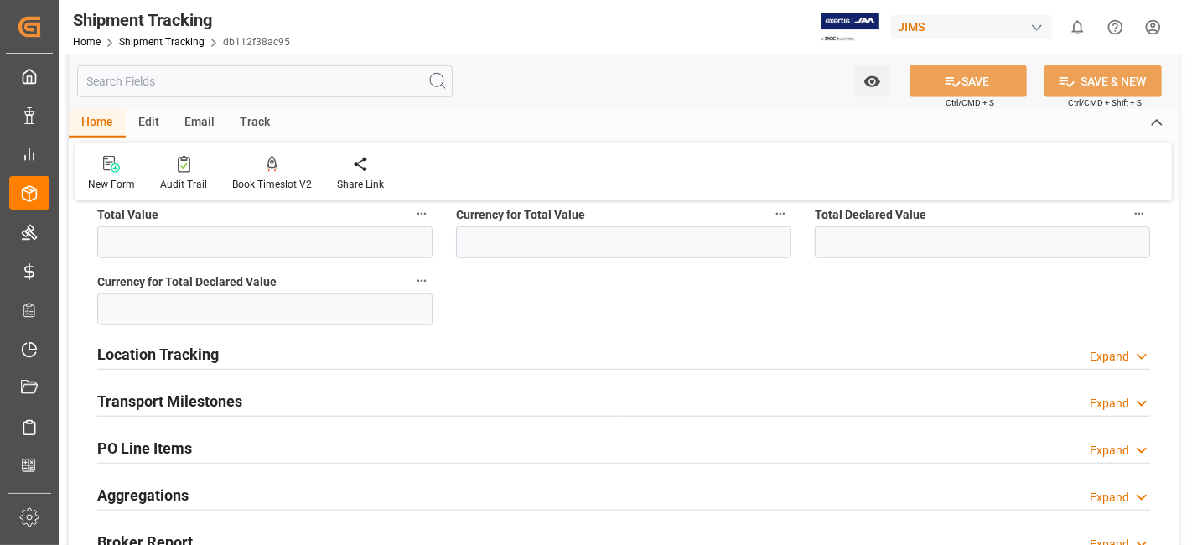
click at [275, 353] on div "Location Tracking Expand" at bounding box center [623, 353] width 1053 height 32
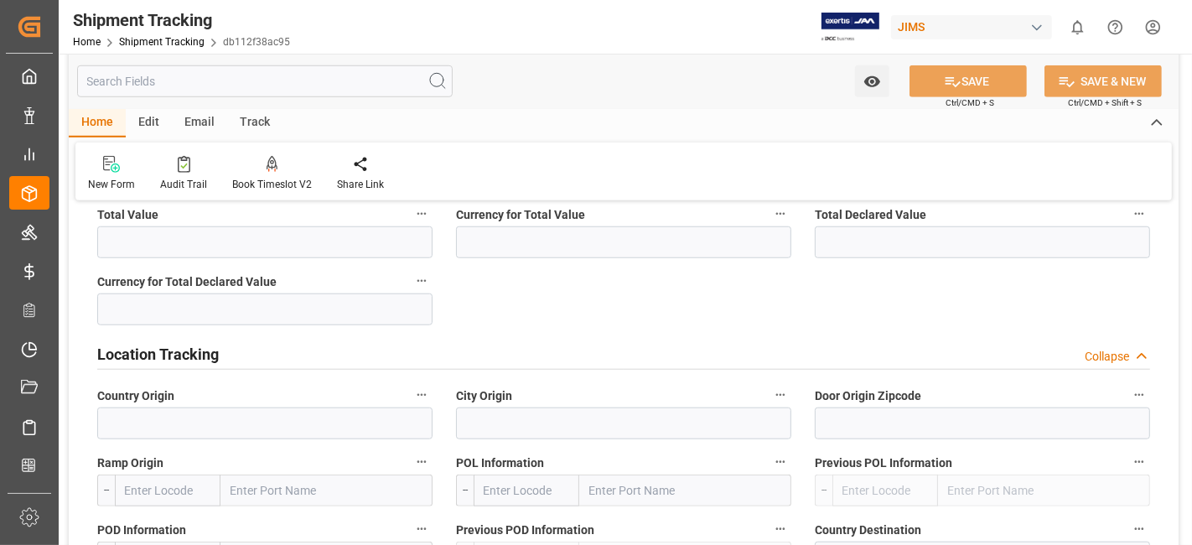
click at [275, 353] on div "Location Tracking Collapse" at bounding box center [623, 353] width 1053 height 32
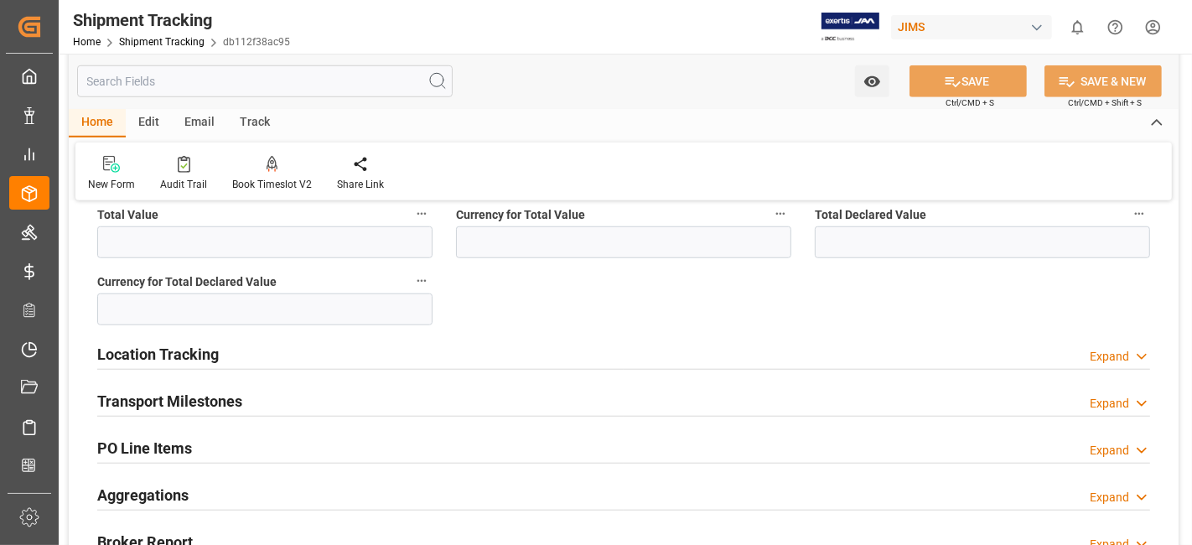
click at [276, 396] on div "Transport Milestones Expand" at bounding box center [623, 400] width 1053 height 32
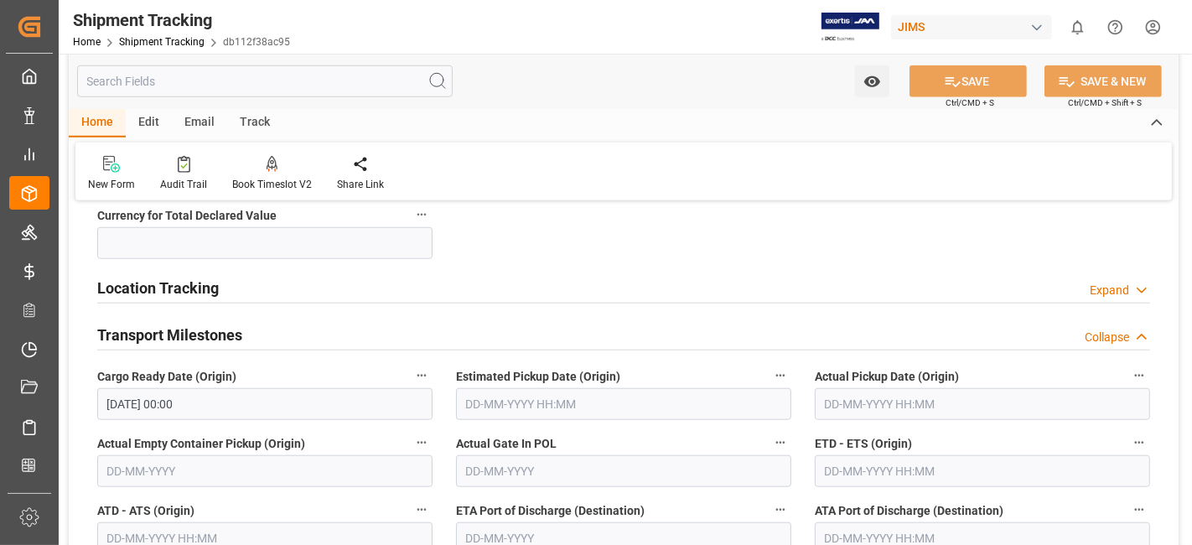
scroll to position [1304, 0]
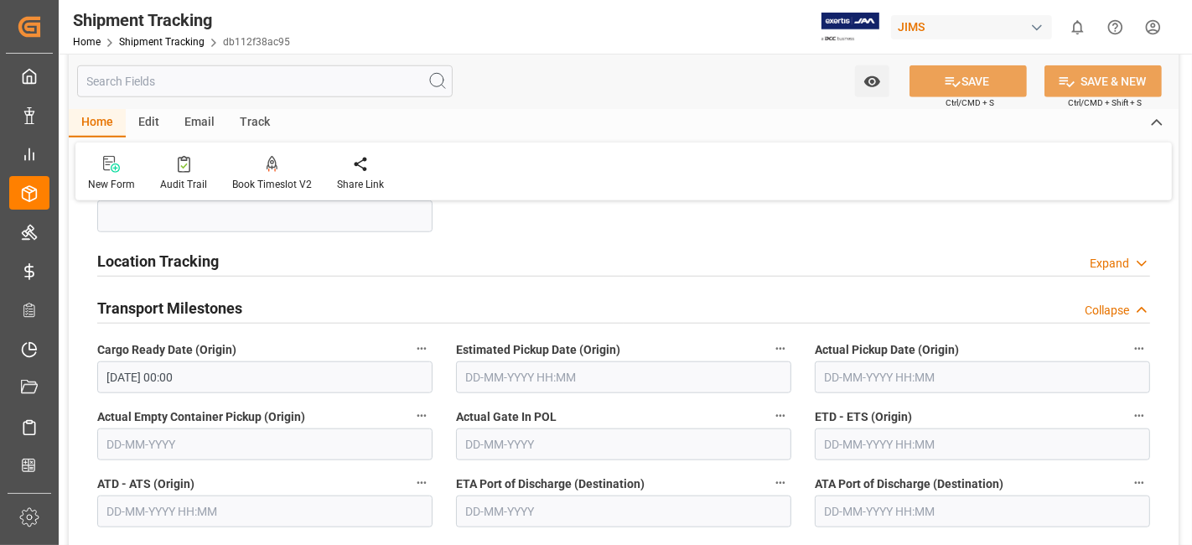
click at [857, 442] on input "text" at bounding box center [982, 444] width 335 height 32
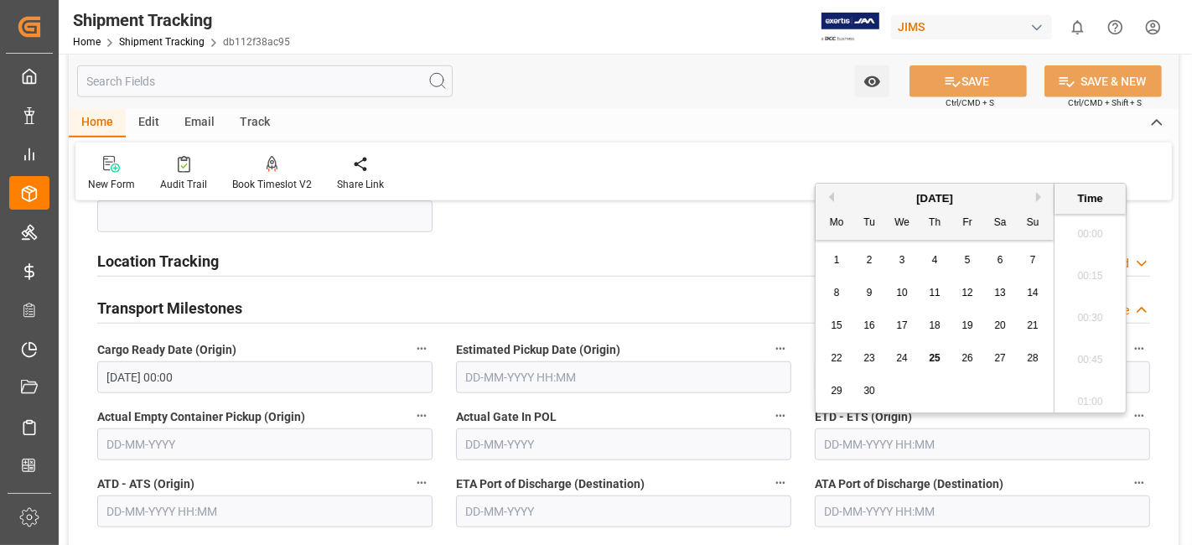
scroll to position [1555, 0]
click at [727, 339] on label "Estimated Pickup Date (Origin)" at bounding box center [623, 349] width 335 height 23
click at [770, 339] on button "Estimated Pickup Date (Origin)" at bounding box center [781, 349] width 22 height 22
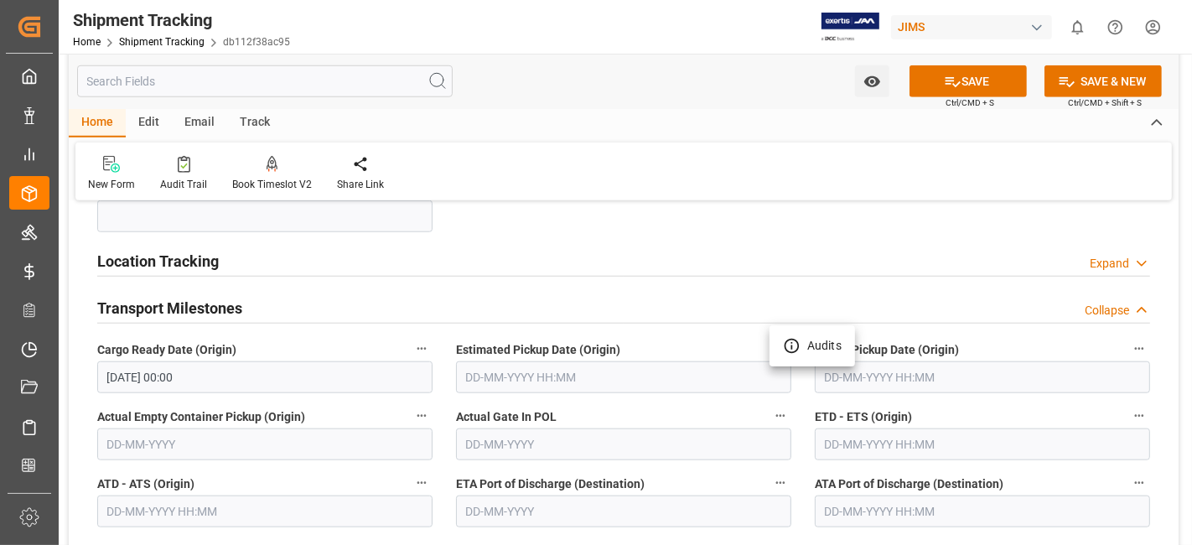
click at [897, 369] on div at bounding box center [596, 272] width 1192 height 545
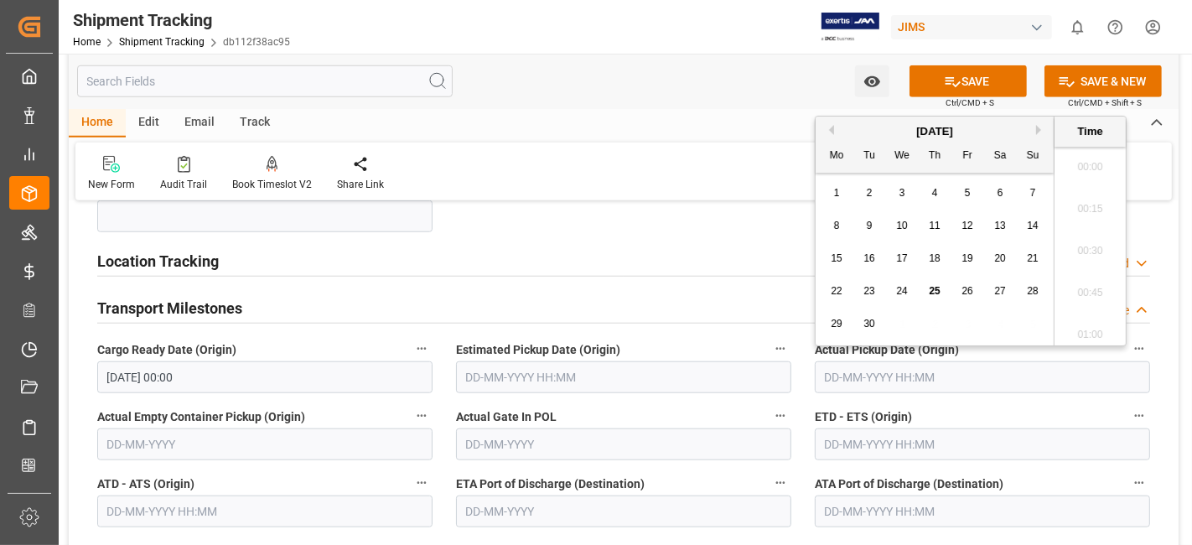
click at [854, 370] on input "text" at bounding box center [982, 377] width 335 height 32
drag, startPoint x: 873, startPoint y: 133, endPoint x: 893, endPoint y: 127, distance: 21.0
click at [873, 133] on div "[DATE]" at bounding box center [935, 131] width 238 height 17
click at [1037, 132] on button "Next Month" at bounding box center [1041, 130] width 10 height 10
click at [838, 224] on span "6" at bounding box center [837, 226] width 6 height 12
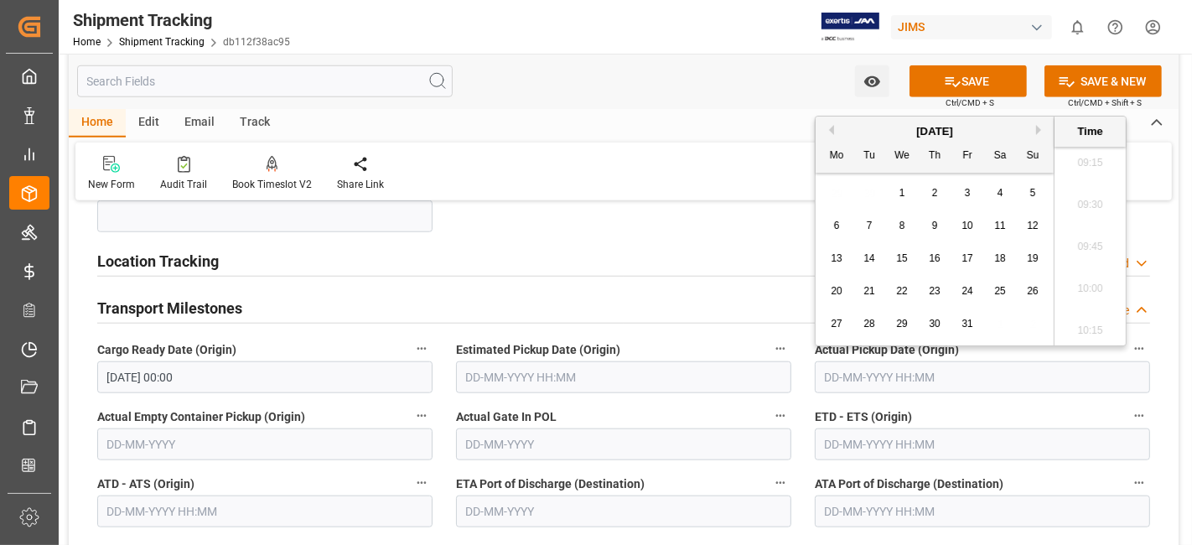
type input "06-10-2025 00:00"
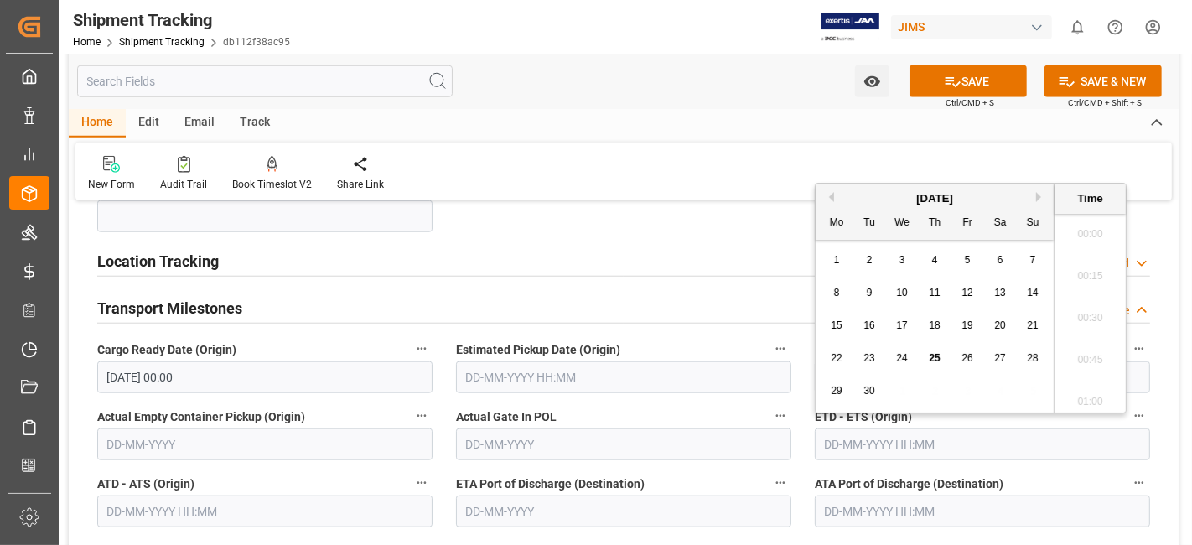
click at [876, 443] on input "text" at bounding box center [982, 444] width 335 height 32
click at [1045, 193] on button "Next Month" at bounding box center [1041, 197] width 10 height 10
click at [934, 324] on span "16" at bounding box center [934, 325] width 11 height 12
type input "16-10-2025 00:00"
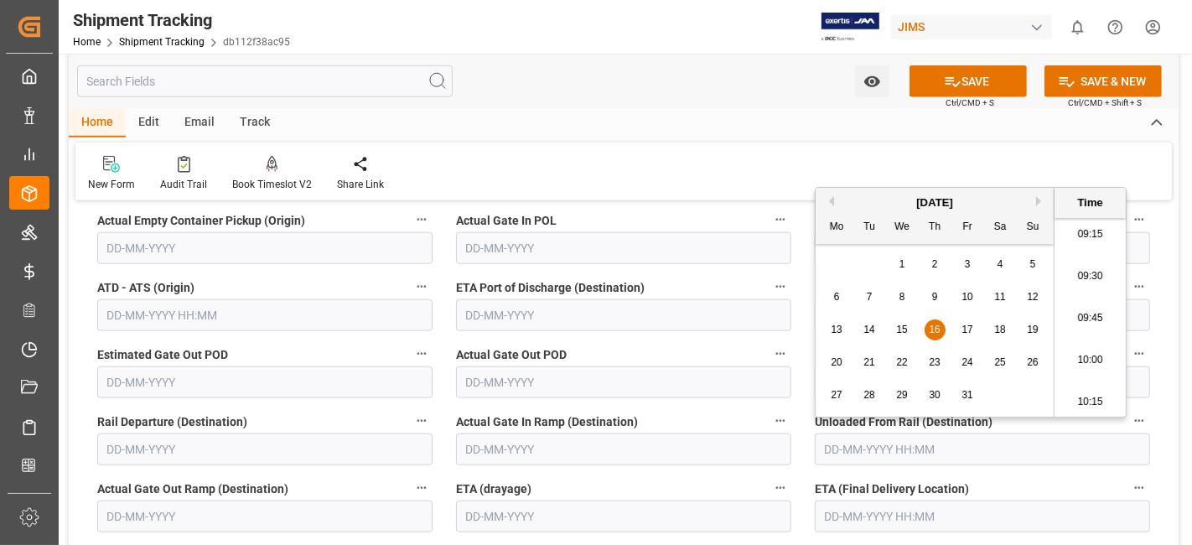
scroll to position [1583, 0]
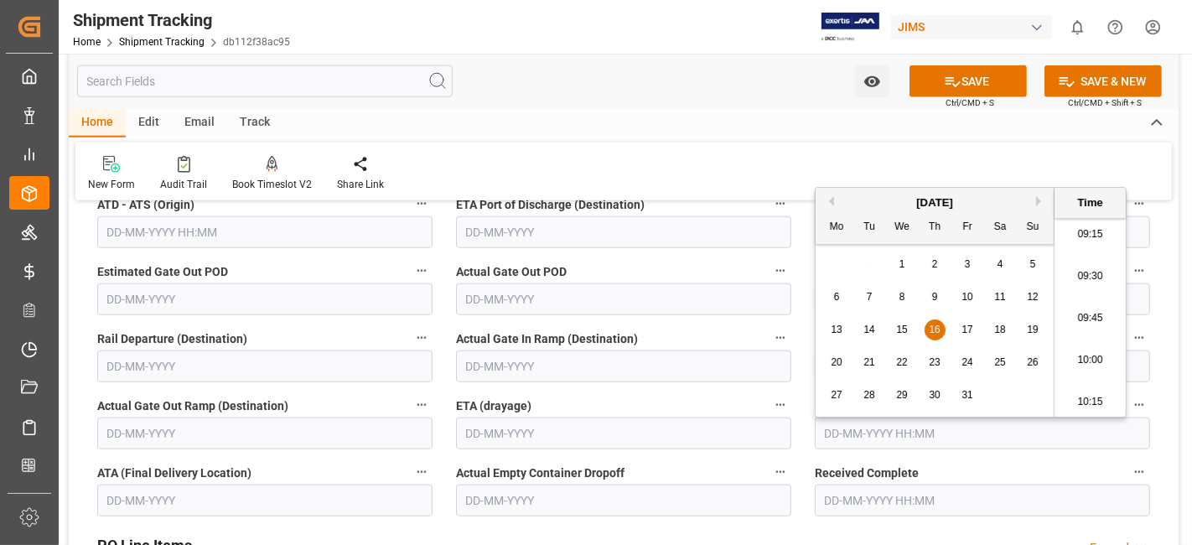
click at [889, 432] on input "text" at bounding box center [982, 433] width 335 height 32
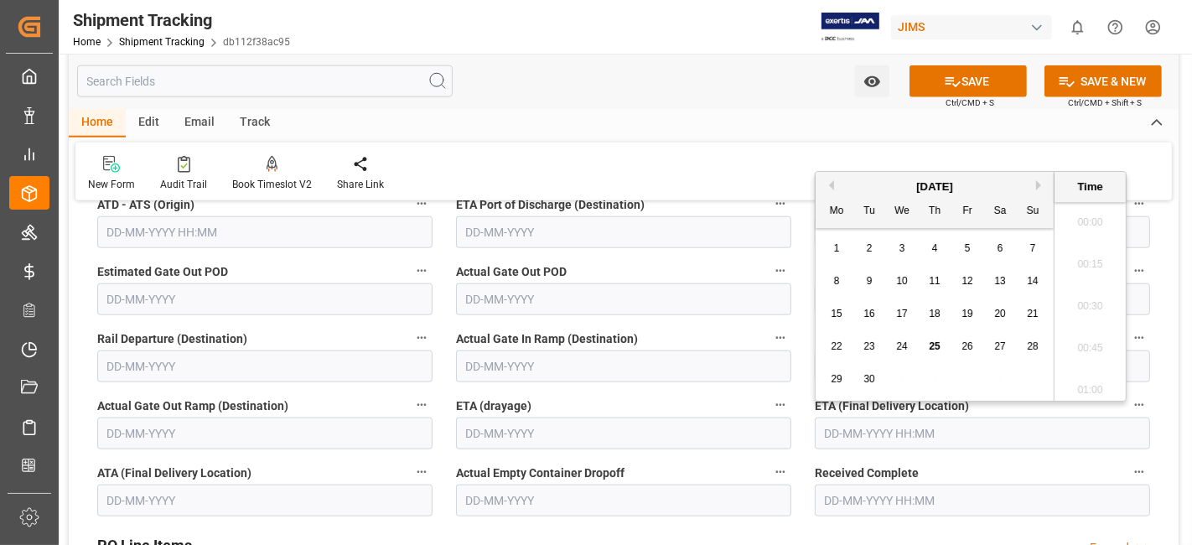
scroll to position [1555, 0]
click at [1041, 187] on button "Next Month" at bounding box center [1041, 185] width 10 height 10
click at [971, 320] on div "14" at bounding box center [967, 314] width 21 height 20
type input "14-11-2025 00:00"
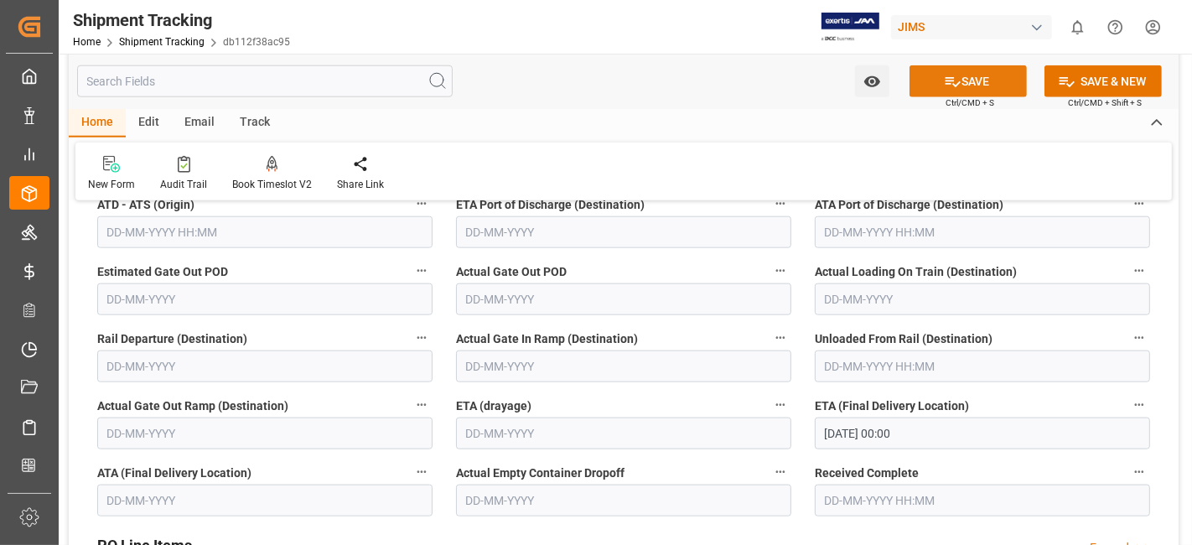
click at [948, 86] on icon at bounding box center [953, 82] width 18 height 18
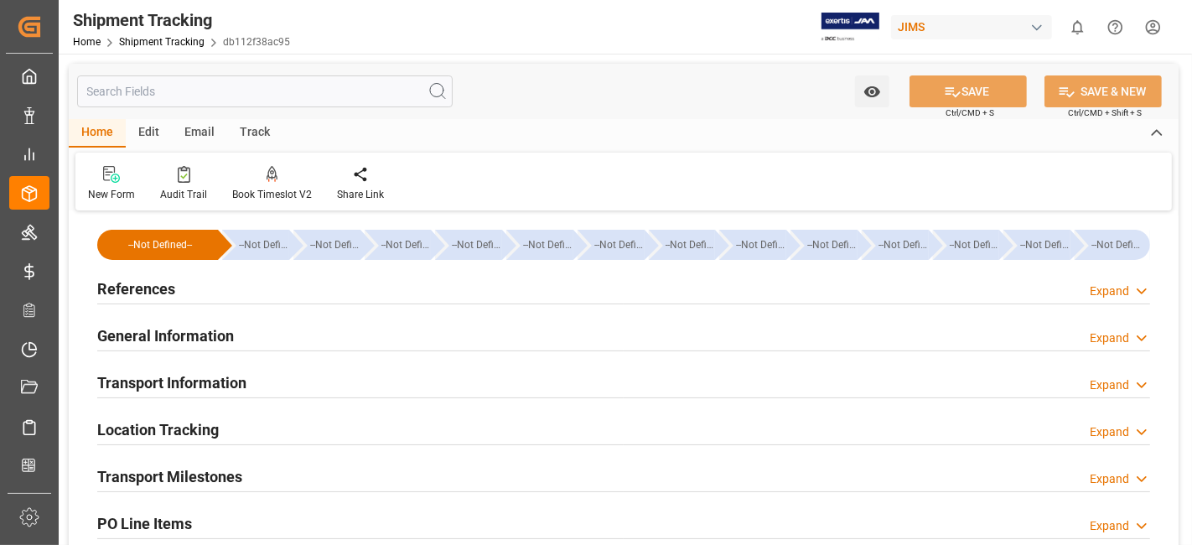
click at [412, 288] on div "References Expand" at bounding box center [623, 288] width 1053 height 32
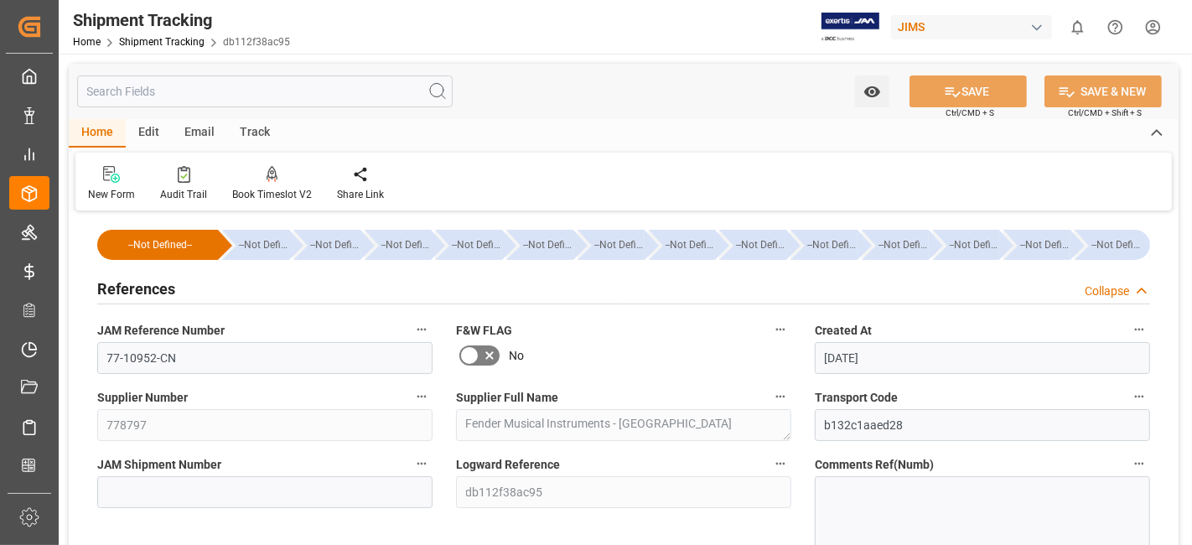
click at [412, 288] on div "References Collapse" at bounding box center [623, 288] width 1053 height 32
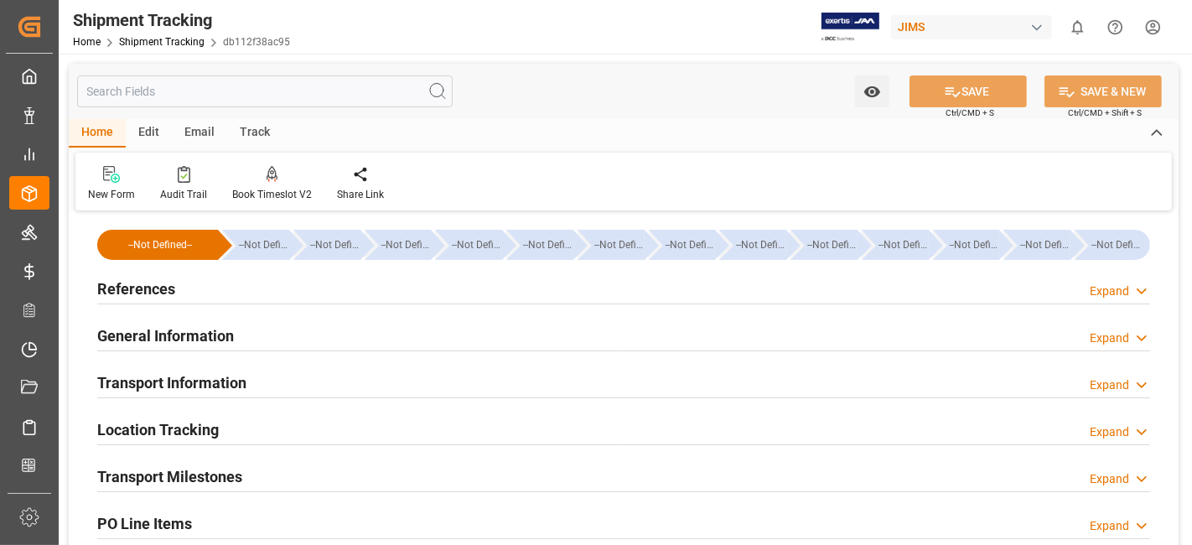
click at [405, 344] on div "General Information Expand" at bounding box center [623, 335] width 1053 height 32
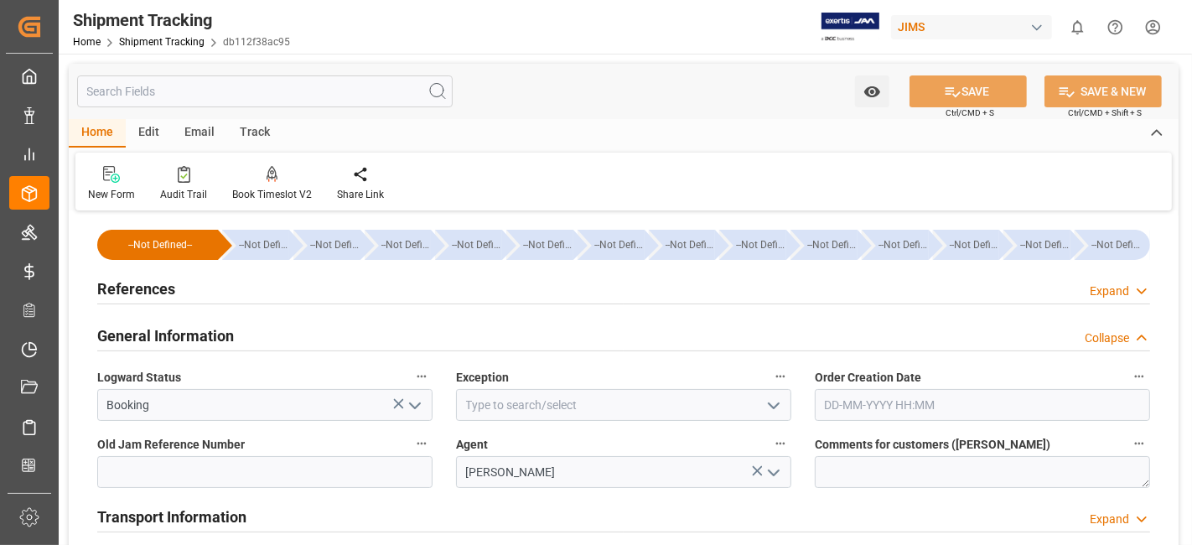
click at [405, 344] on div "General Information Collapse" at bounding box center [623, 335] width 1053 height 32
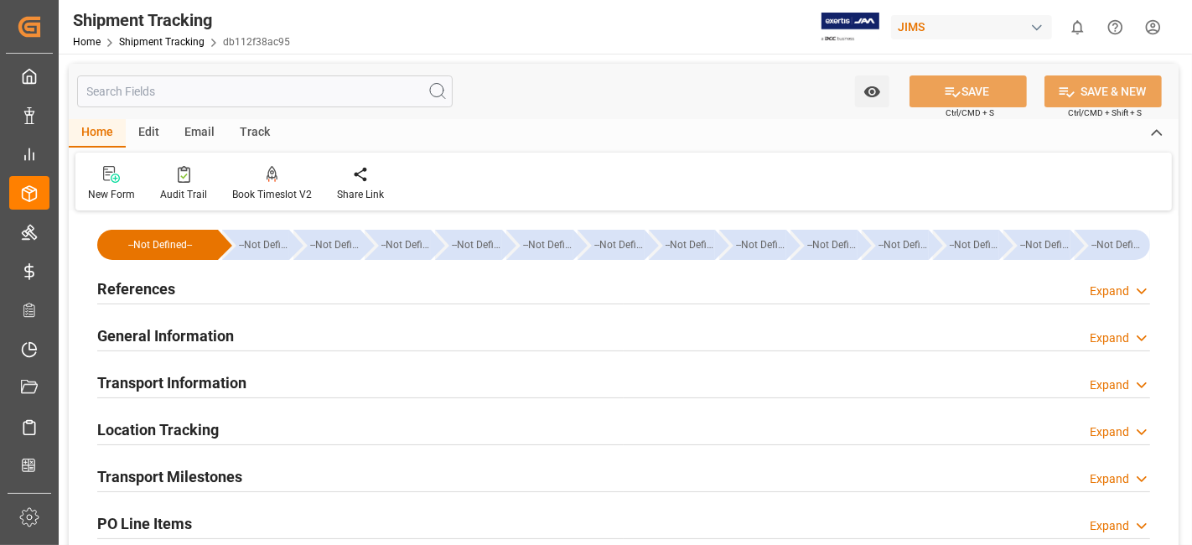
click at [387, 384] on div "Transport Information Expand" at bounding box center [623, 381] width 1053 height 32
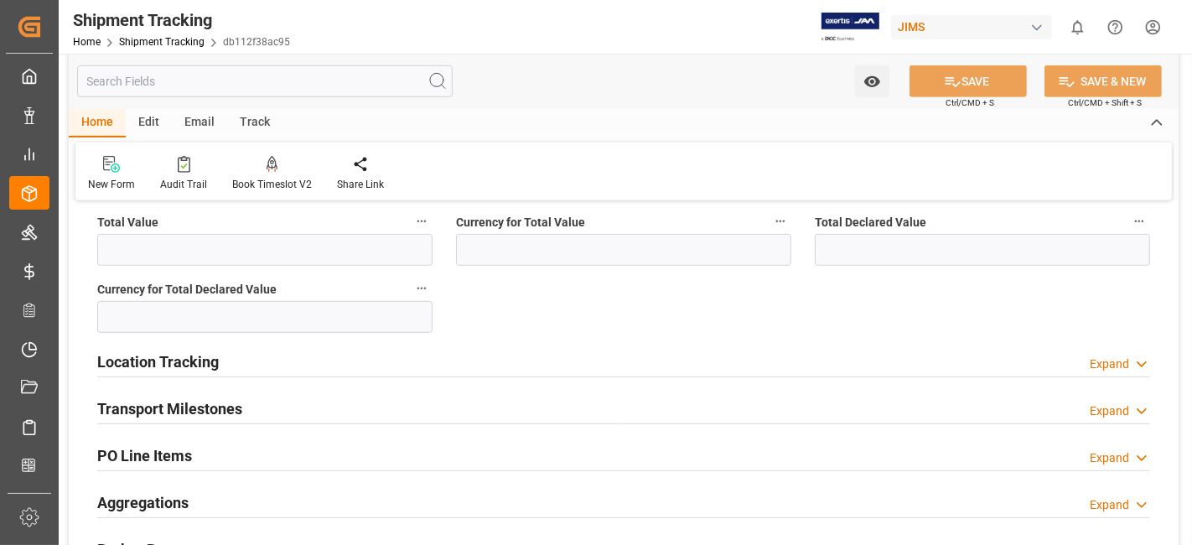
scroll to position [838, 0]
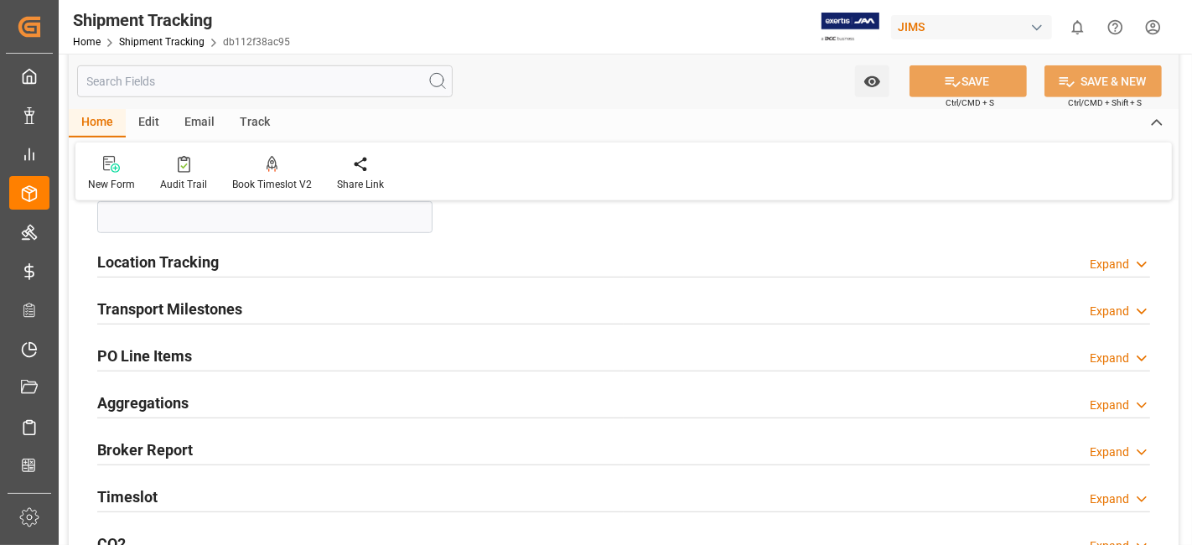
click at [397, 313] on div "Transport Milestones Expand" at bounding box center [623, 308] width 1053 height 32
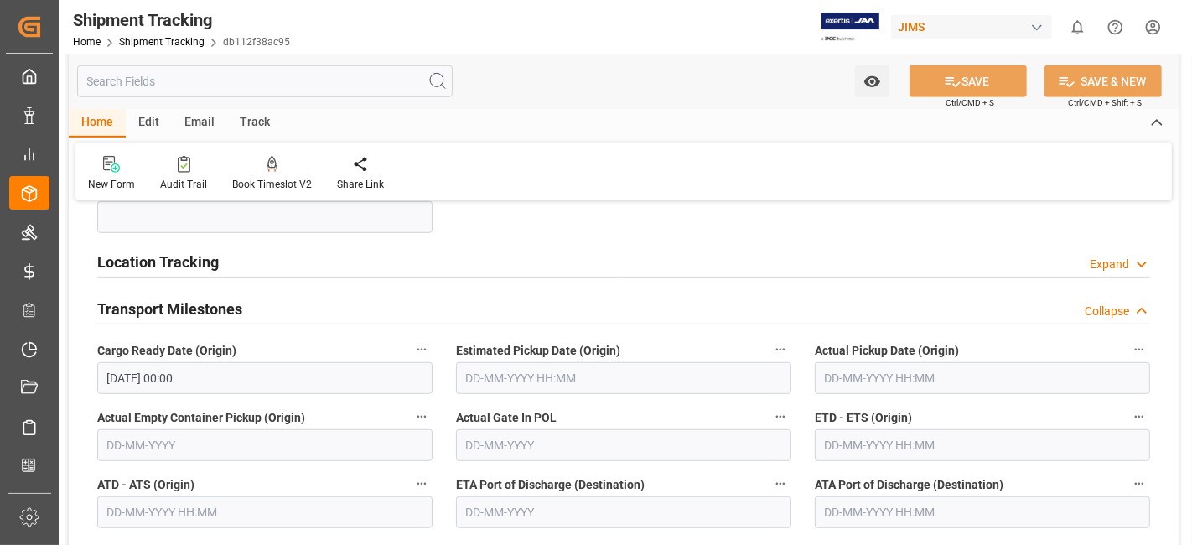
scroll to position [931, 0]
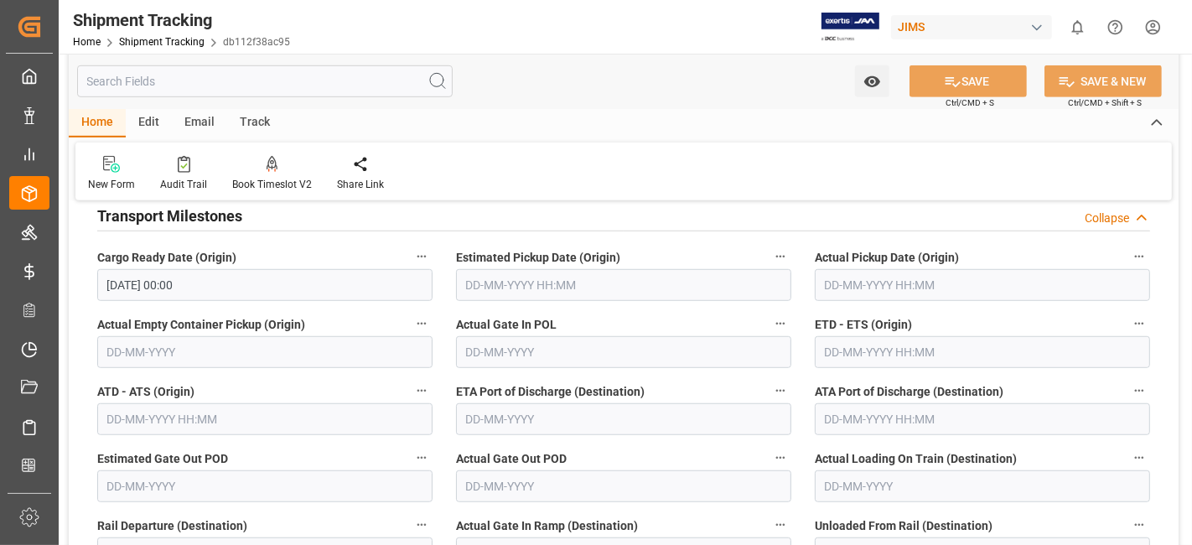
click at [914, 293] on input "text" at bounding box center [982, 285] width 335 height 32
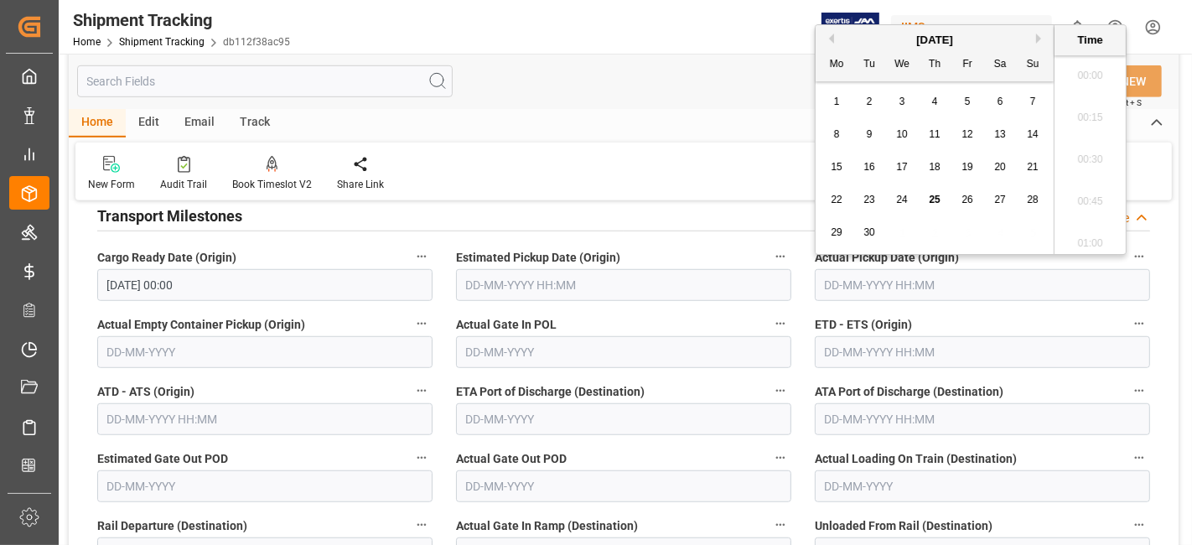
scroll to position [1555, 0]
click at [1039, 41] on button "Next Month" at bounding box center [1041, 39] width 10 height 10
click at [832, 134] on div "6" at bounding box center [837, 135] width 21 height 20
type input "06-10-2025 00:00"
click at [883, 342] on input "text" at bounding box center [982, 352] width 335 height 32
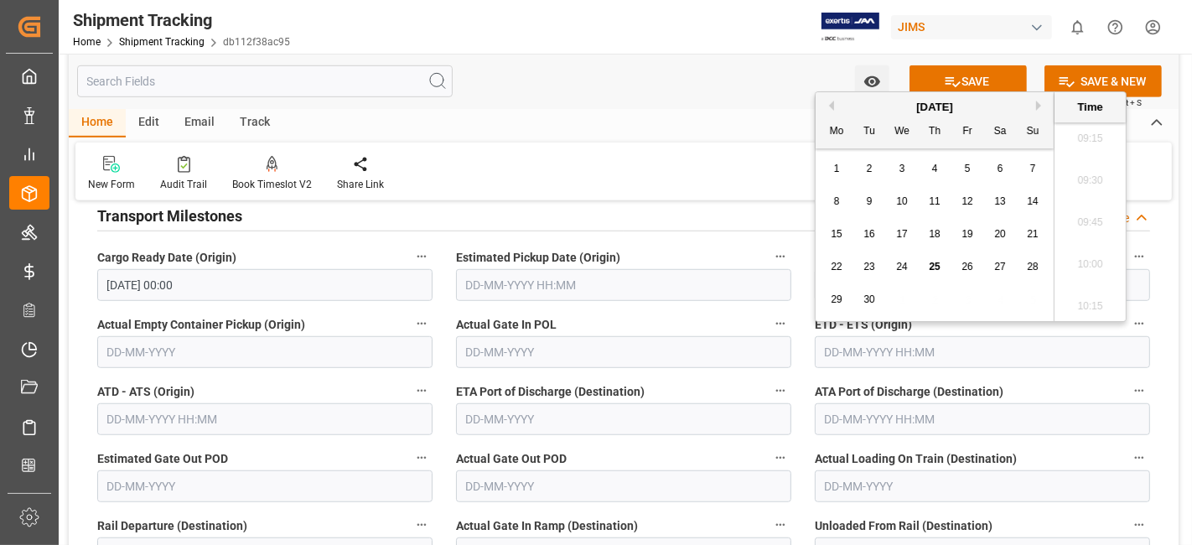
click at [1039, 99] on div "[DATE]" at bounding box center [935, 107] width 238 height 17
click at [867, 234] on span "16" at bounding box center [868, 234] width 11 height 12
click at [1043, 101] on button "Next Month" at bounding box center [1041, 106] width 10 height 10
click at [941, 235] on div "16" at bounding box center [935, 235] width 21 height 20
type input "16-10-2025 00:00"
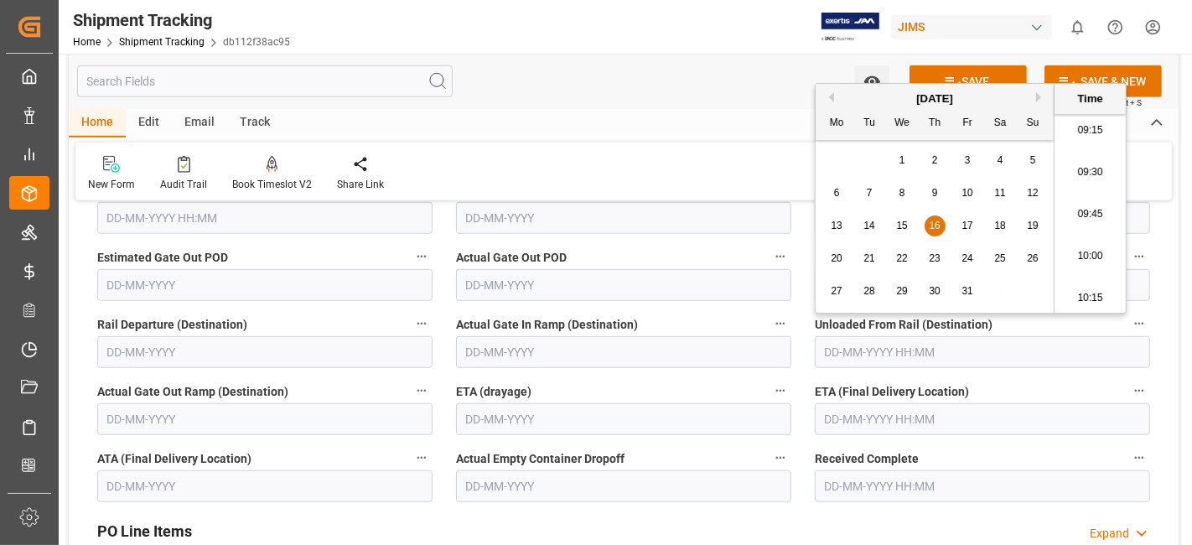
scroll to position [1117, 0]
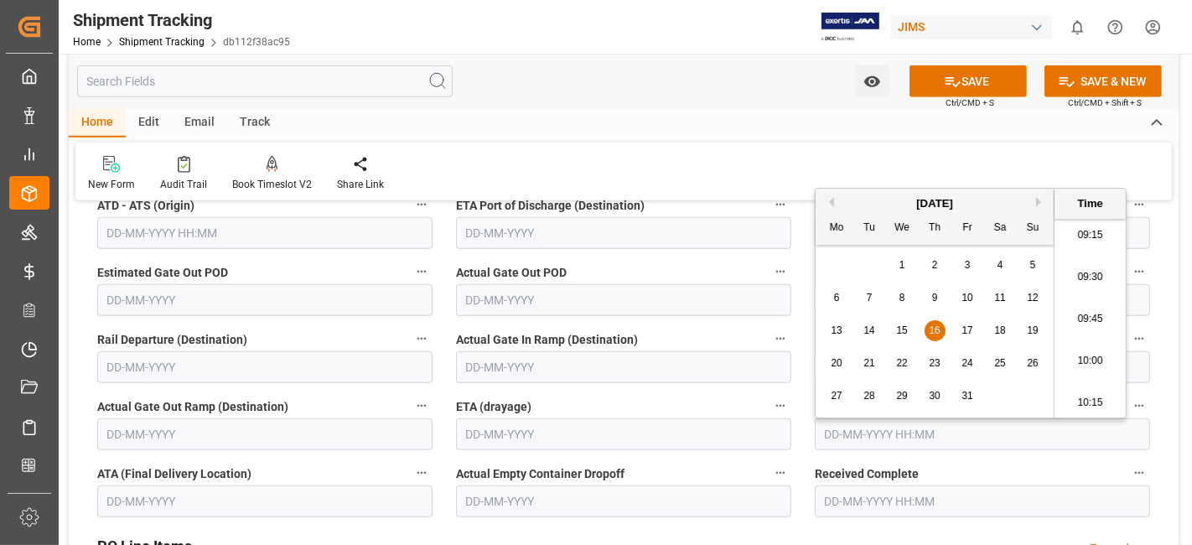
click at [872, 430] on input "text" at bounding box center [982, 434] width 335 height 32
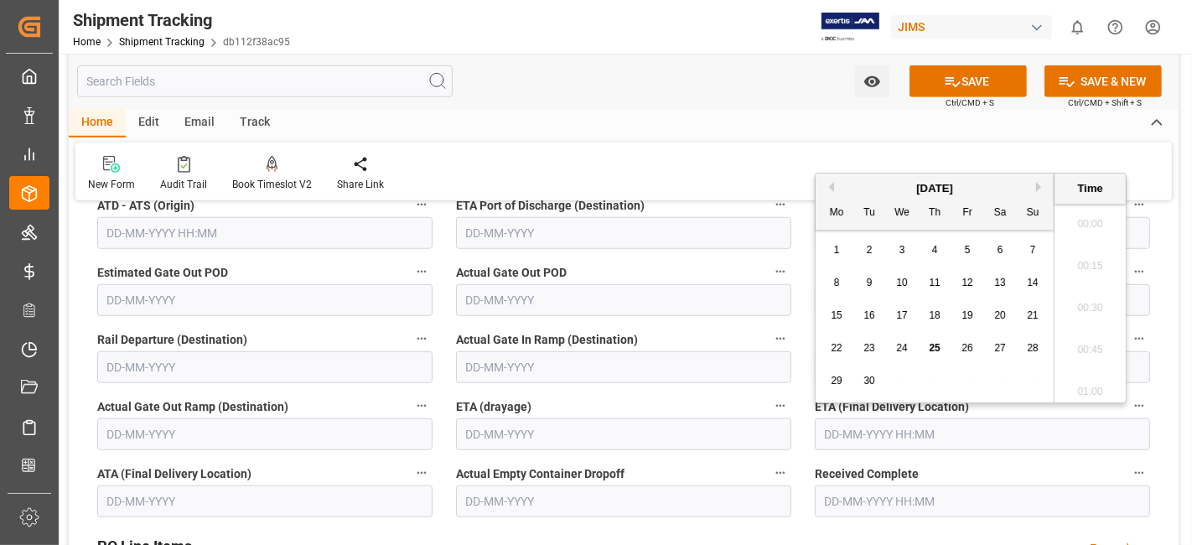
scroll to position [1555, 0]
click at [876, 188] on div "[DATE]" at bounding box center [935, 188] width 238 height 17
click at [1033, 184] on div "[DATE]" at bounding box center [935, 188] width 238 height 17
click at [1046, 184] on div "[DATE]" at bounding box center [935, 188] width 238 height 17
click at [1040, 188] on button "Next Month" at bounding box center [1041, 187] width 10 height 10
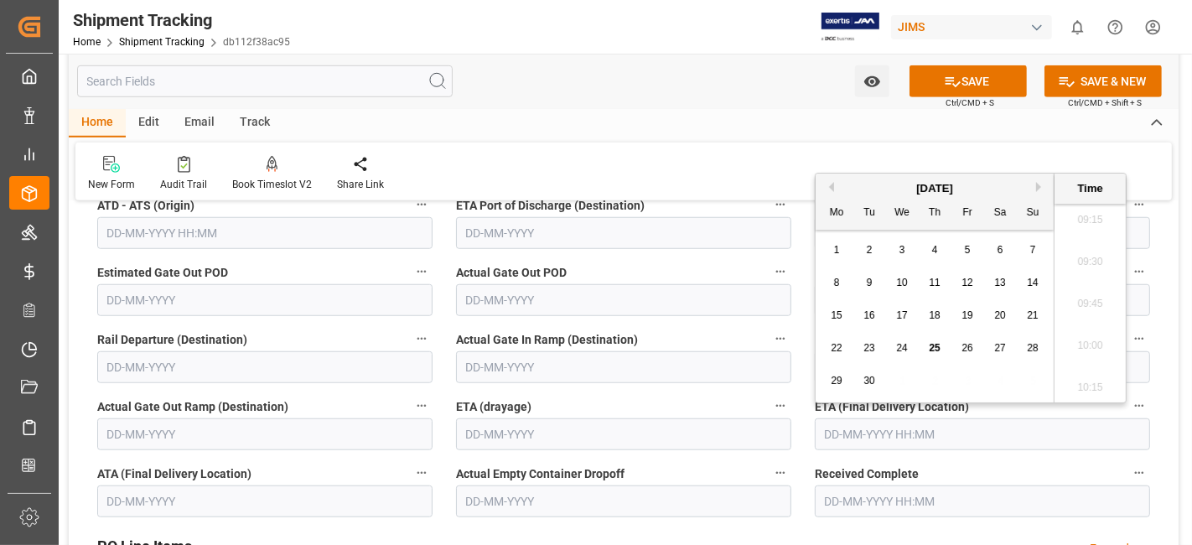
click at [1040, 188] on button "Next Month" at bounding box center [1041, 187] width 10 height 10
click at [973, 318] on div "14" at bounding box center [967, 316] width 21 height 20
type input "14-11-2025 00:00"
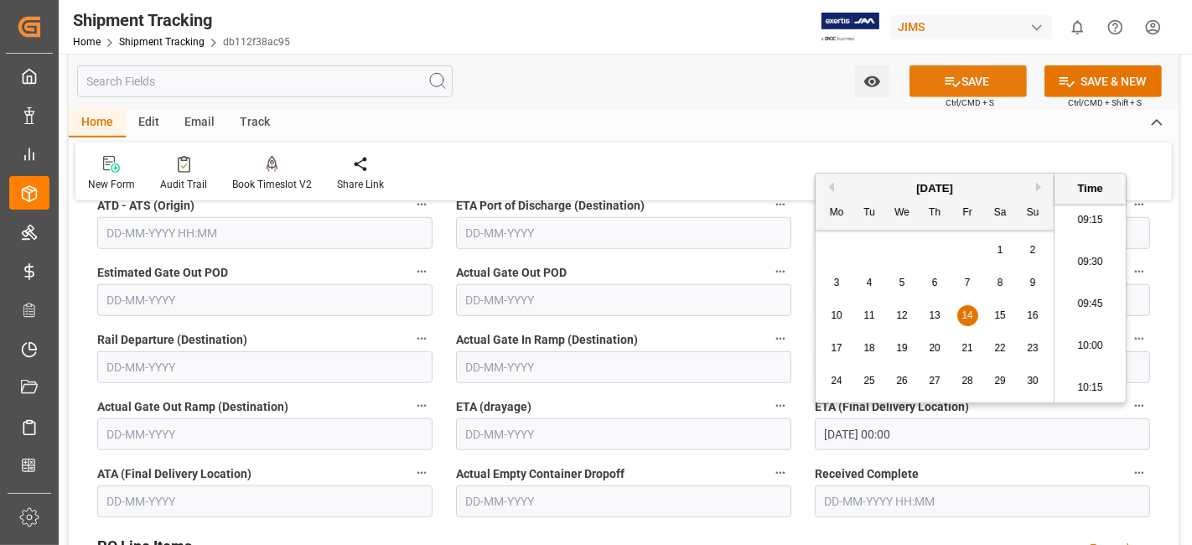
click at [944, 79] on icon at bounding box center [953, 82] width 18 height 18
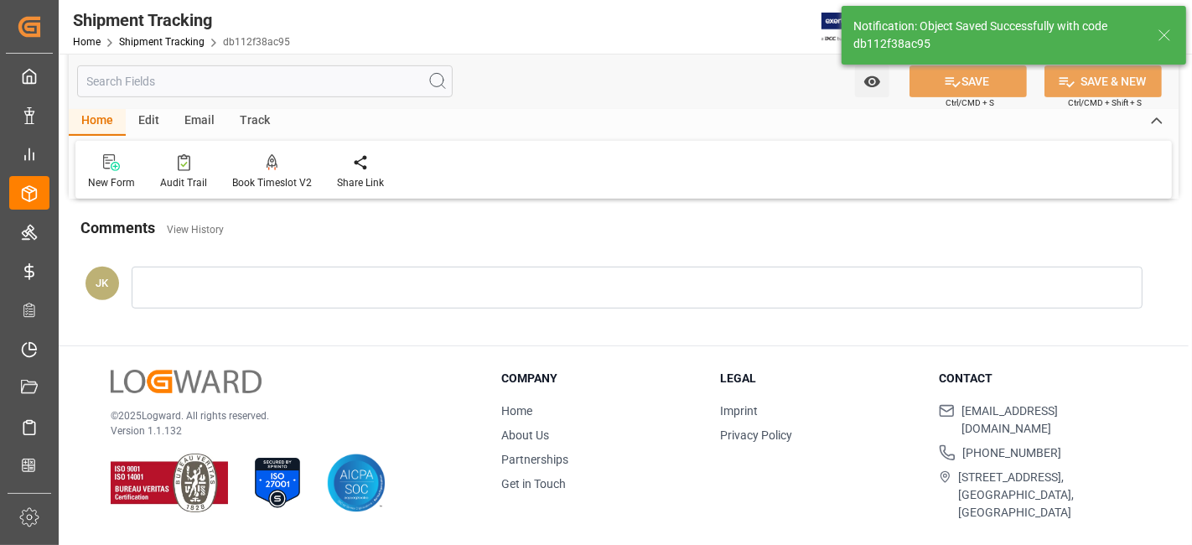
scroll to position [257, 0]
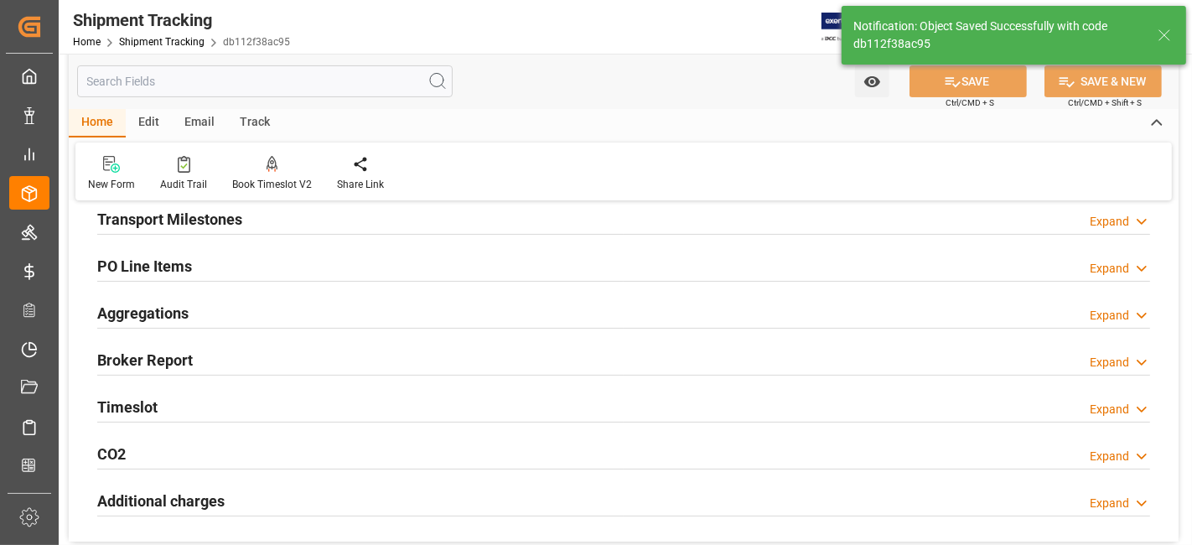
click at [350, 303] on div "Aggregations Expand" at bounding box center [623, 312] width 1053 height 32
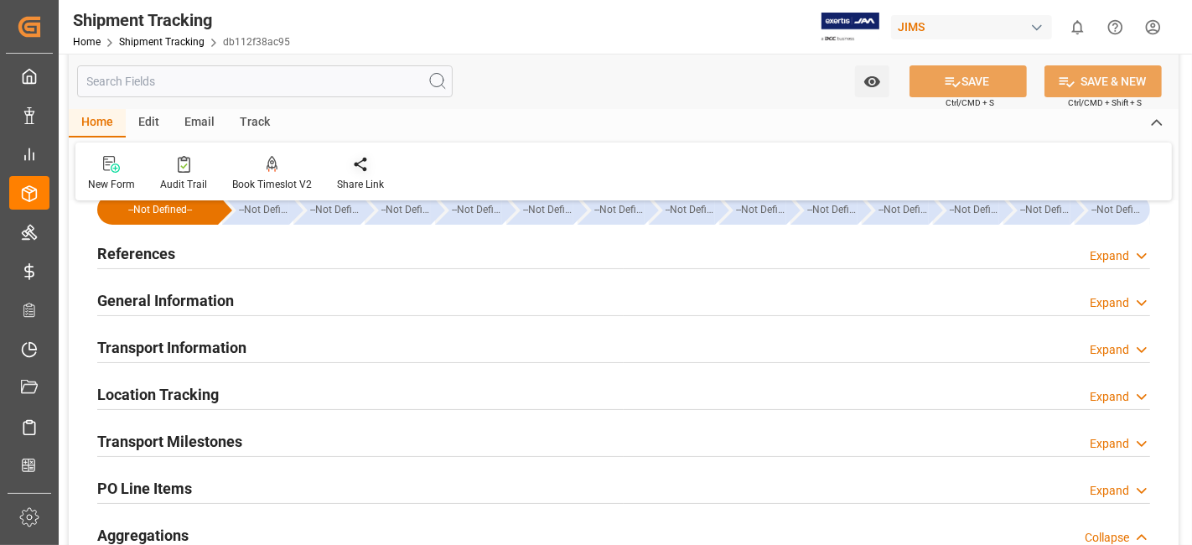
scroll to position [0, 0]
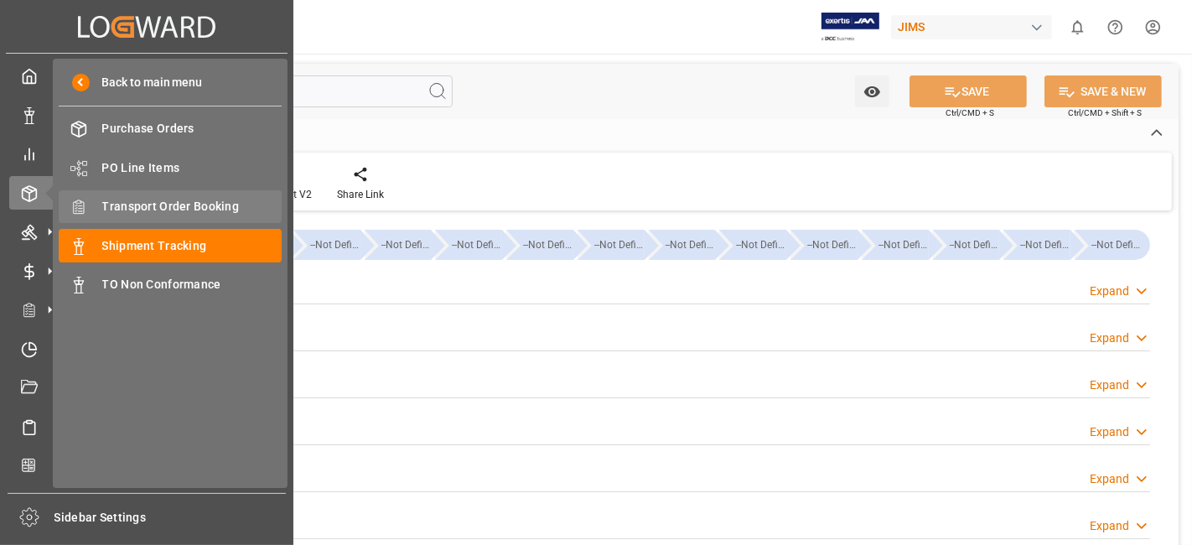
click at [199, 210] on span "Transport Order Booking" at bounding box center [192, 207] width 180 height 18
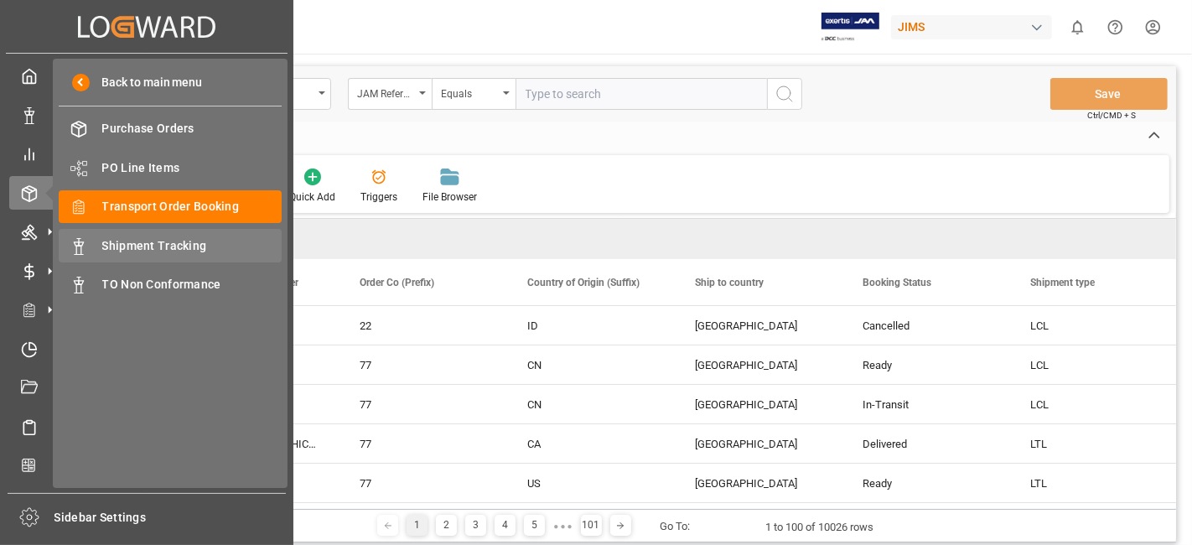
click at [173, 237] on span "Shipment Tracking" at bounding box center [192, 246] width 180 height 18
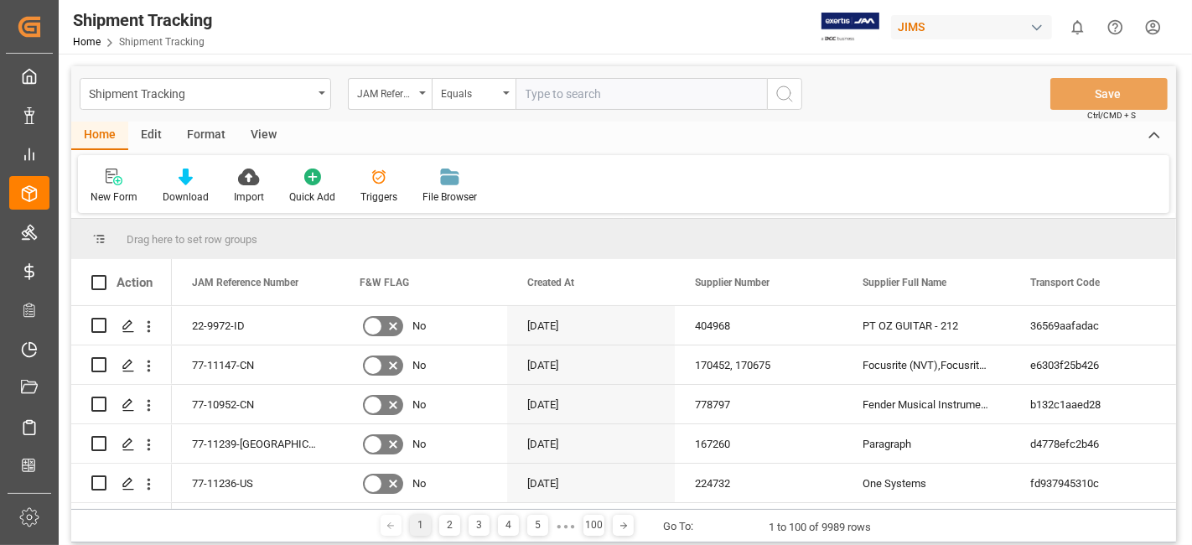
click at [553, 100] on input "text" at bounding box center [641, 94] width 251 height 32
paste input "77-11021-[GEOGRAPHIC_DATA]"
type input "77-11021-[GEOGRAPHIC_DATA]"
click at [781, 96] on icon "search button" at bounding box center [785, 94] width 20 height 20
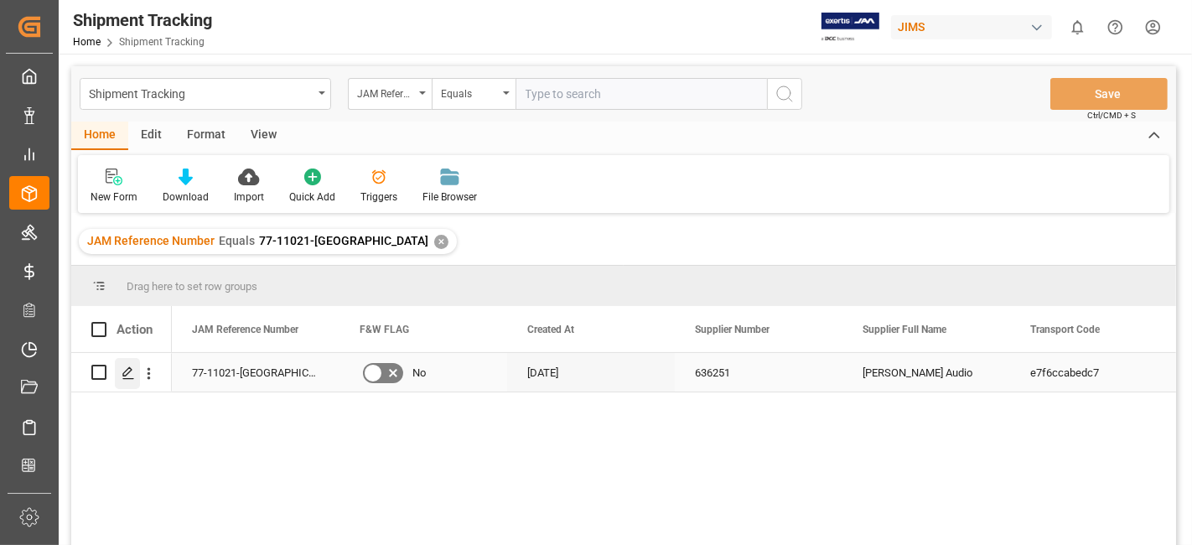
click at [136, 367] on div "Press SPACE to select this row." at bounding box center [127, 373] width 25 height 31
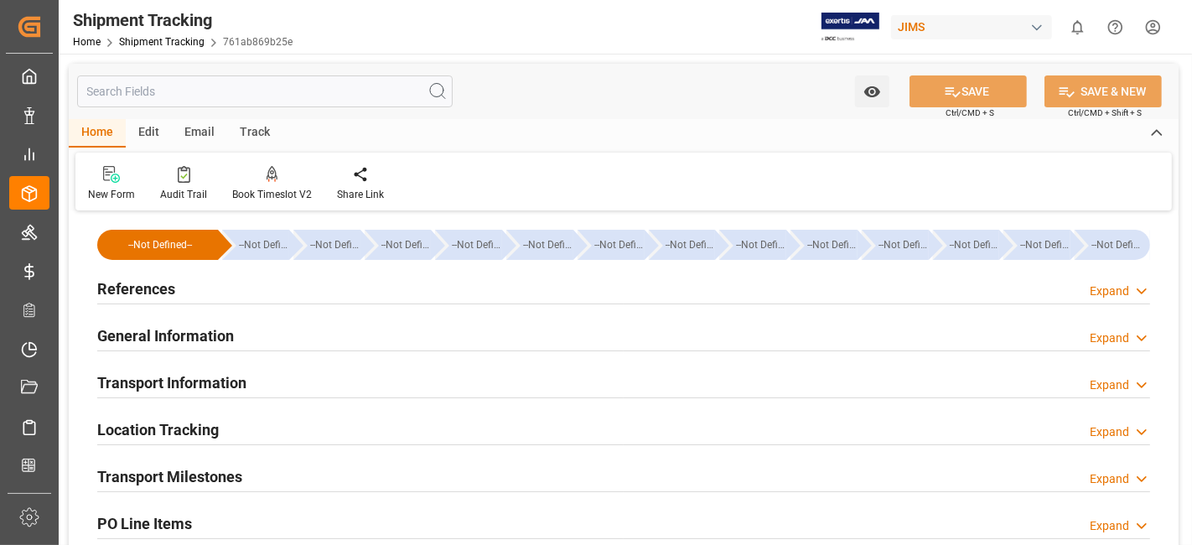
click at [169, 297] on h2 "References" at bounding box center [136, 288] width 78 height 23
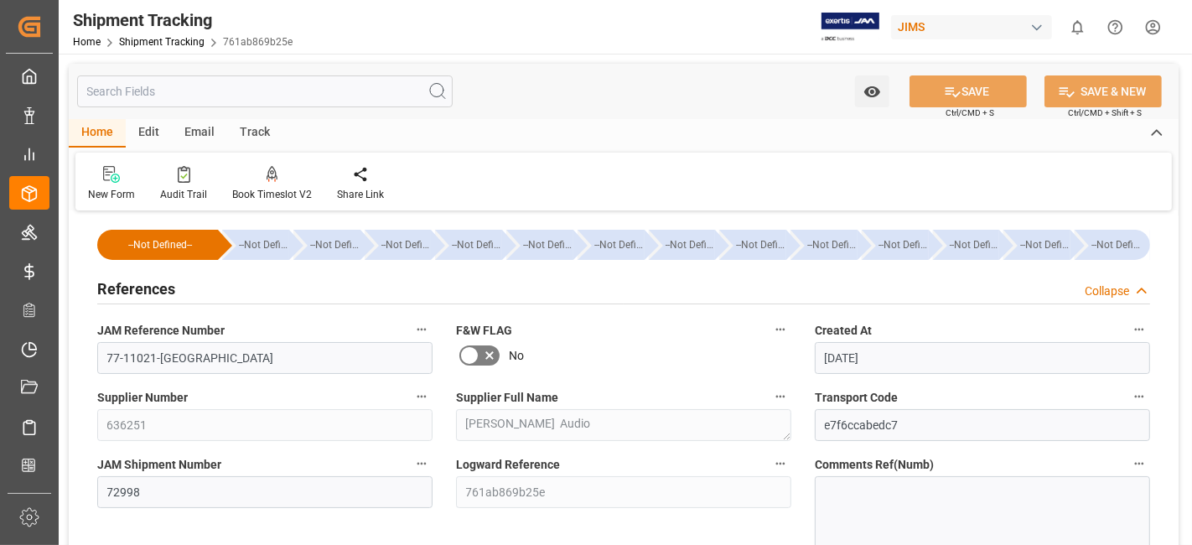
click at [169, 297] on h2 "References" at bounding box center [136, 288] width 78 height 23
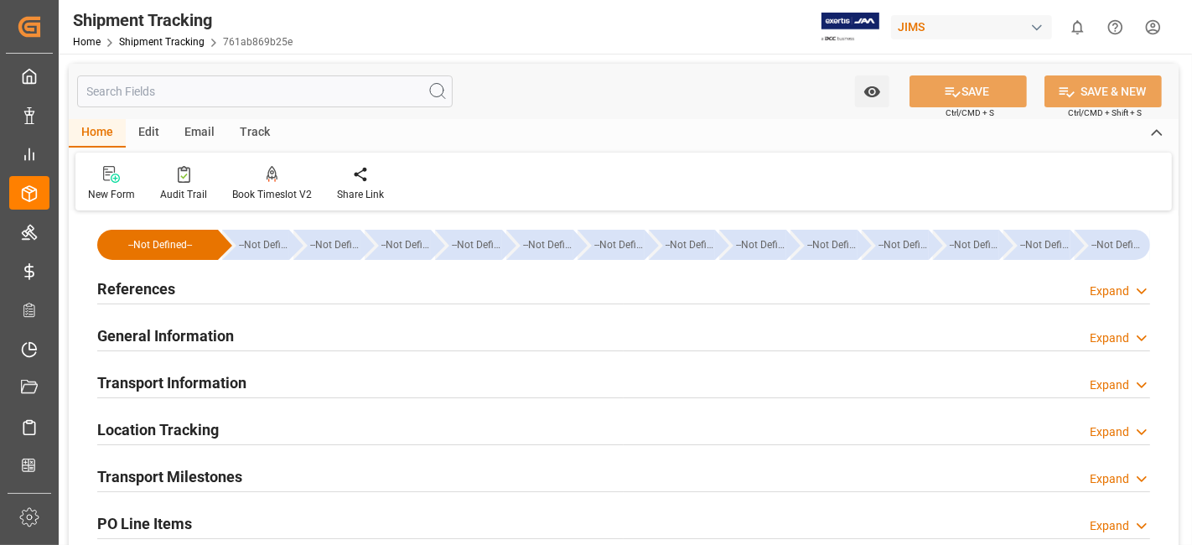
click at [169, 328] on h2 "General Information" at bounding box center [165, 335] width 137 height 23
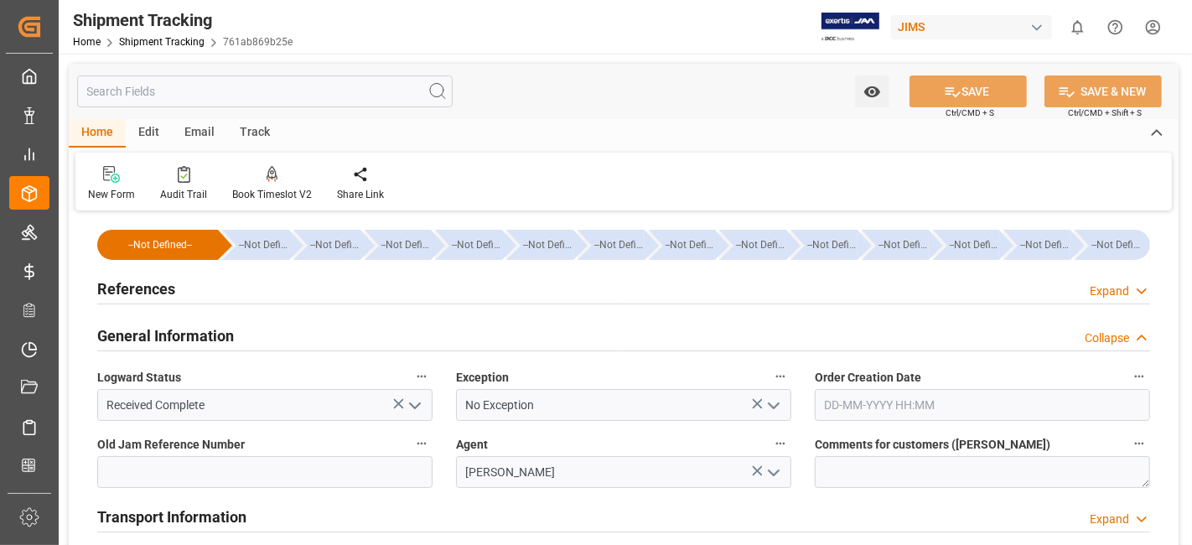
click at [169, 328] on h2 "General Information" at bounding box center [165, 335] width 137 height 23
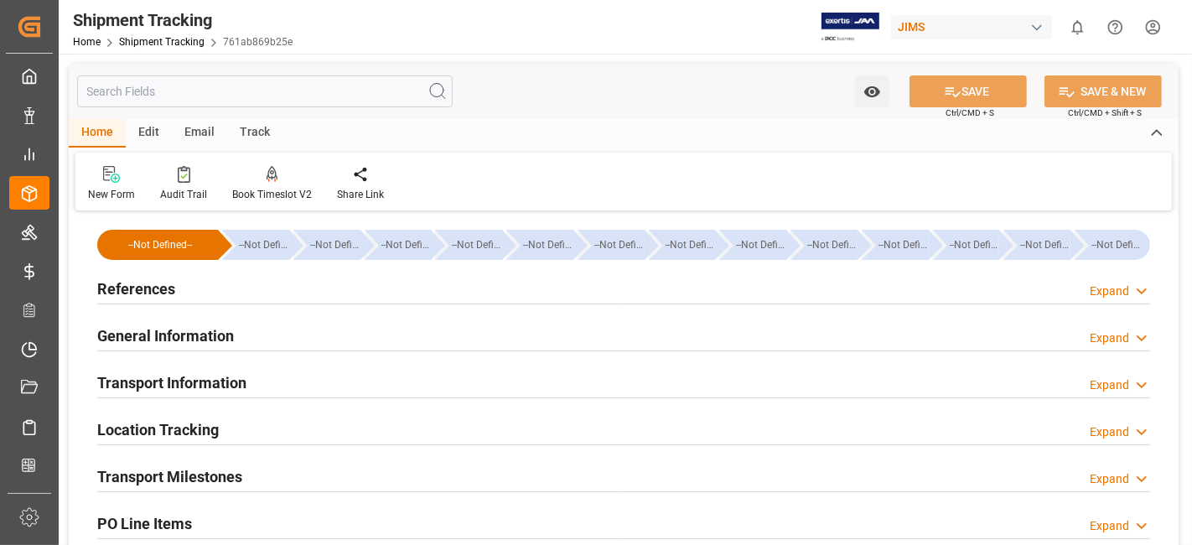
scroll to position [186, 0]
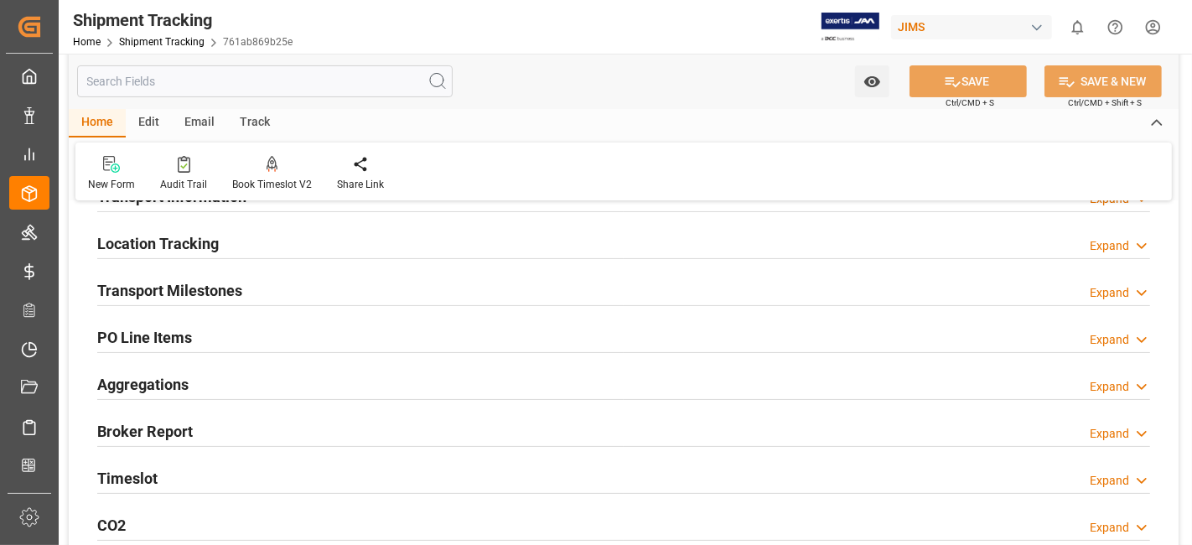
drag, startPoint x: 322, startPoint y: 283, endPoint x: 313, endPoint y: 317, distance: 34.8
click at [322, 283] on div "Transport Milestones Expand" at bounding box center [623, 289] width 1053 height 32
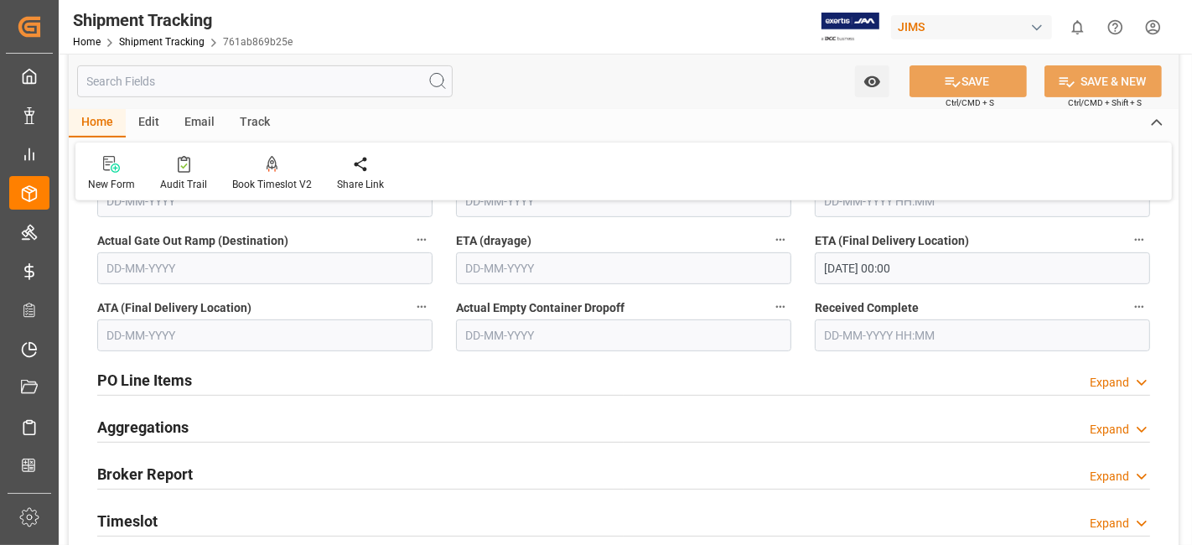
scroll to position [744, 0]
